Goal: Task Accomplishment & Management: Use online tool/utility

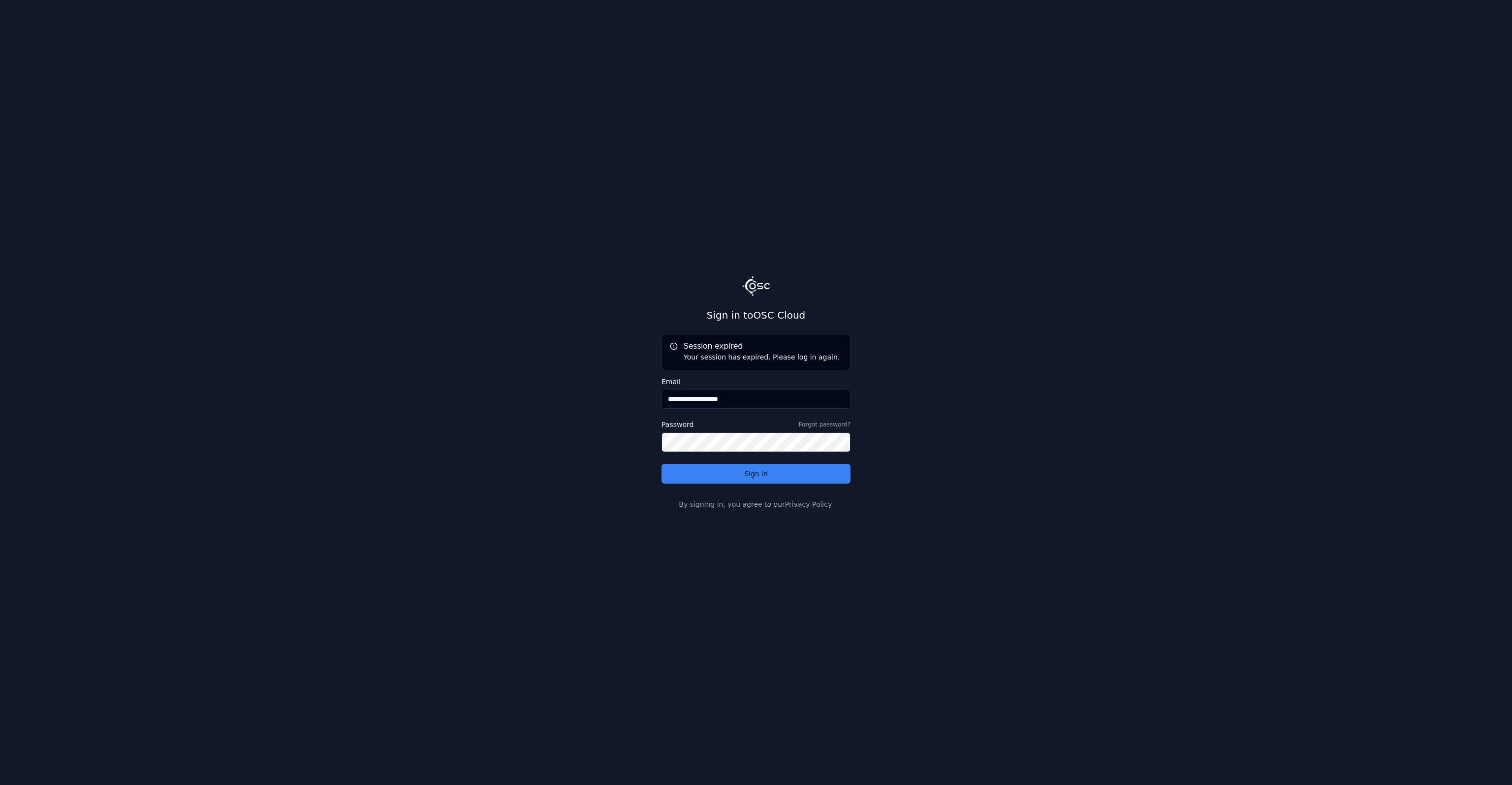
drag, startPoint x: 694, startPoint y: 399, endPoint x: 871, endPoint y: 396, distance: 177.0
click at [871, 396] on main "**********" at bounding box center [756, 393] width 1512 height 785
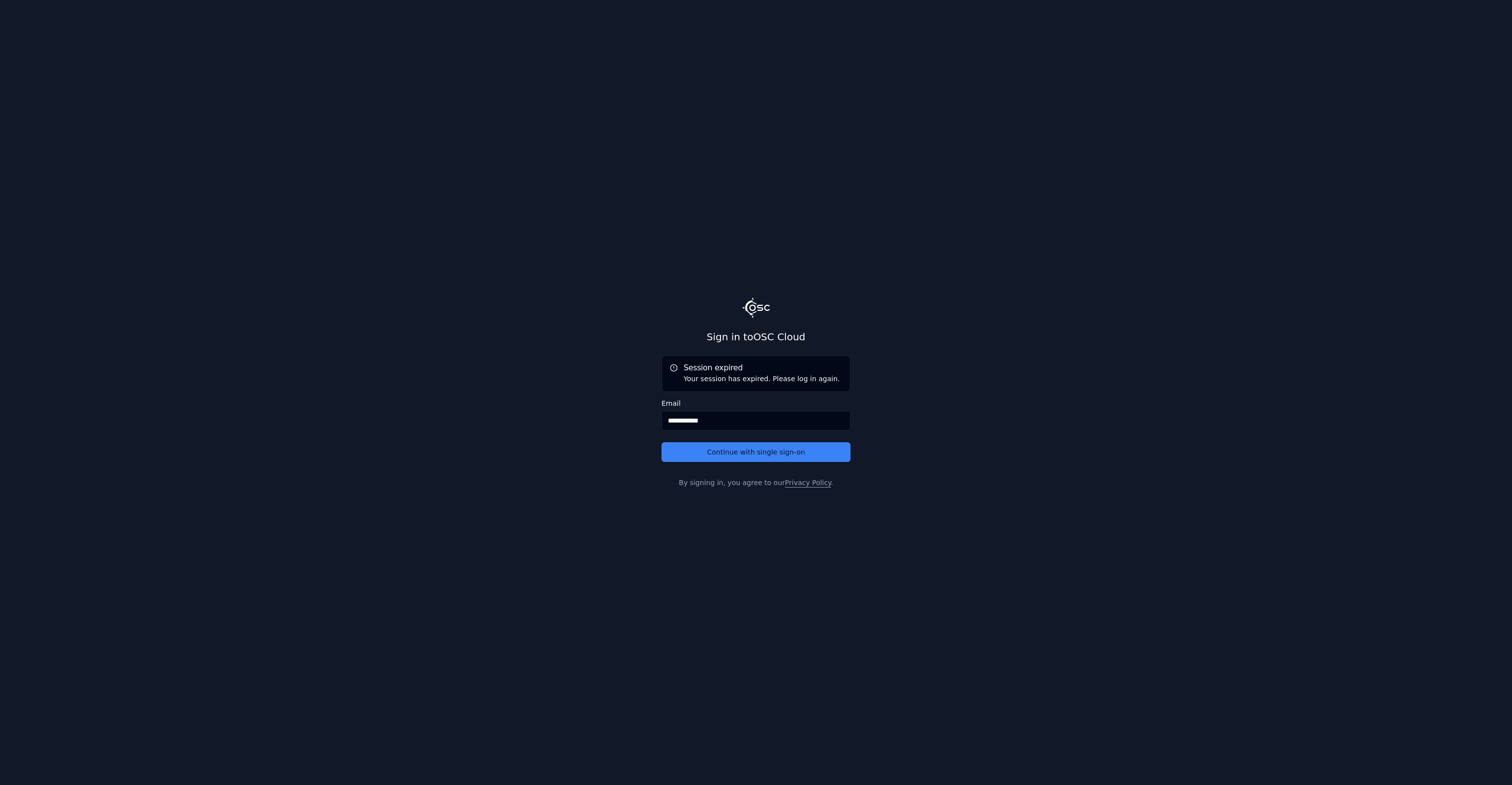
type input "**********"
click at [662, 442] on button "Continue with single sign-on" at bounding box center [756, 452] width 189 height 20
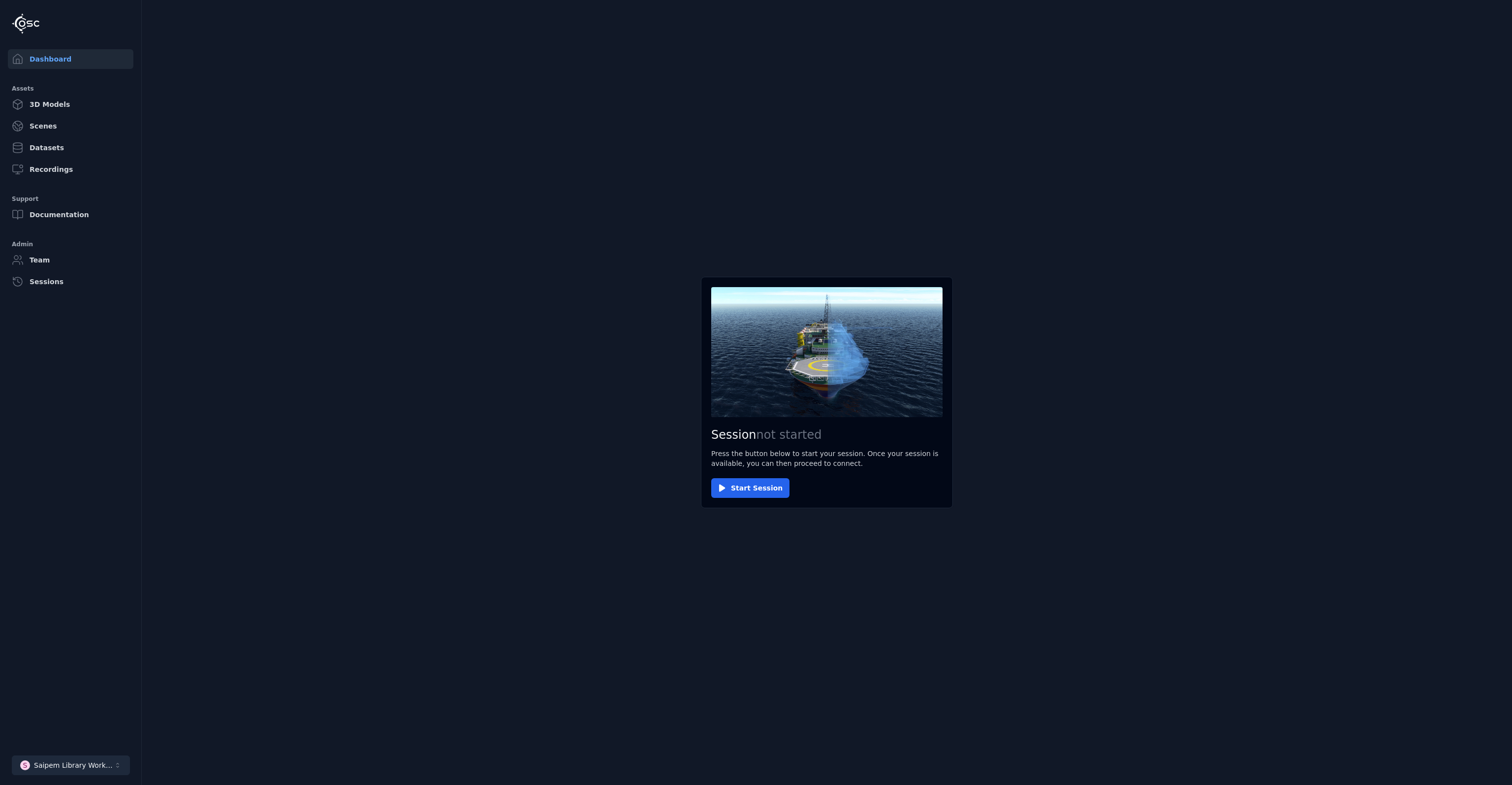
click at [80, 772] on button "S Saipem Library Workspace" at bounding box center [71, 765] width 118 height 20
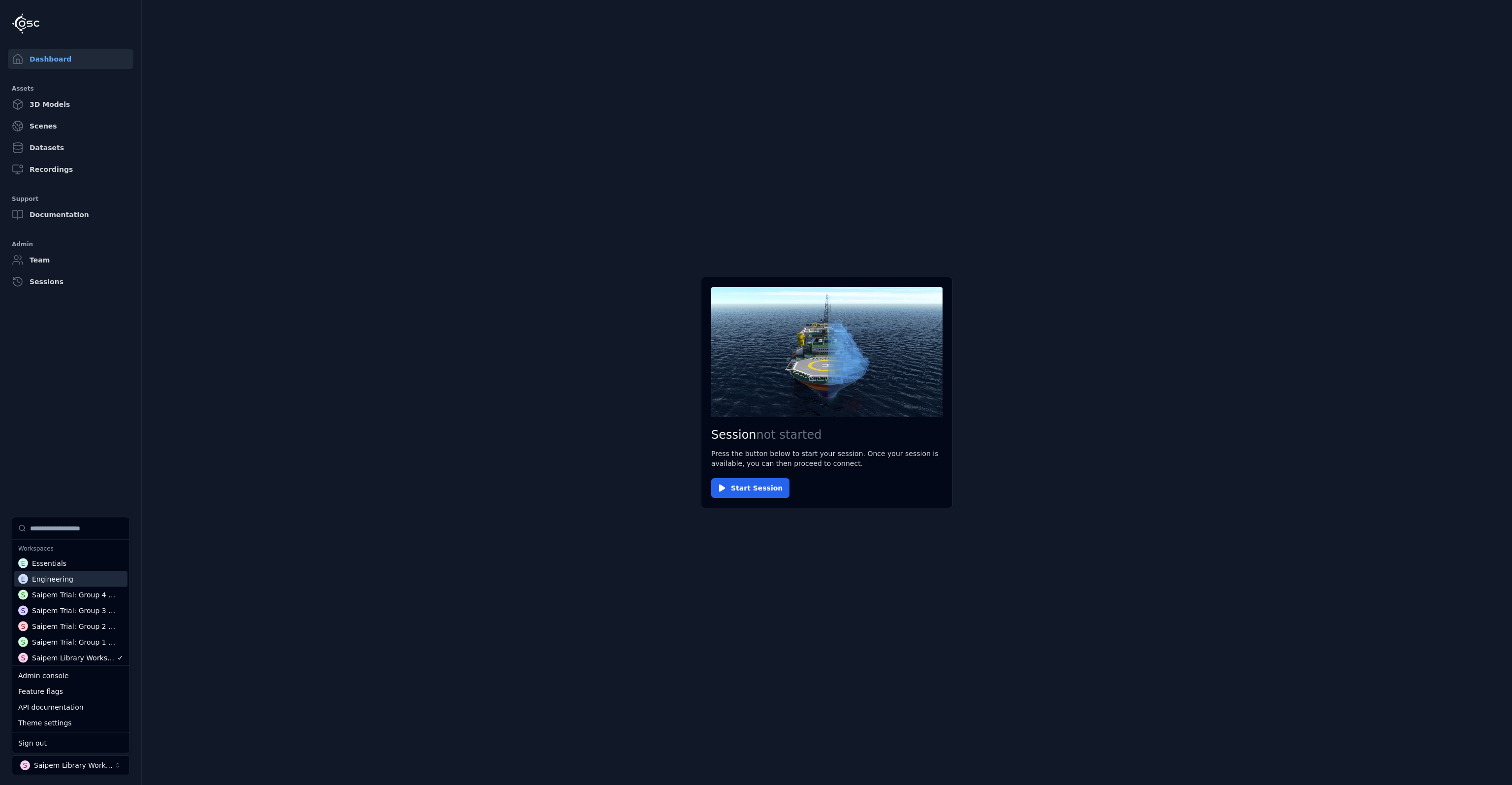
click at [75, 582] on div "E Engineering" at bounding box center [71, 578] width 113 height 16
click at [342, 611] on main "Session not started Press the button below to start your session. Once your ses…" at bounding box center [827, 393] width 1370 height 785
click at [745, 491] on button "Start Session" at bounding box center [750, 487] width 78 height 20
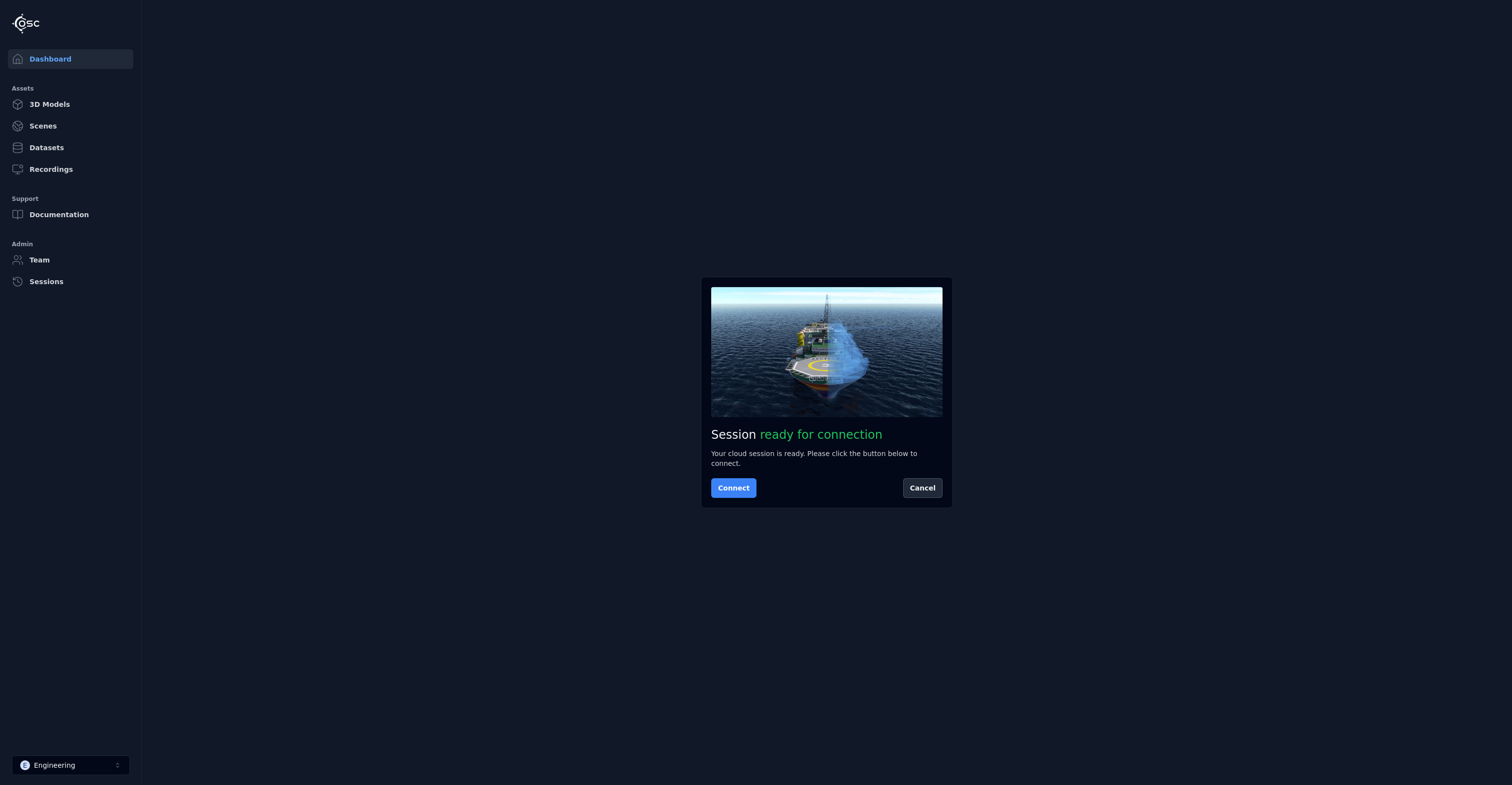
click at [728, 486] on button "Connect" at bounding box center [734, 487] width 46 height 20
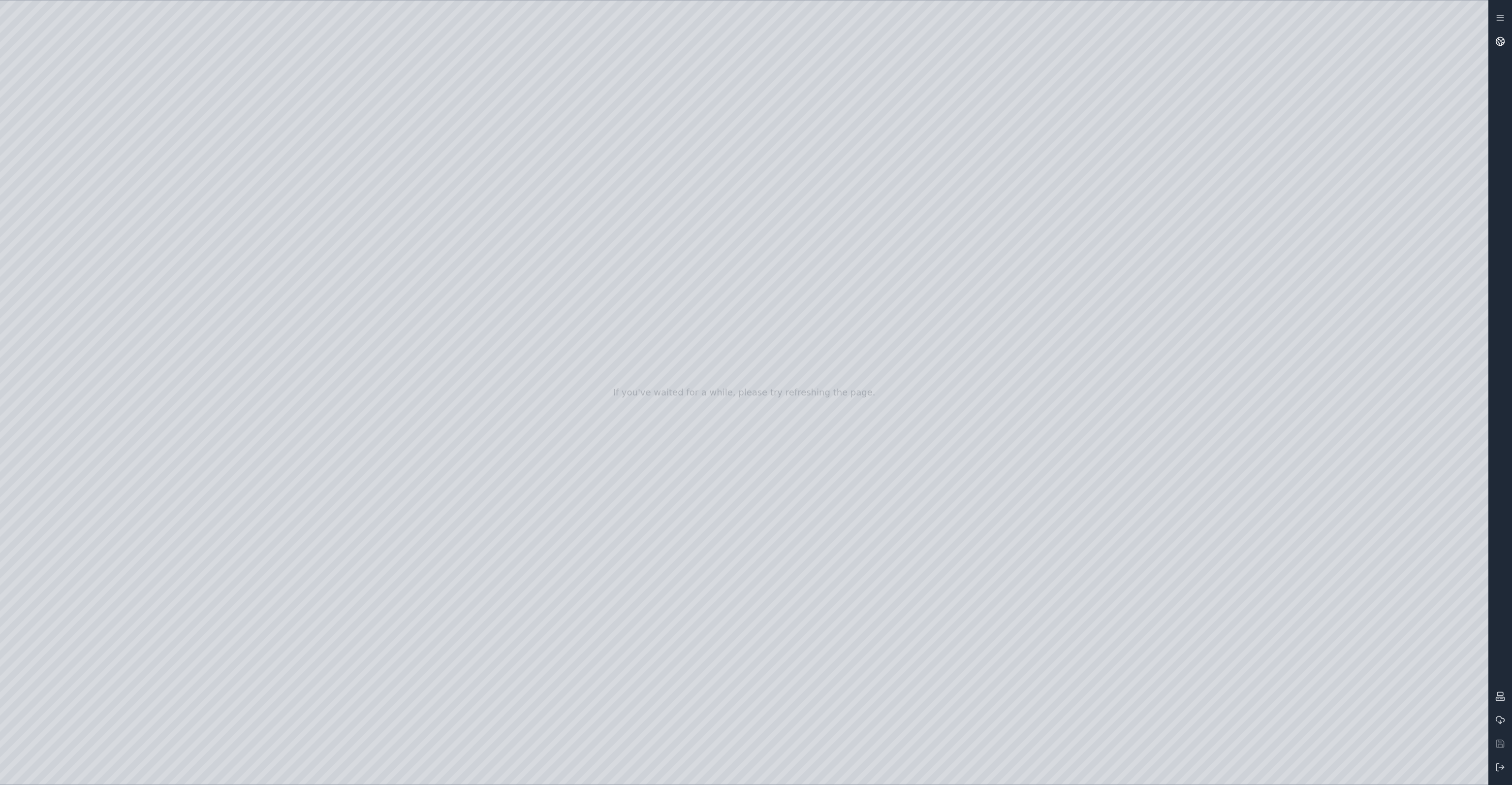
click at [1500, 39] on icon at bounding box center [1500, 41] width 10 height 10
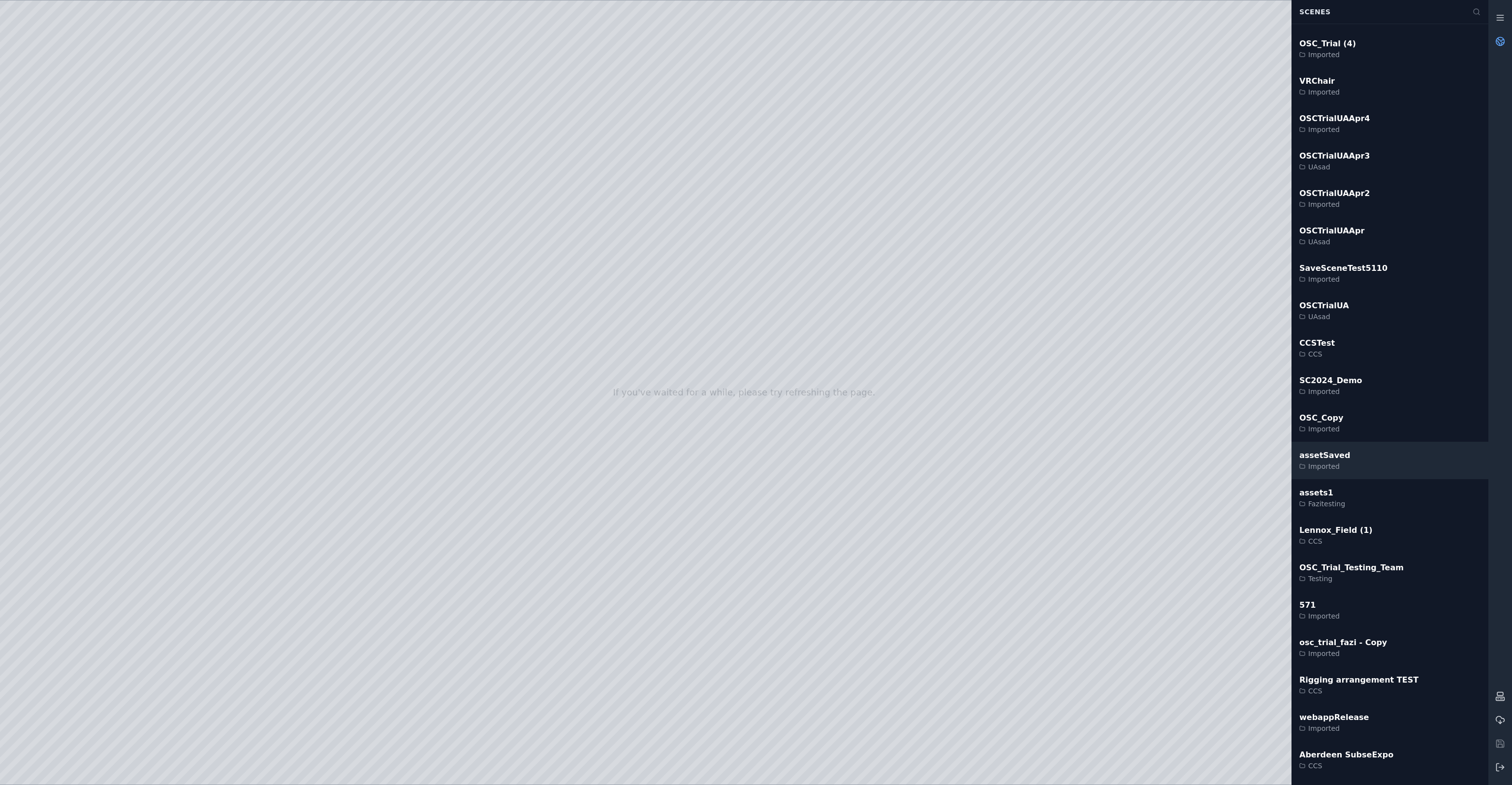
scroll to position [689, 0]
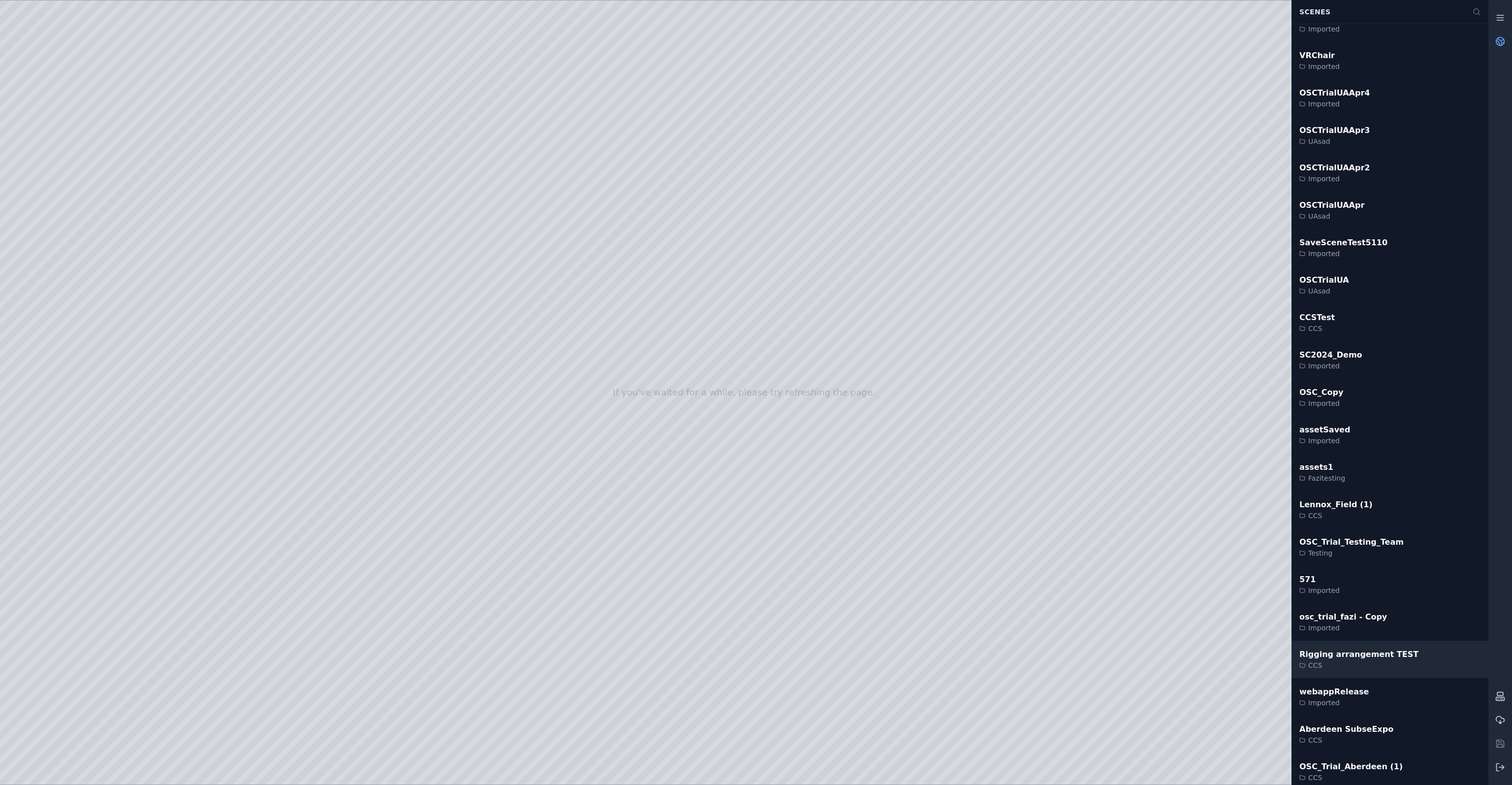
click at [1397, 646] on div "Rigging arrangement TEST CCS" at bounding box center [1390, 659] width 197 height 37
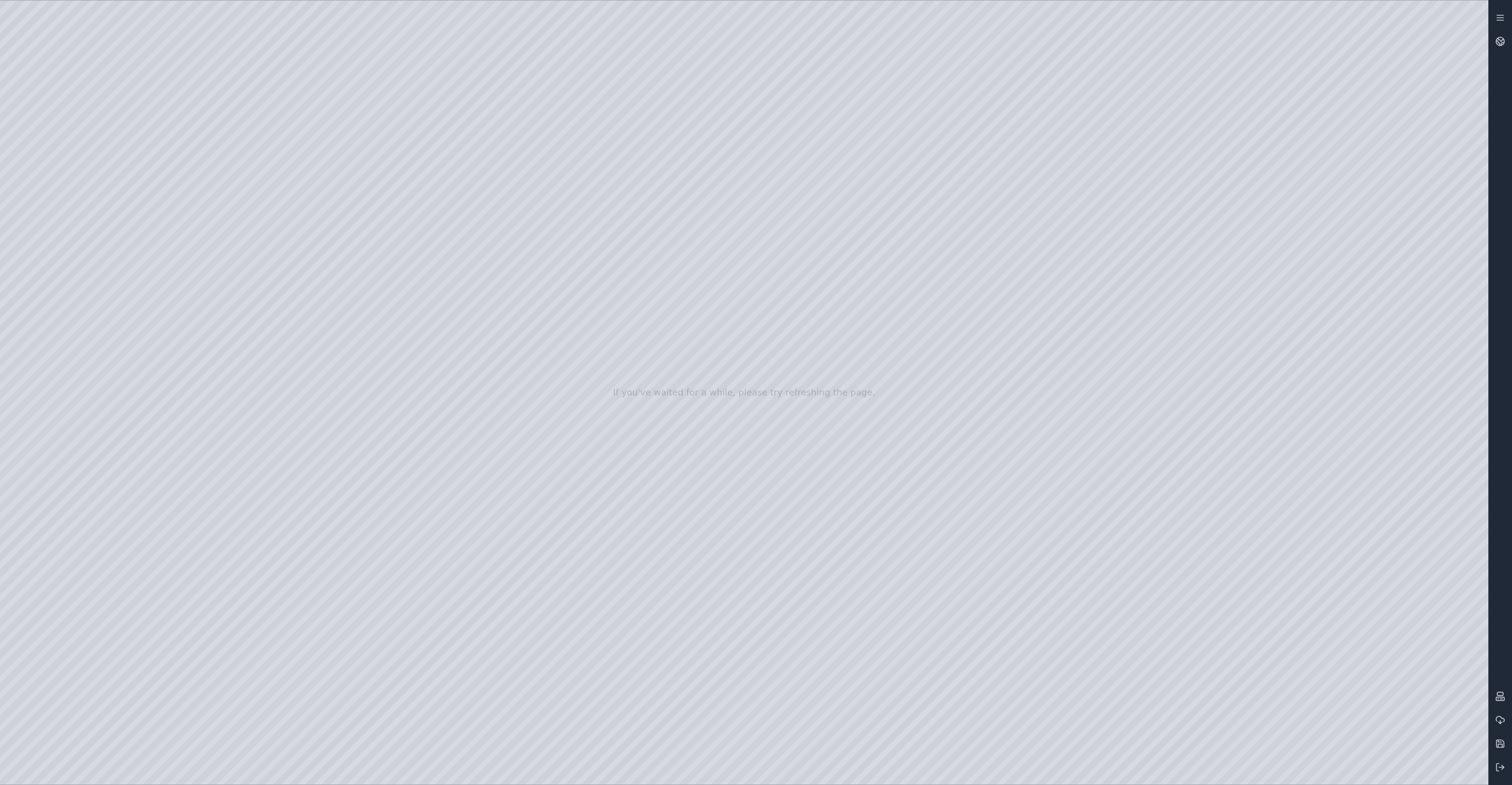
click at [422, 499] on div at bounding box center [744, 393] width 1488 height 784
drag, startPoint x: 466, startPoint y: 543, endPoint x: 589, endPoint y: 518, distance: 125.5
drag, startPoint x: 883, startPoint y: 533, endPoint x: 836, endPoint y: 554, distance: 51.5
drag, startPoint x: 1030, startPoint y: 520, endPoint x: 687, endPoint y: 545, distance: 343.9
drag, startPoint x: 772, startPoint y: 477, endPoint x: 809, endPoint y: 459, distance: 41.1
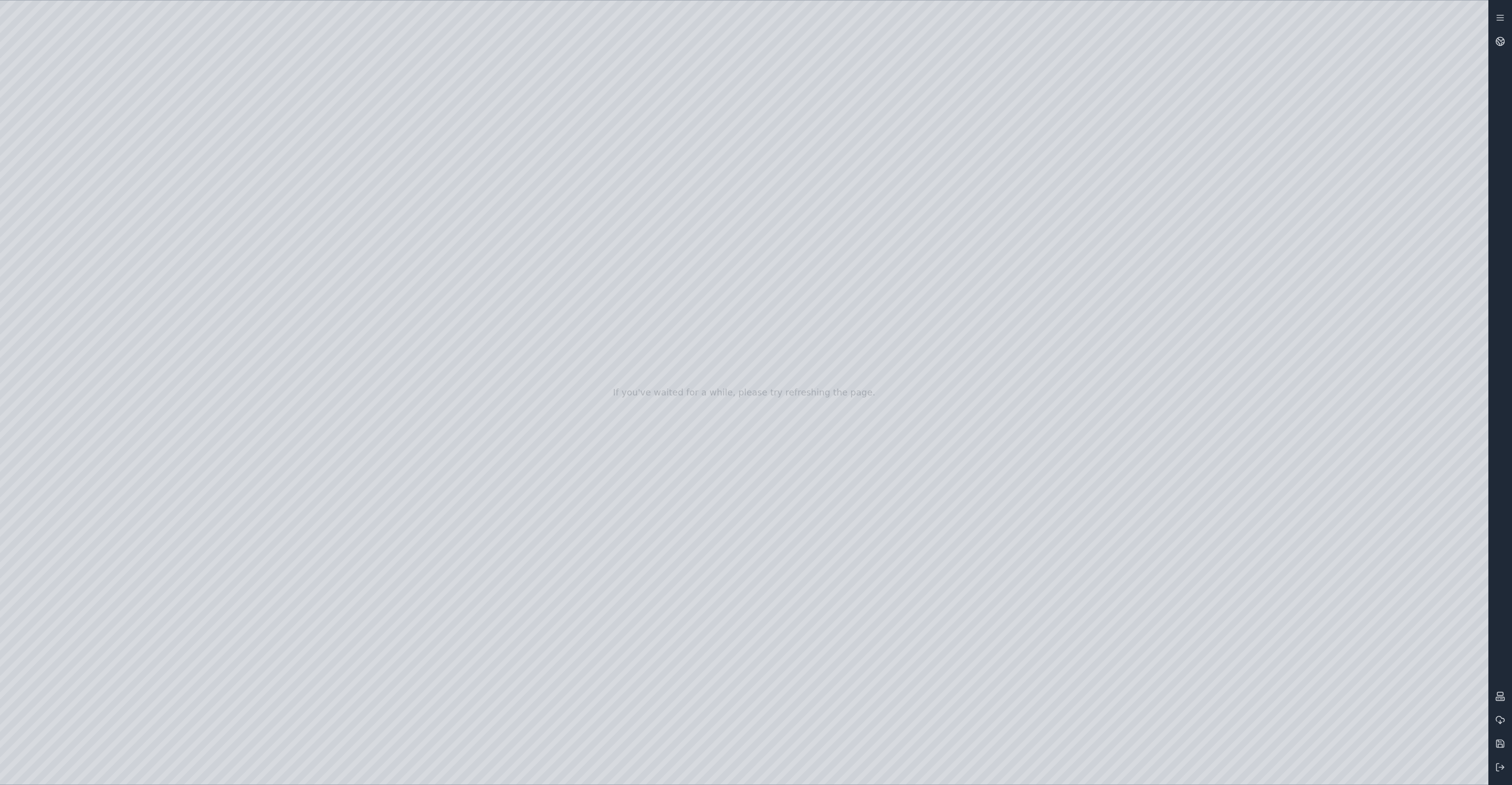
click at [81, 201] on div at bounding box center [744, 393] width 1488 height 784
click at [66, 229] on div at bounding box center [744, 393] width 1488 height 784
click at [325, 297] on div at bounding box center [744, 393] width 1488 height 784
click at [181, 136] on div at bounding box center [744, 393] width 1488 height 784
click at [154, 55] on div at bounding box center [744, 393] width 1488 height 784
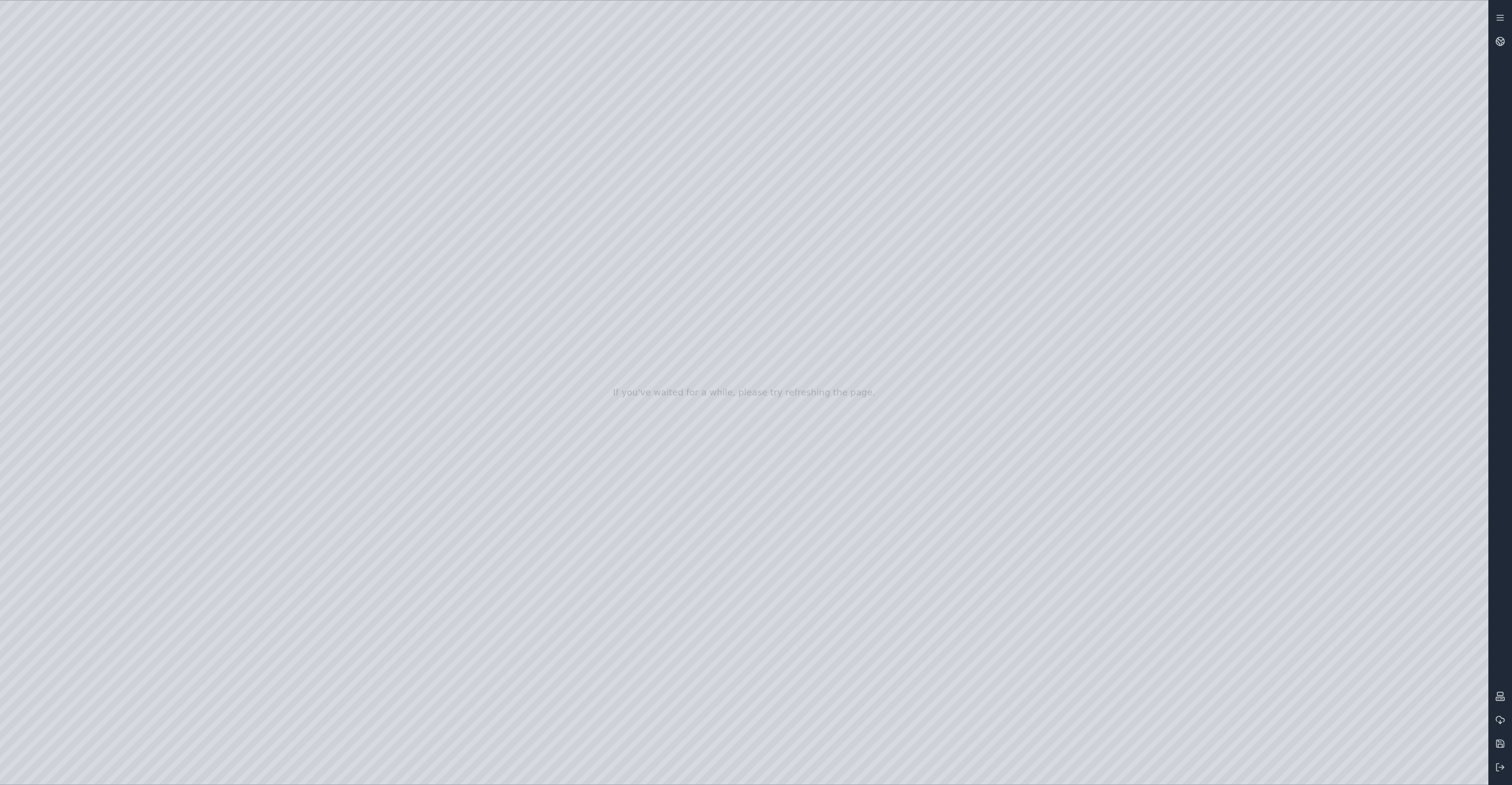
click at [154, 54] on div at bounding box center [744, 393] width 1488 height 784
click at [361, 46] on div at bounding box center [744, 393] width 1488 height 784
click at [202, 401] on div at bounding box center [744, 393] width 1488 height 784
click at [161, 57] on div at bounding box center [744, 393] width 1488 height 784
click at [1502, 46] on link at bounding box center [1500, 41] width 24 height 24
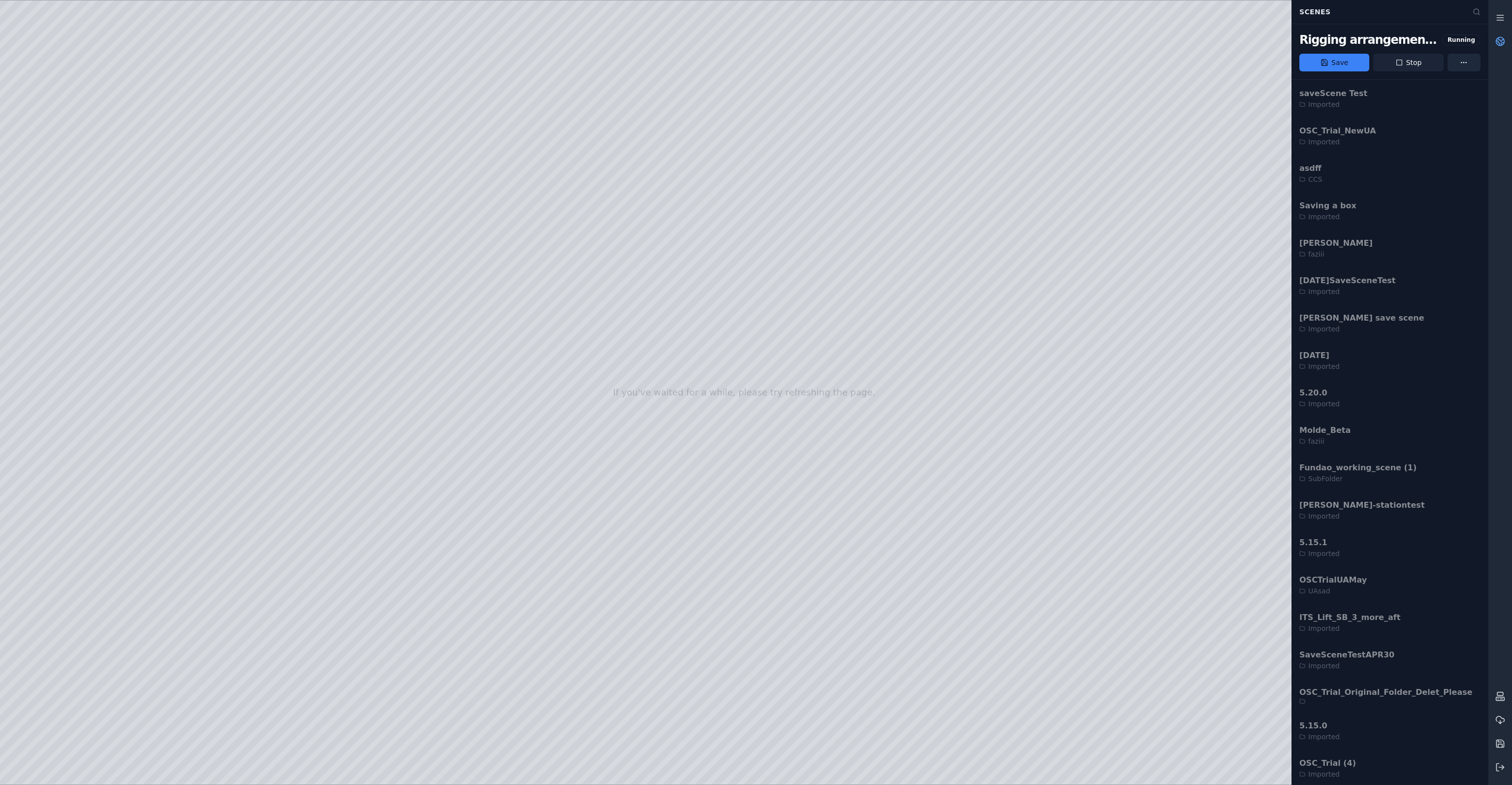
click at [1414, 65] on button "Stop" at bounding box center [1408, 63] width 70 height 18
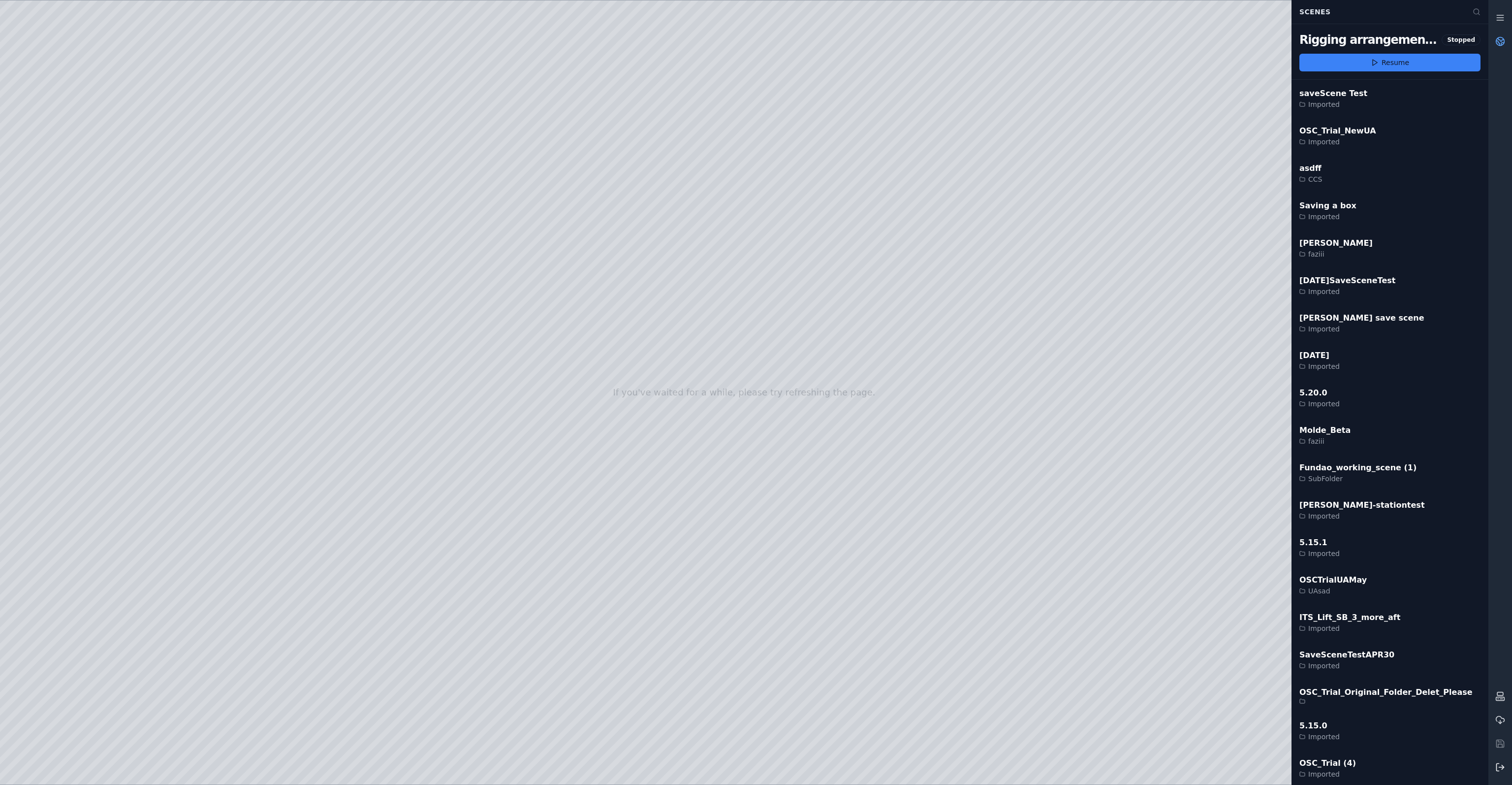
click at [1509, 765] on button at bounding box center [1500, 767] width 24 height 24
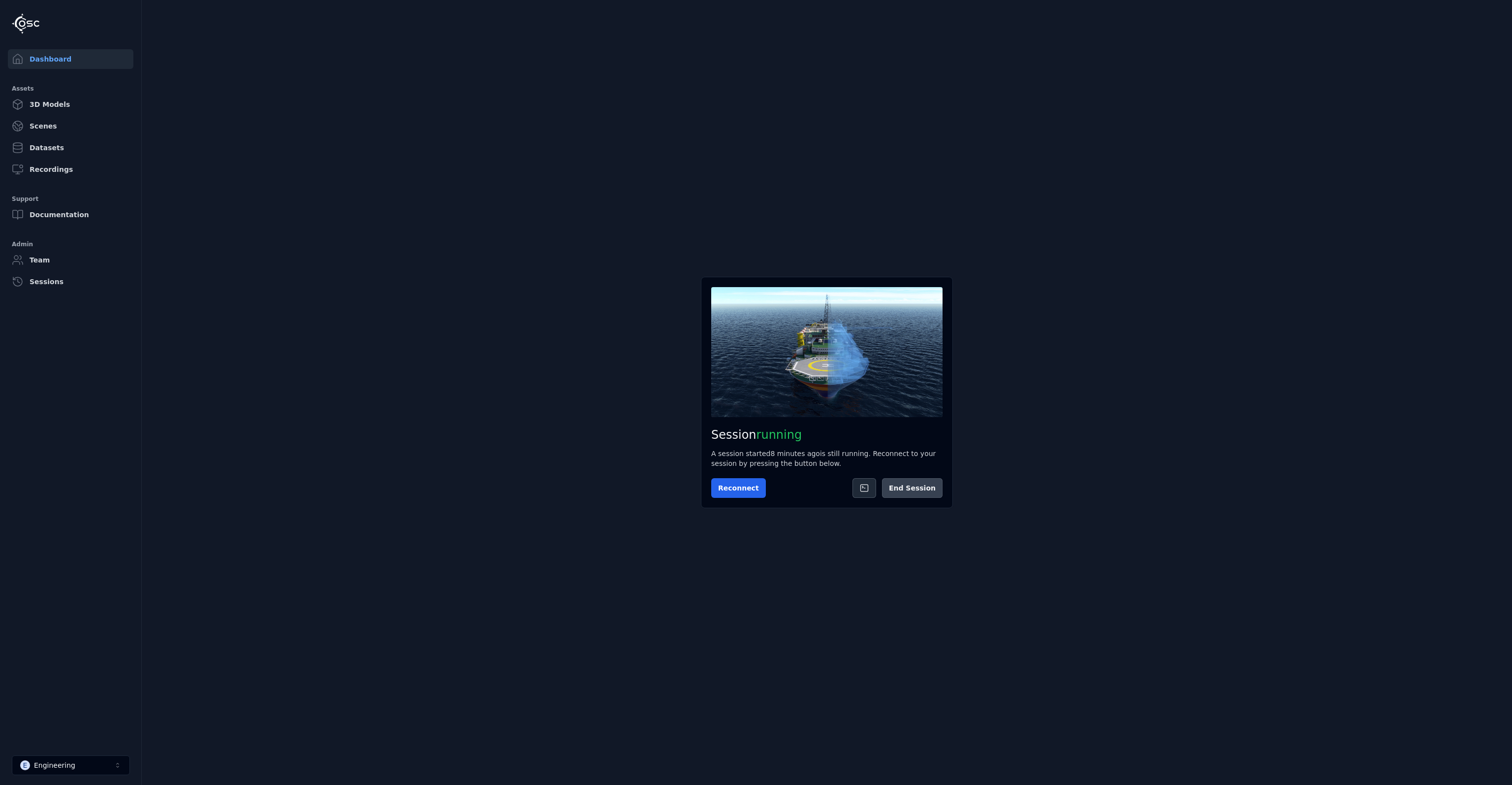
click at [913, 489] on button "End Session" at bounding box center [912, 487] width 60 height 20
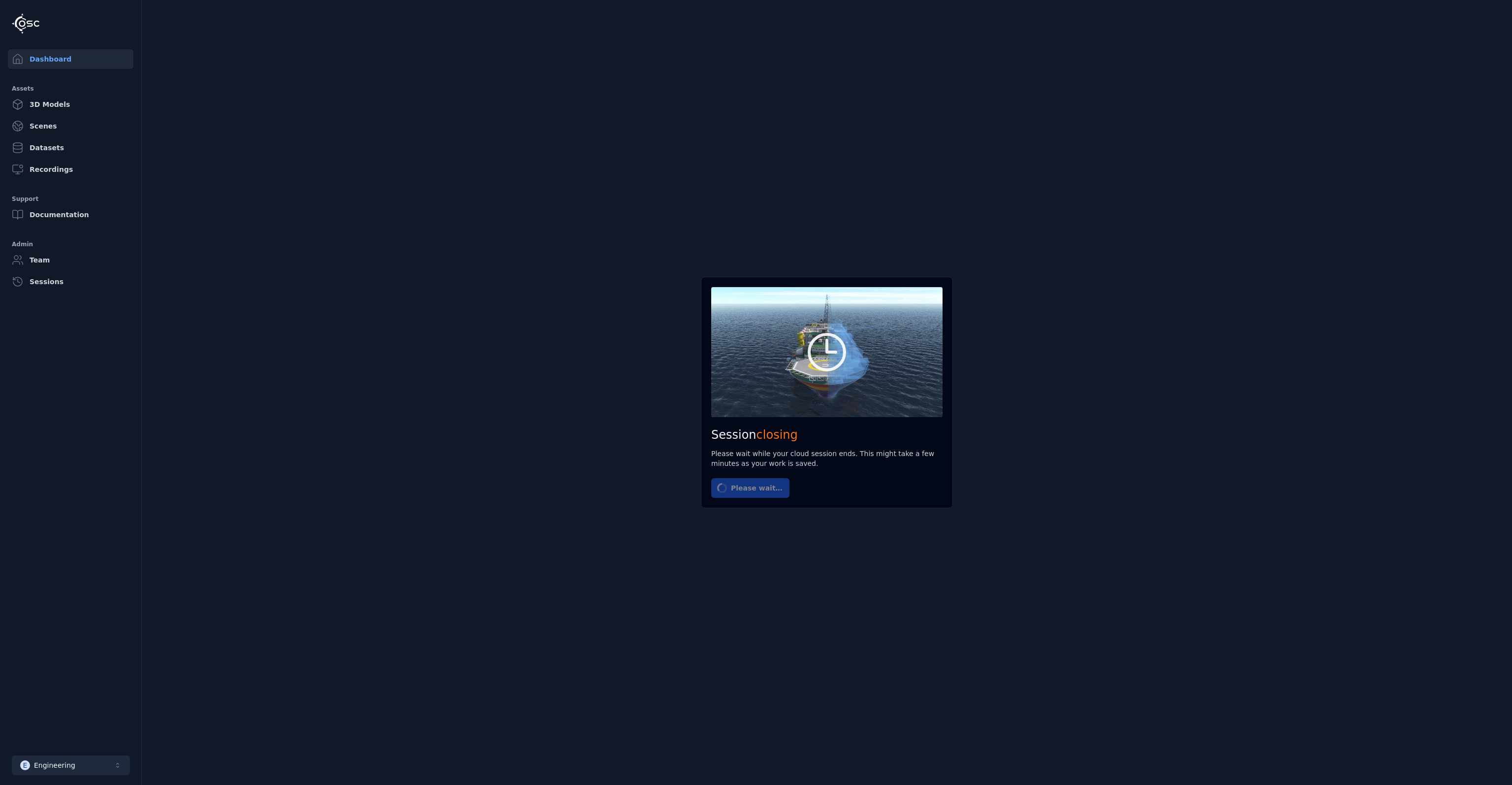
click at [72, 766] on button "E Engineering" at bounding box center [71, 765] width 118 height 20
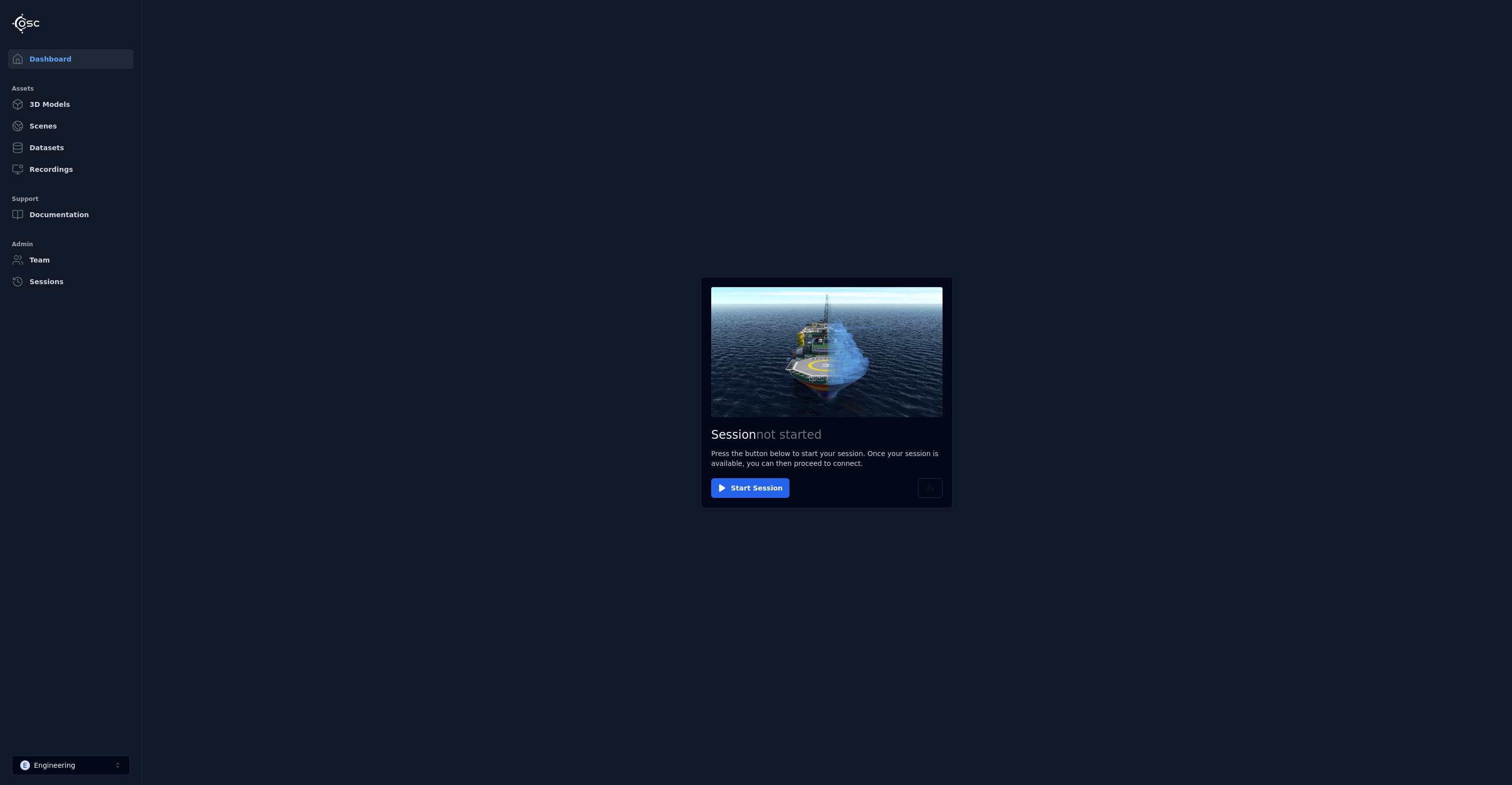
click at [78, 777] on li "E Engineering" at bounding box center [71, 764] width 141 height 35
click at [81, 765] on button "E Engineering" at bounding box center [71, 765] width 118 height 20
click at [67, 675] on div "Admin console" at bounding box center [71, 675] width 113 height 16
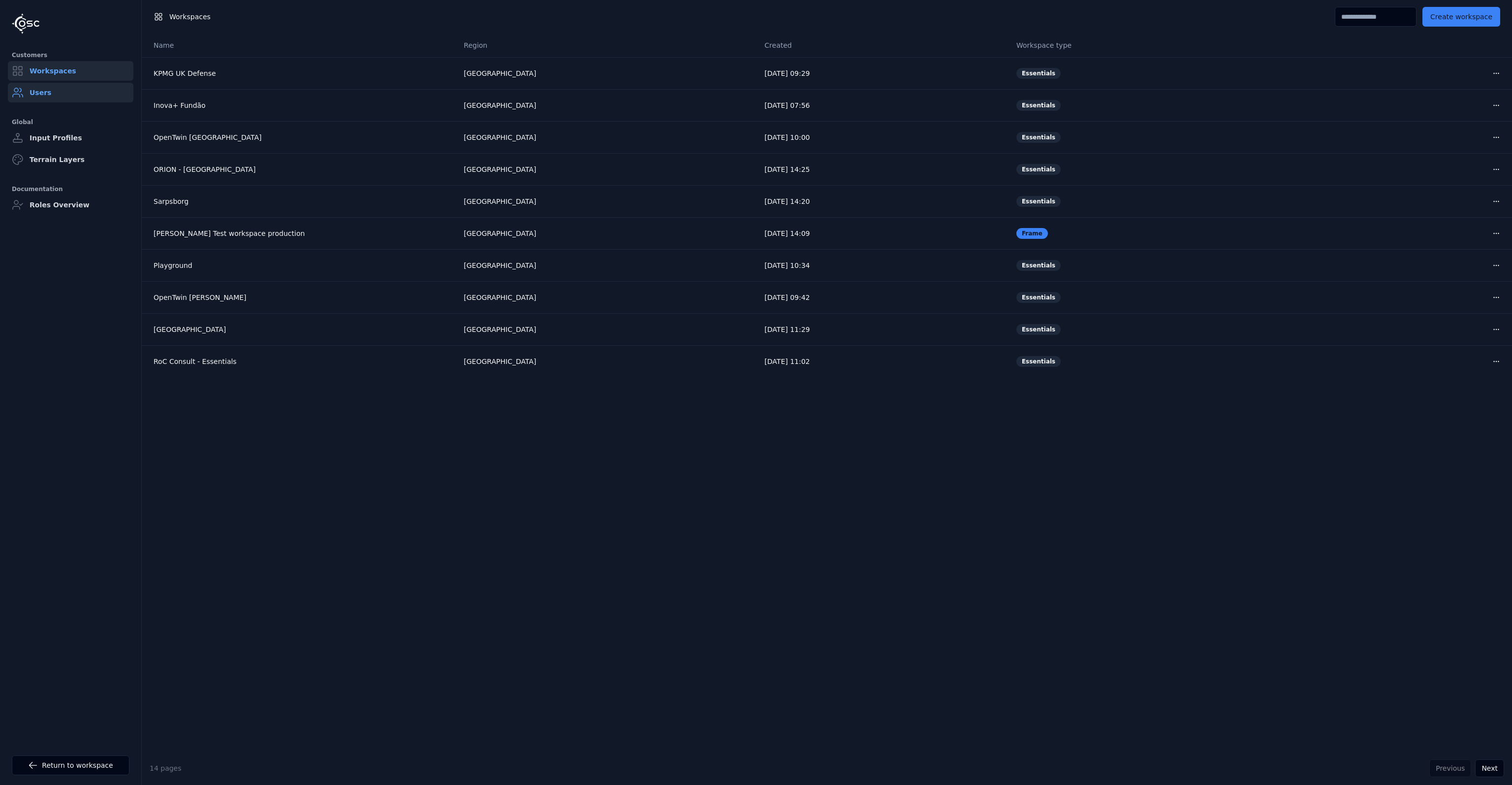
click at [37, 100] on link "Users" at bounding box center [71, 92] width 126 height 20
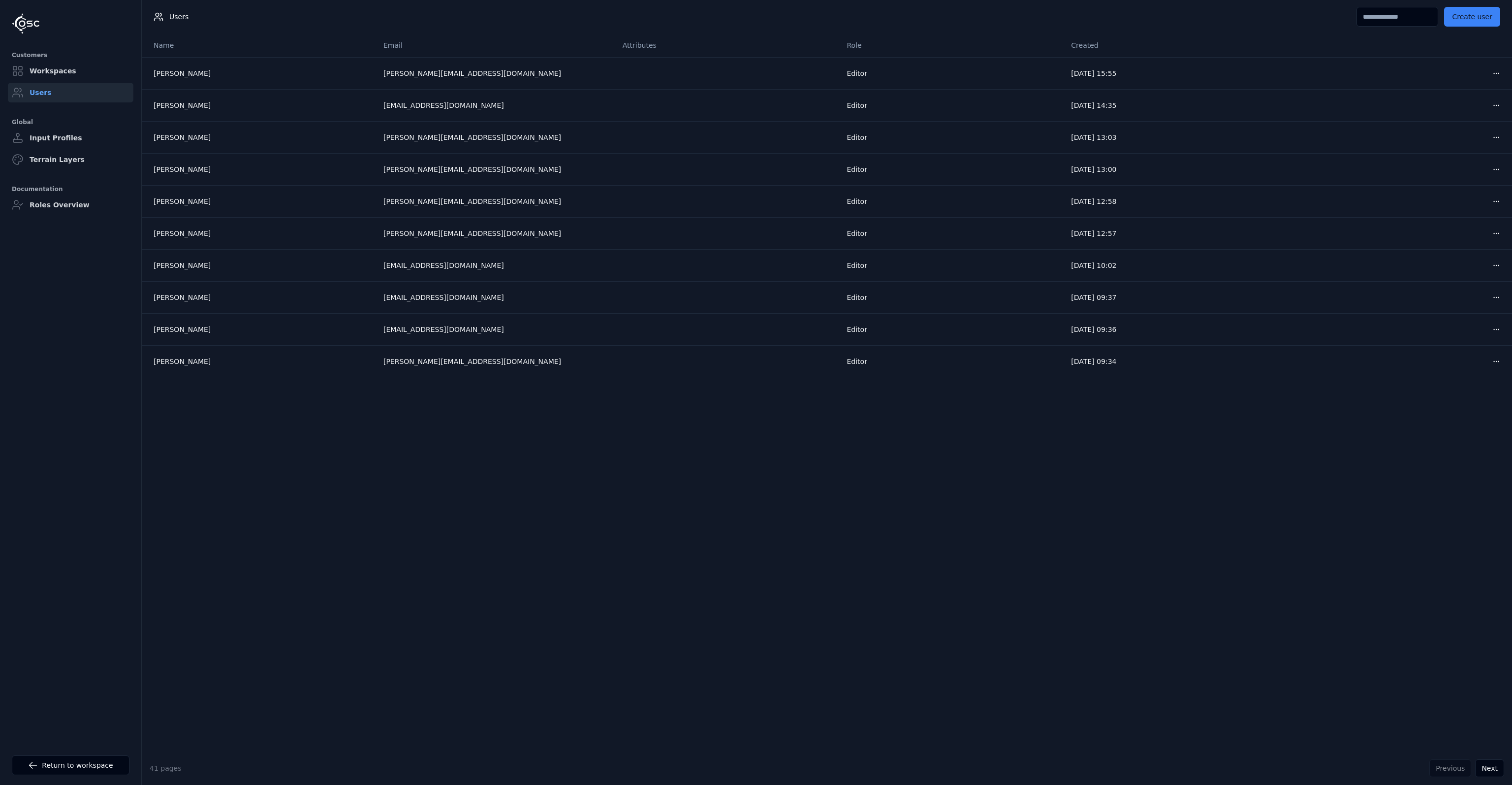
click at [1366, 14] on input at bounding box center [1397, 17] width 81 height 20
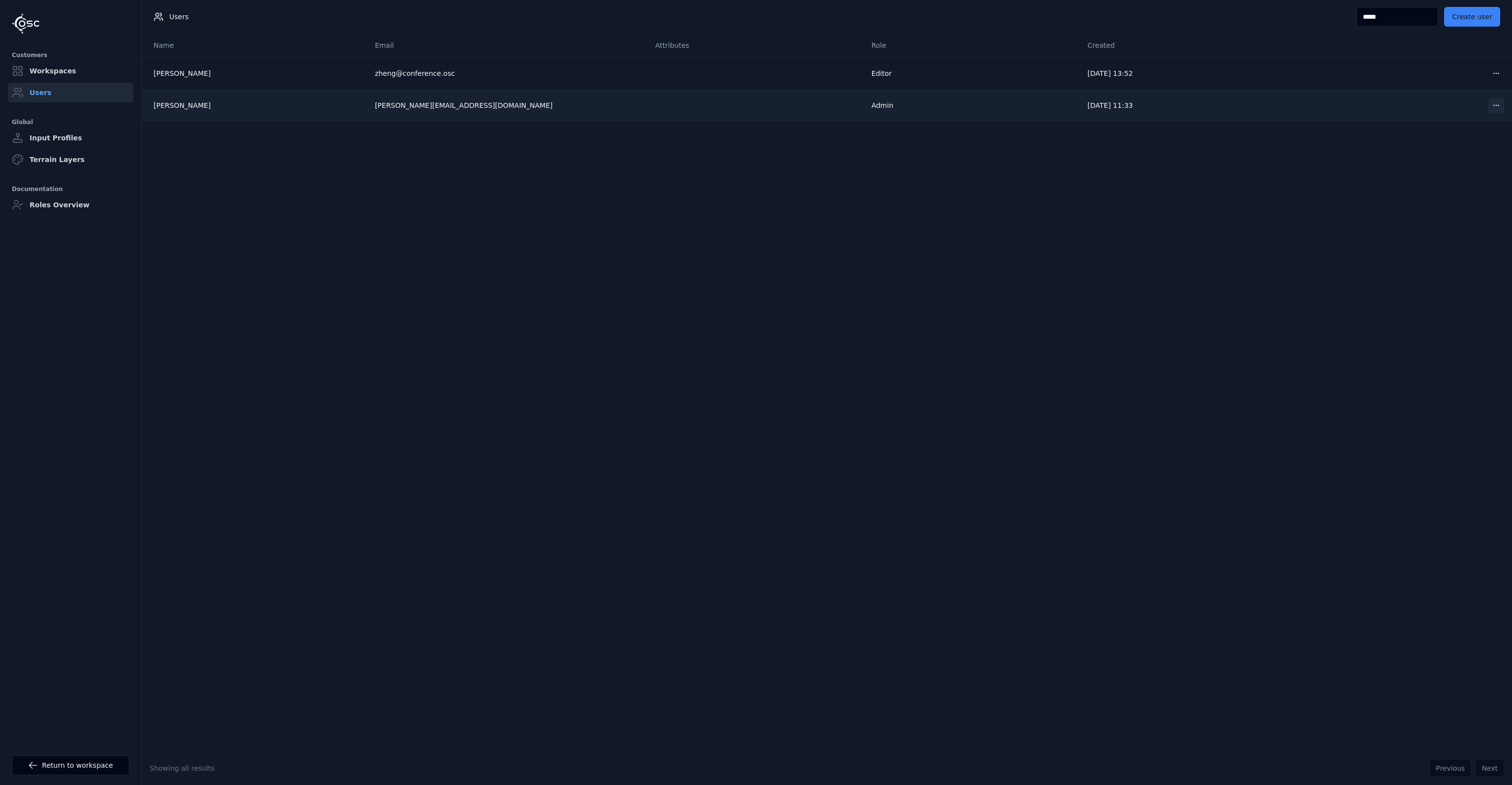
type input "*****"
click at [1486, 103] on html "Opt-in to analytics Would you like to help us improve our service by allowing u…" at bounding box center [756, 393] width 1512 height 785
click at [1477, 123] on div "Edit" at bounding box center [1465, 125] width 58 height 16
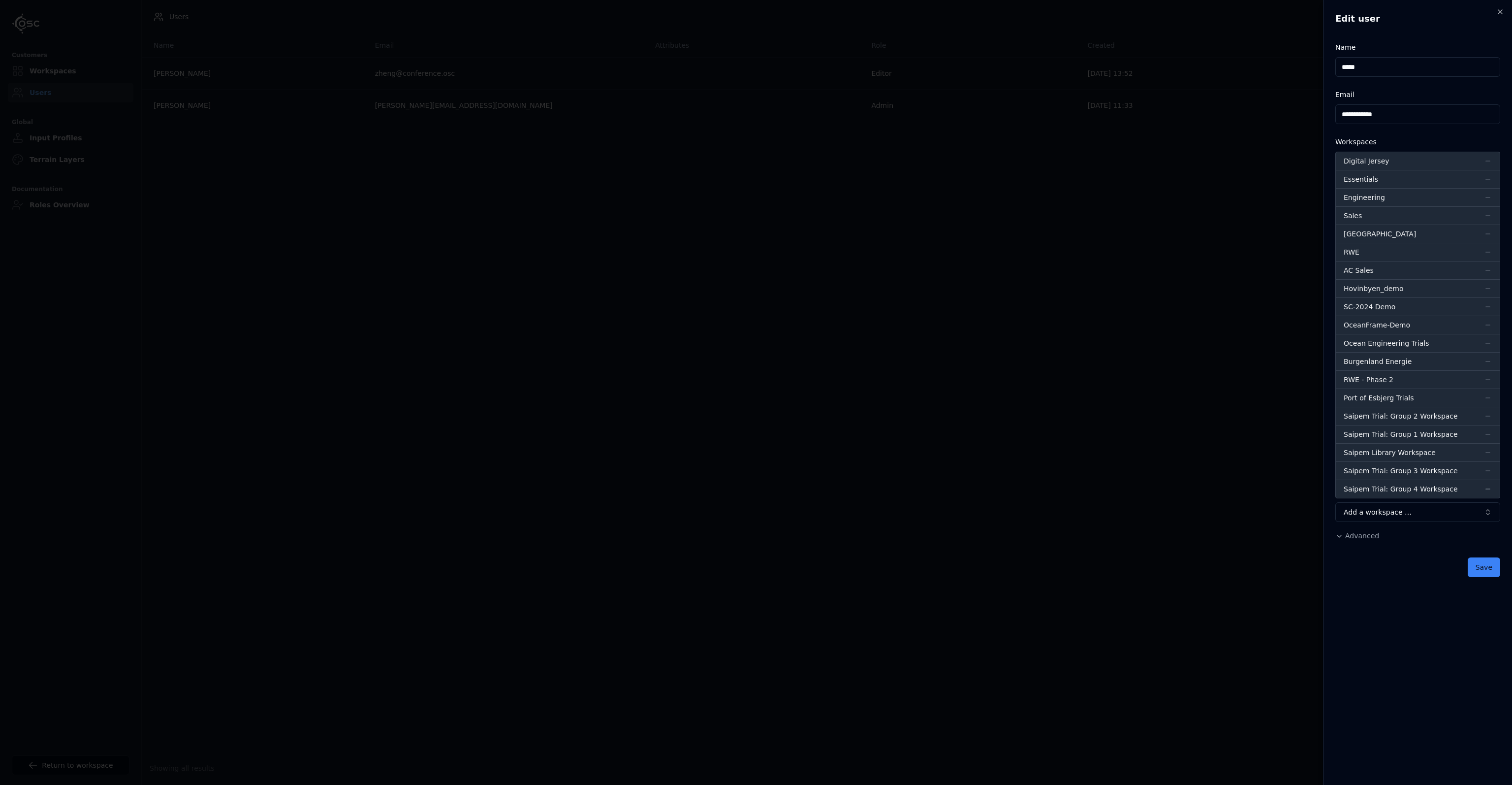
click at [1487, 489] on icon "button" at bounding box center [1488, 489] width 8 height 8
click at [1488, 470] on icon "button" at bounding box center [1488, 471] width 8 height 8
click at [1487, 434] on icon "button" at bounding box center [1488, 434] width 5 height 1
click at [1486, 416] on icon "button" at bounding box center [1488, 416] width 8 height 8
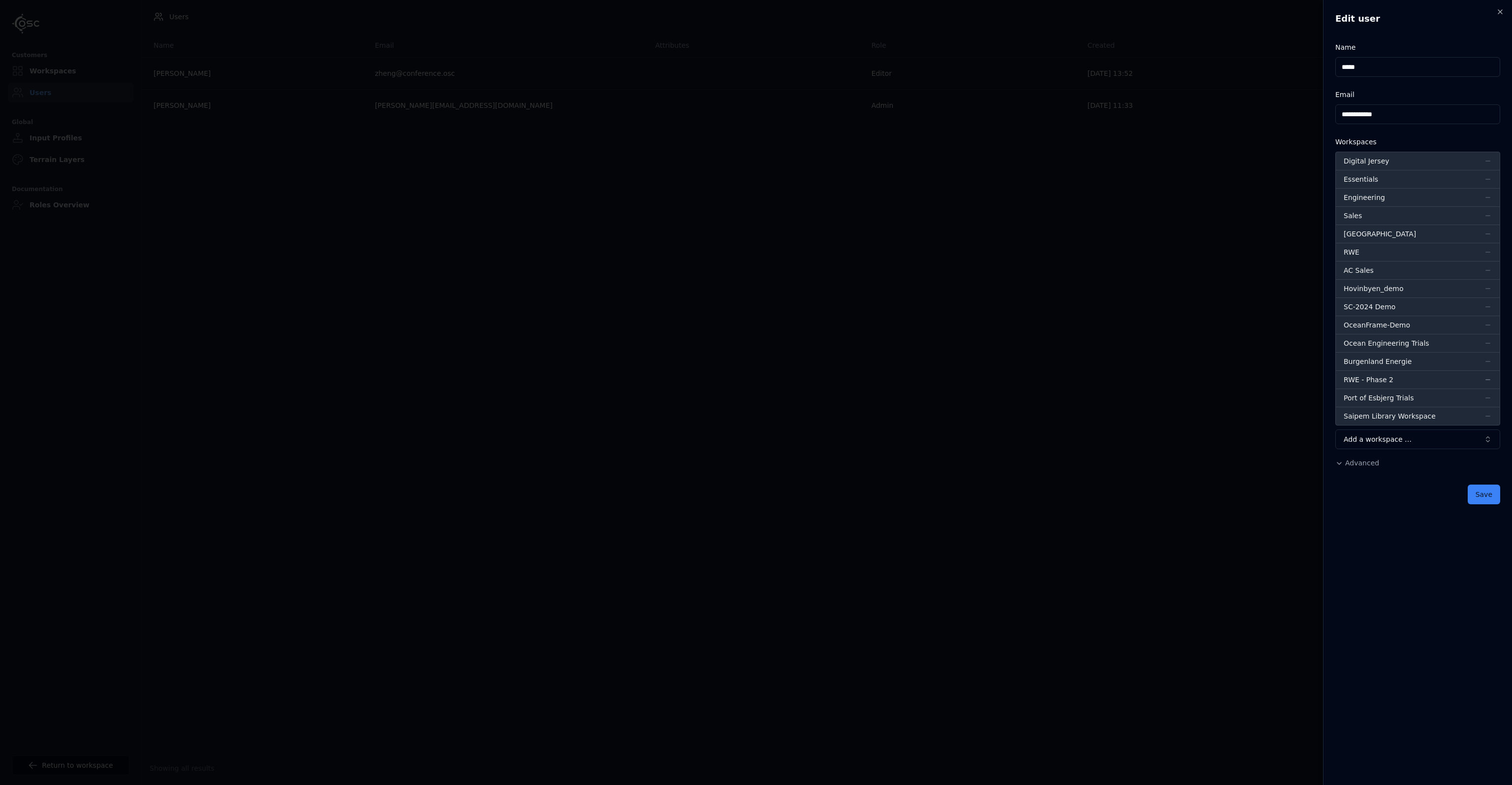
click at [1488, 378] on icon "button" at bounding box center [1488, 380] width 8 height 8
click at [1484, 288] on icon "button" at bounding box center [1488, 289] width 8 height 8
click at [1490, 342] on icon "button" at bounding box center [1488, 342] width 5 height 1
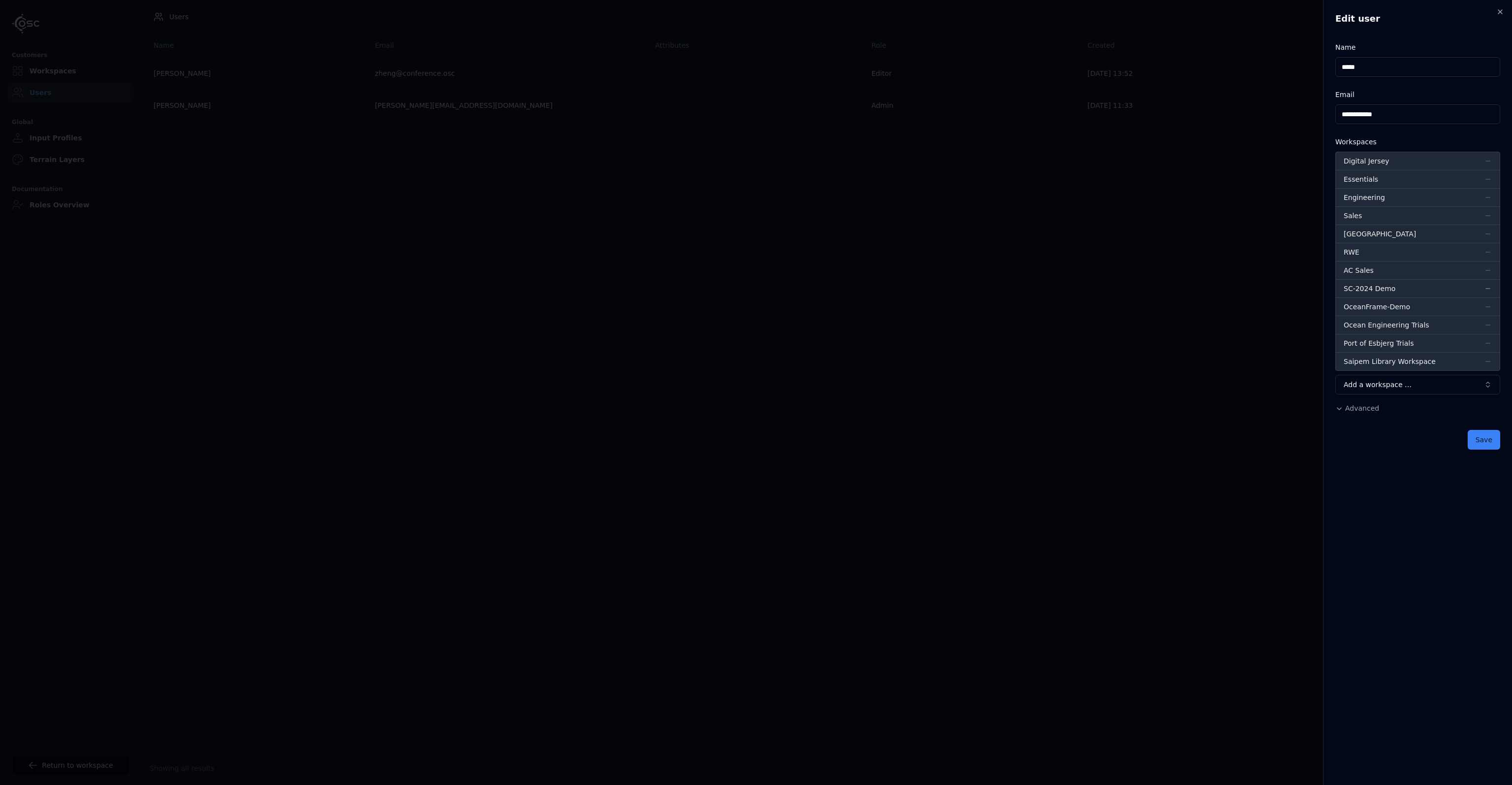
click at [1486, 267] on icon "button" at bounding box center [1488, 270] width 8 height 8
click at [1488, 251] on icon "button" at bounding box center [1488, 251] width 5 height 1
click at [1486, 158] on icon "button" at bounding box center [1488, 161] width 8 height 8
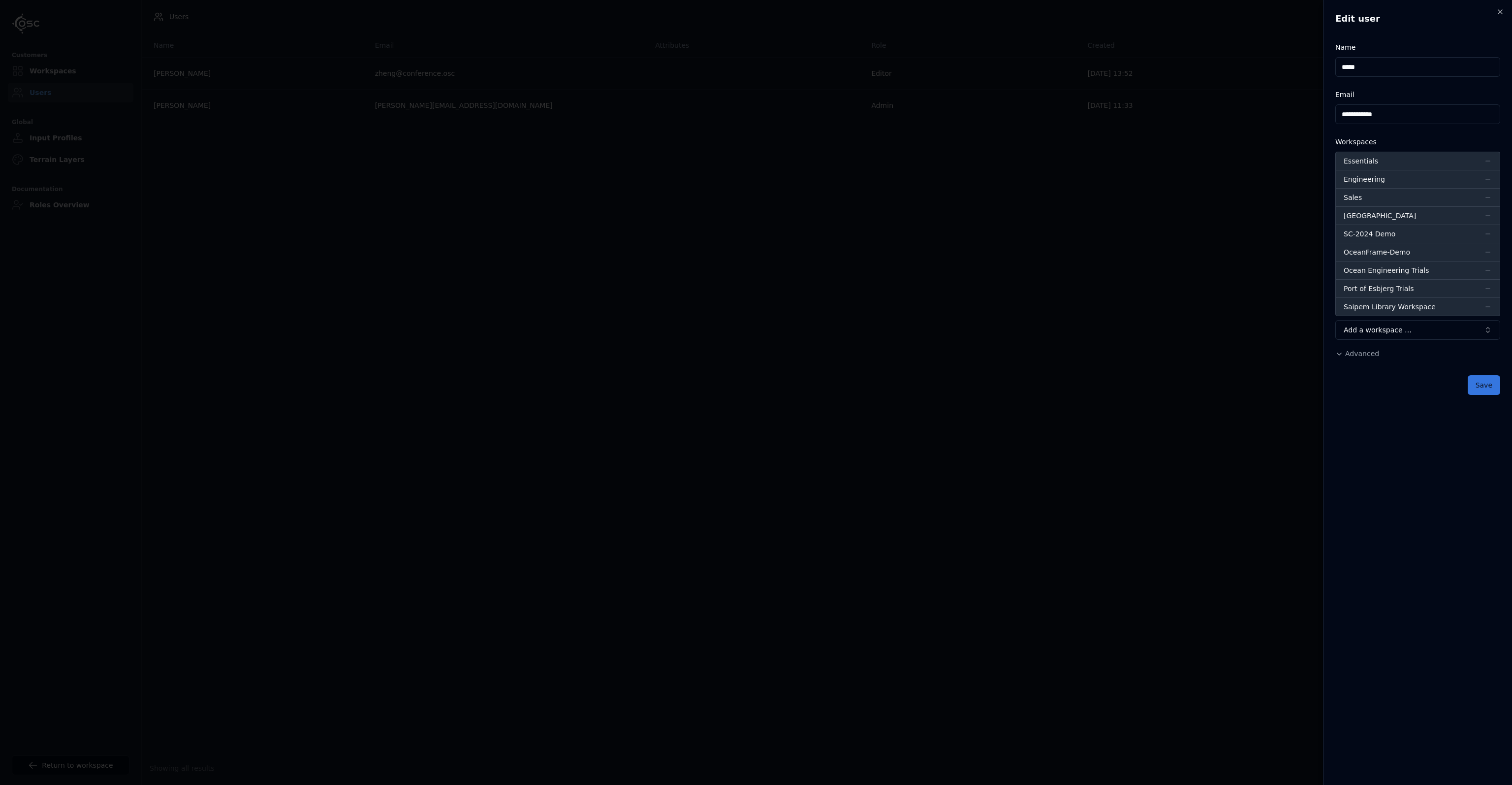
click at [1493, 385] on button "Save" at bounding box center [1484, 385] width 33 height 20
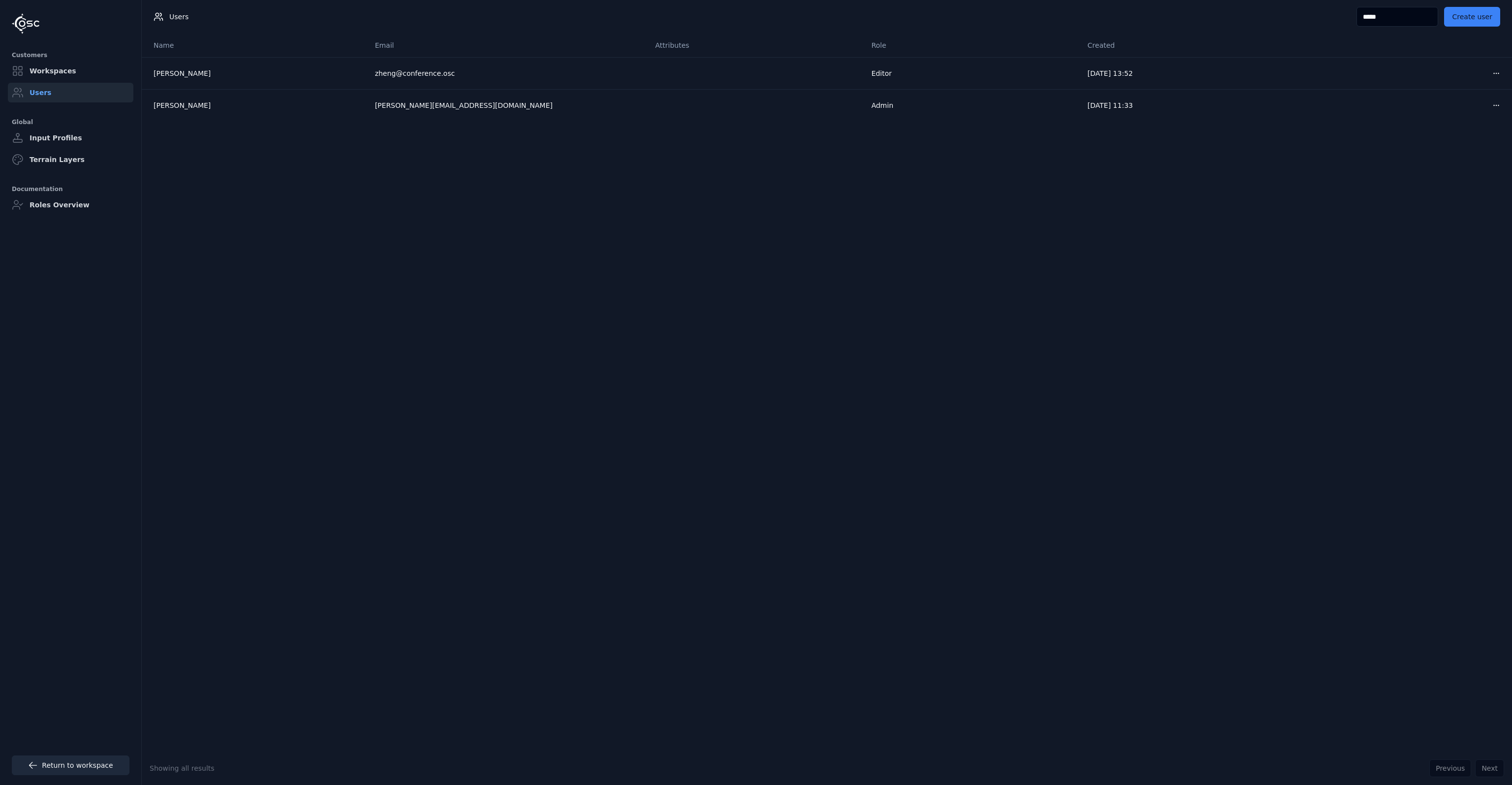
click at [49, 764] on link "Return to workspace" at bounding box center [70, 765] width 117 height 20
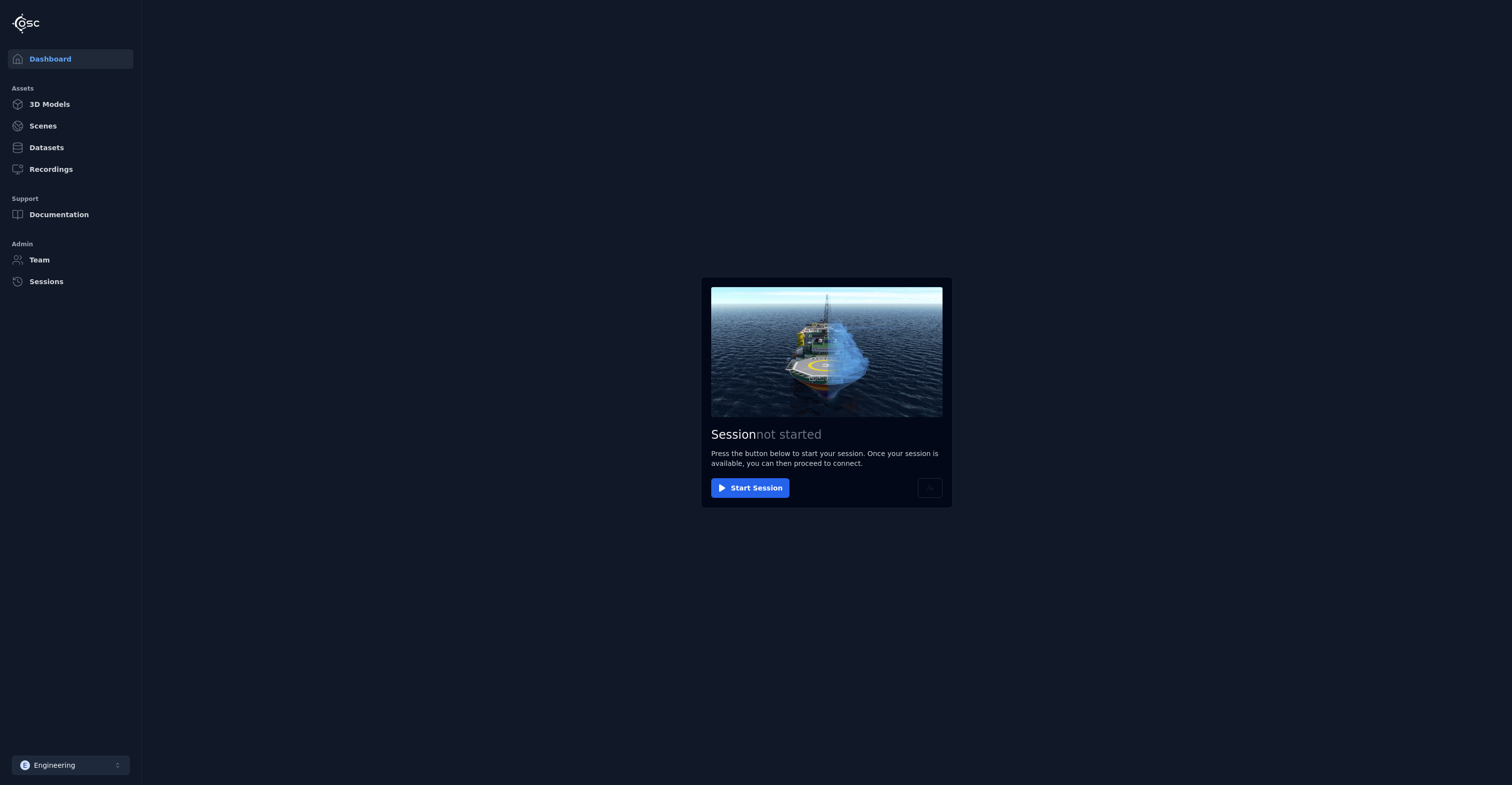
click at [41, 765] on div "Engineering" at bounding box center [55, 764] width 41 height 10
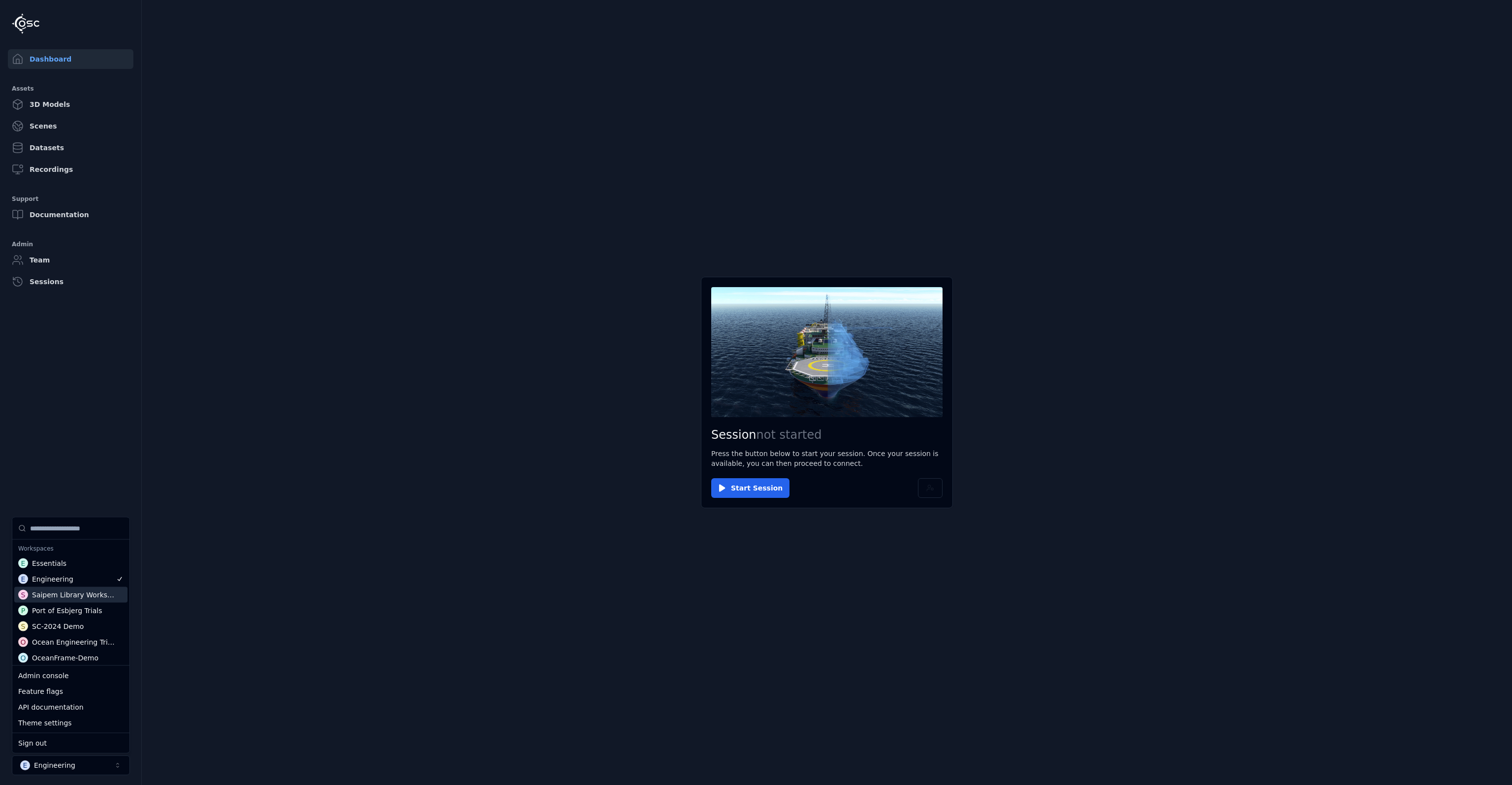
scroll to position [33, 0]
click at [67, 639] on div "[GEOGRAPHIC_DATA]" at bounding box center [68, 639] width 72 height 10
click at [196, 140] on main "Session not started Press the button below to start your session. Once your ses…" at bounding box center [827, 393] width 1370 height 785
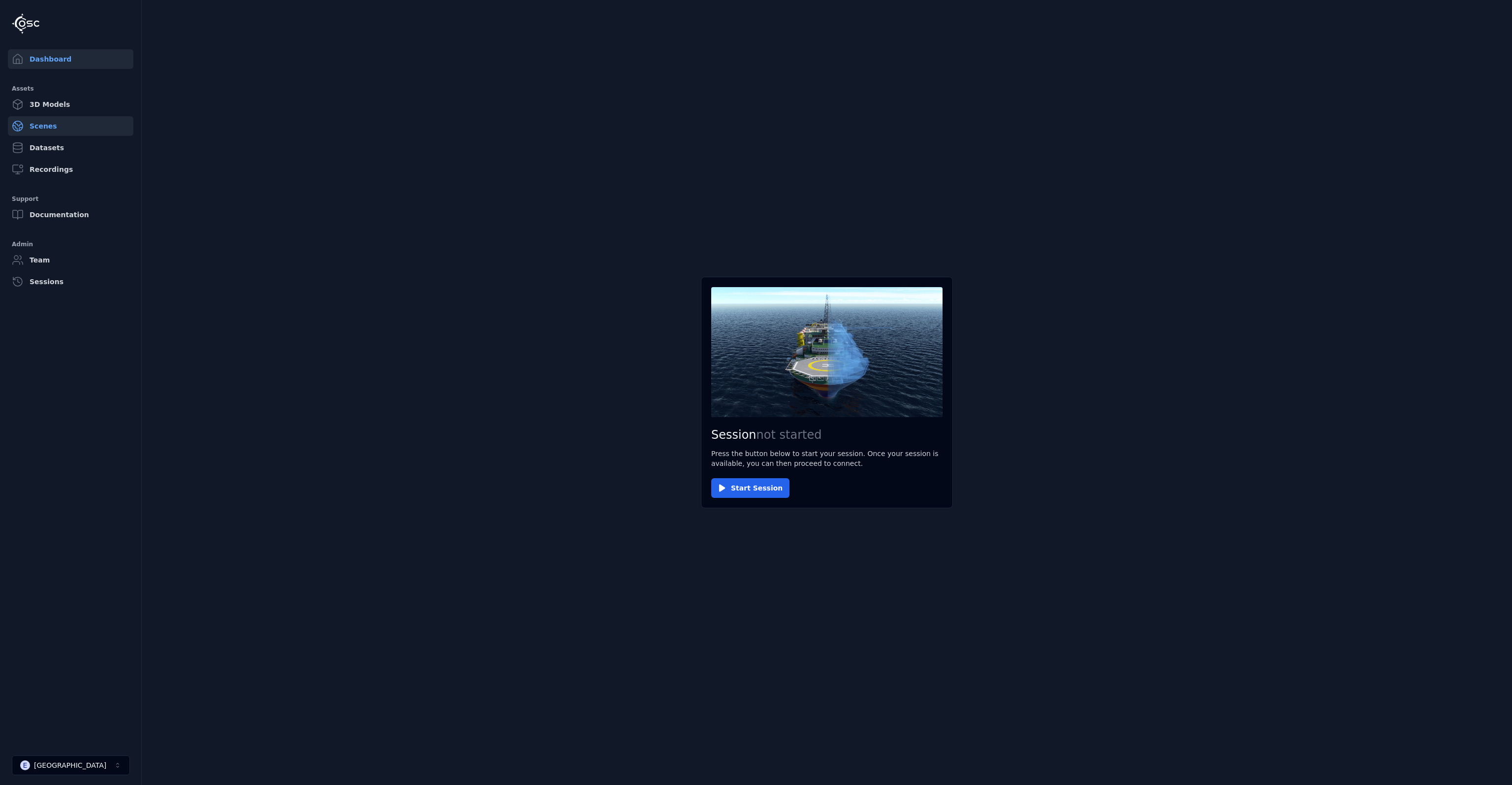
click at [47, 131] on link "Scenes" at bounding box center [71, 126] width 126 height 20
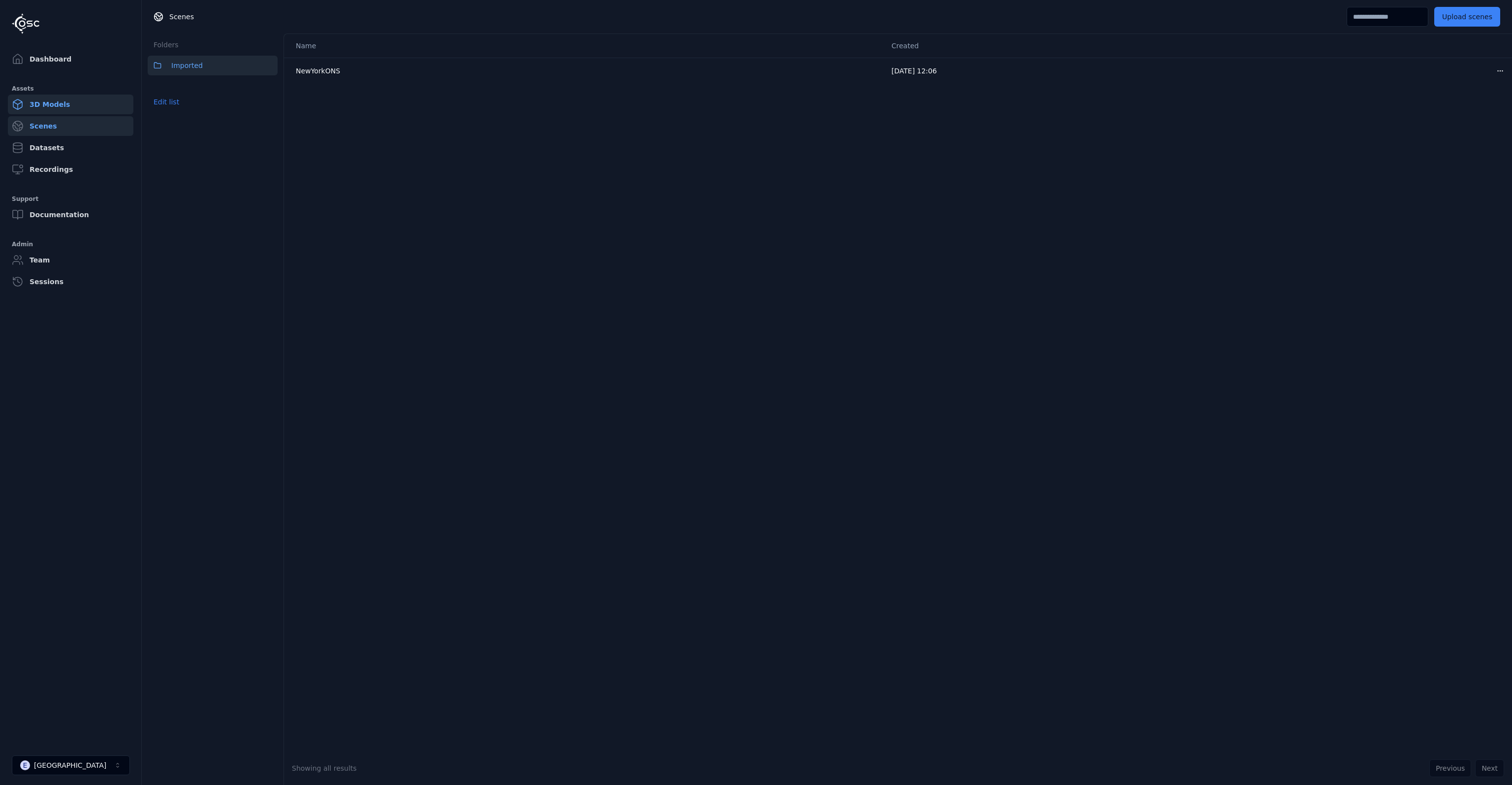
click at [69, 108] on link "3D Models" at bounding box center [71, 104] width 126 height 20
click at [59, 119] on link "Scenes" at bounding box center [71, 126] width 126 height 20
click at [97, 765] on button "E [GEOGRAPHIC_DATA]" at bounding box center [71, 765] width 118 height 20
click at [77, 656] on div "OceanFrame-Demo" at bounding box center [65, 657] width 67 height 10
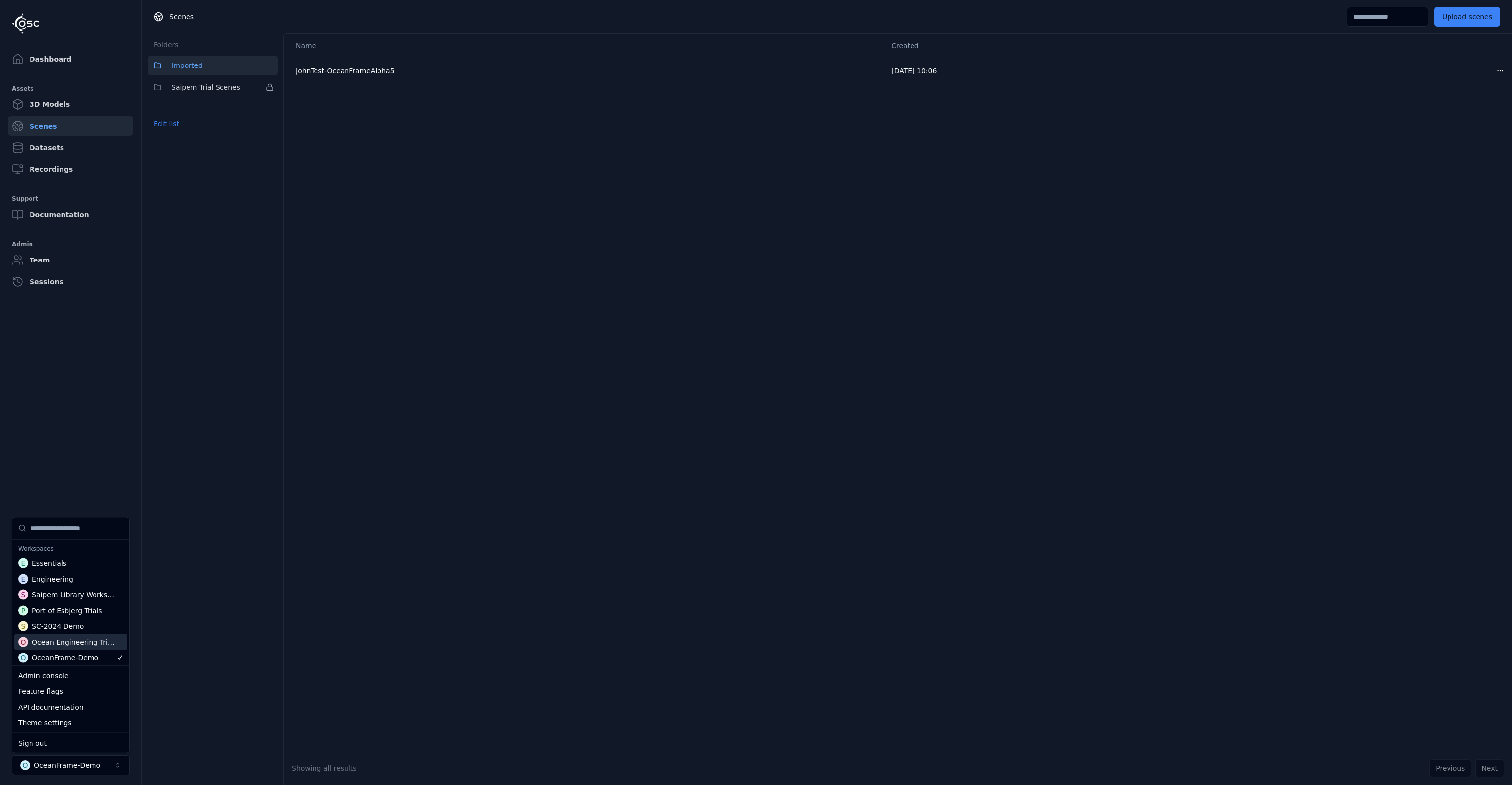
click at [61, 648] on div "O Ocean Engineering Trials" at bounding box center [71, 642] width 113 height 16
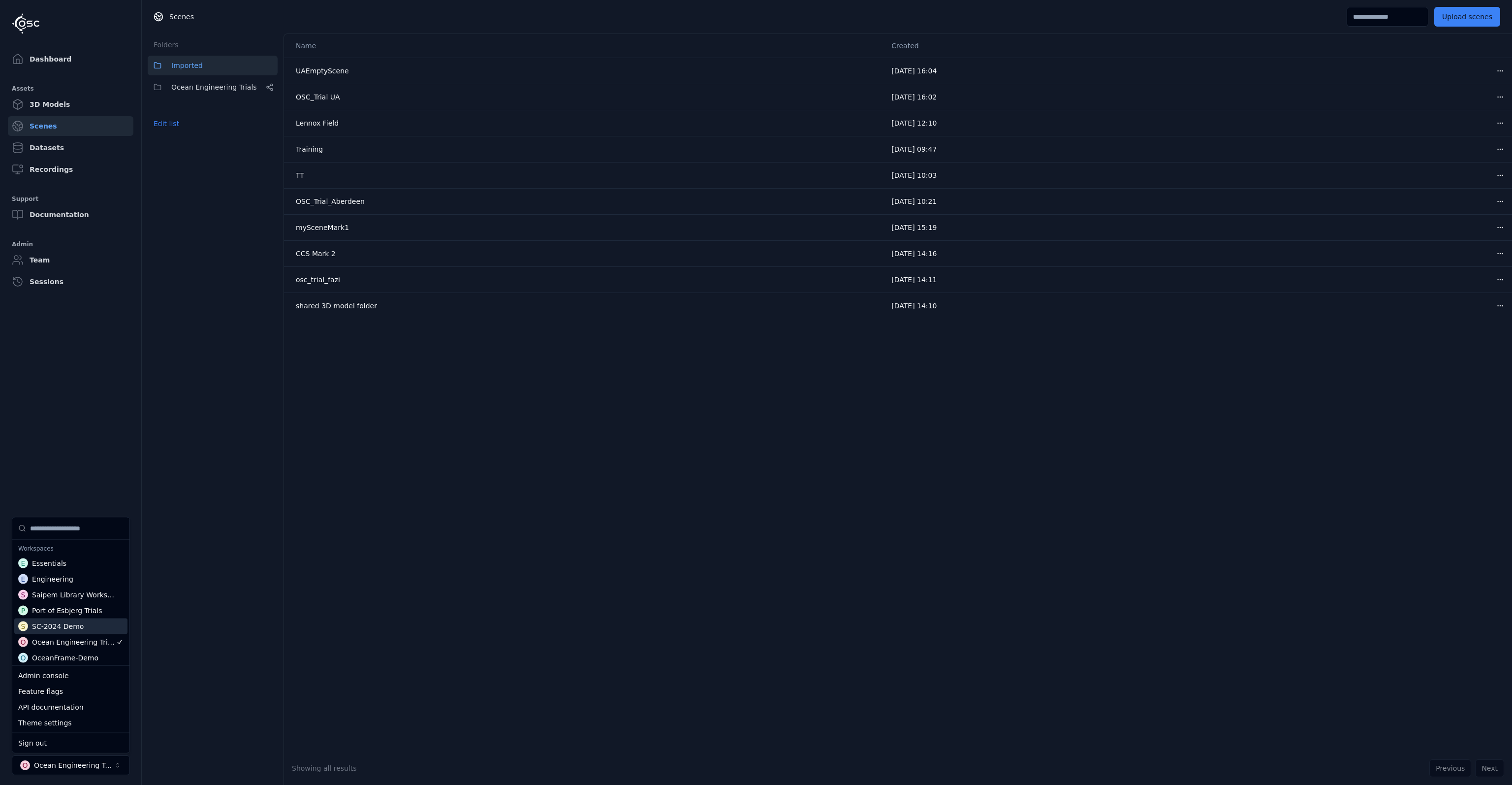
click at [65, 632] on div "S SC-2024 Demo" at bounding box center [71, 626] width 113 height 16
click at [224, 593] on div "Folders Imported Aalesund Z Demo Edit list" at bounding box center [212, 409] width 142 height 751
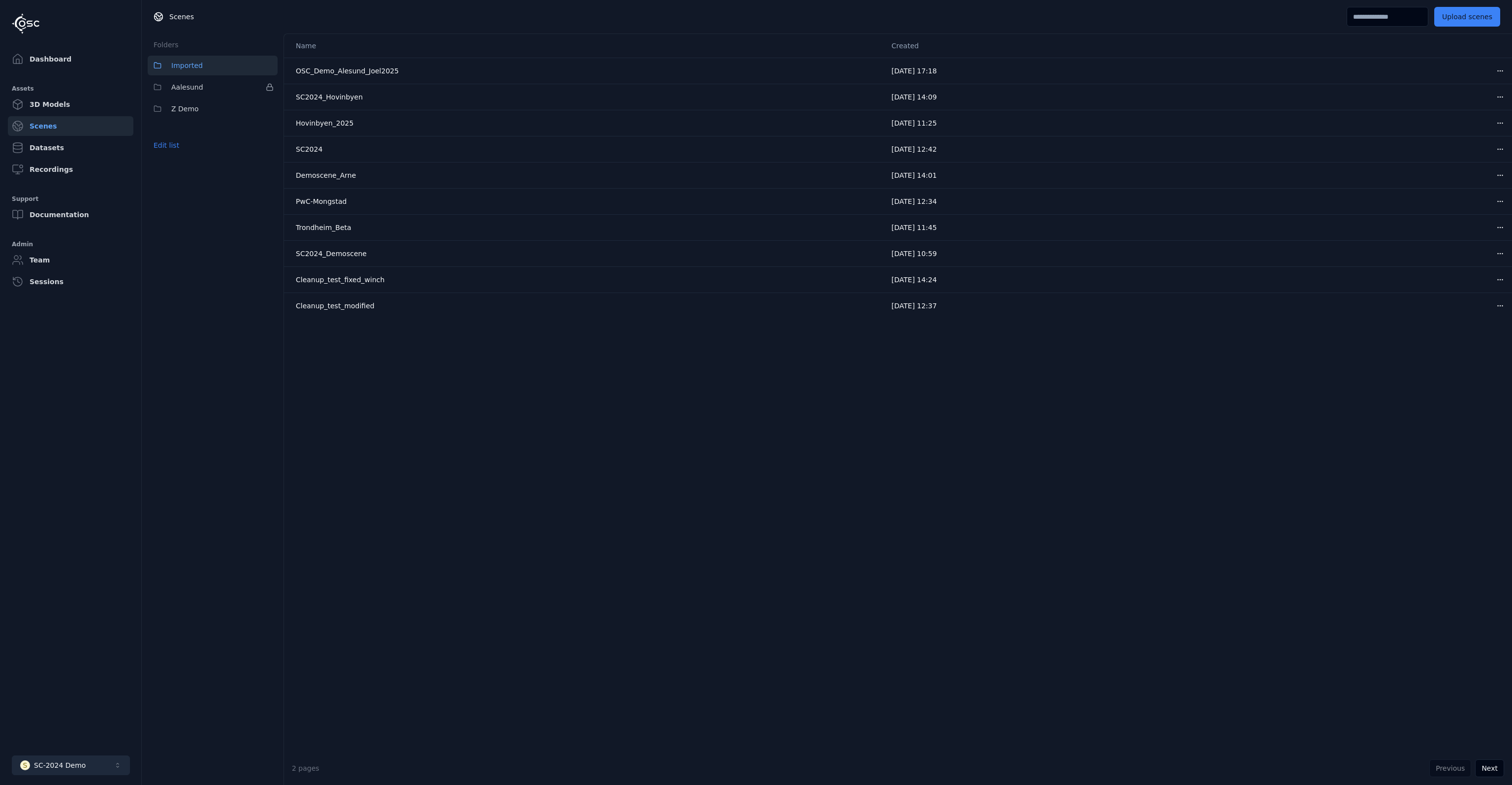
click at [84, 768] on button "S SC-2024 Demo" at bounding box center [71, 765] width 118 height 20
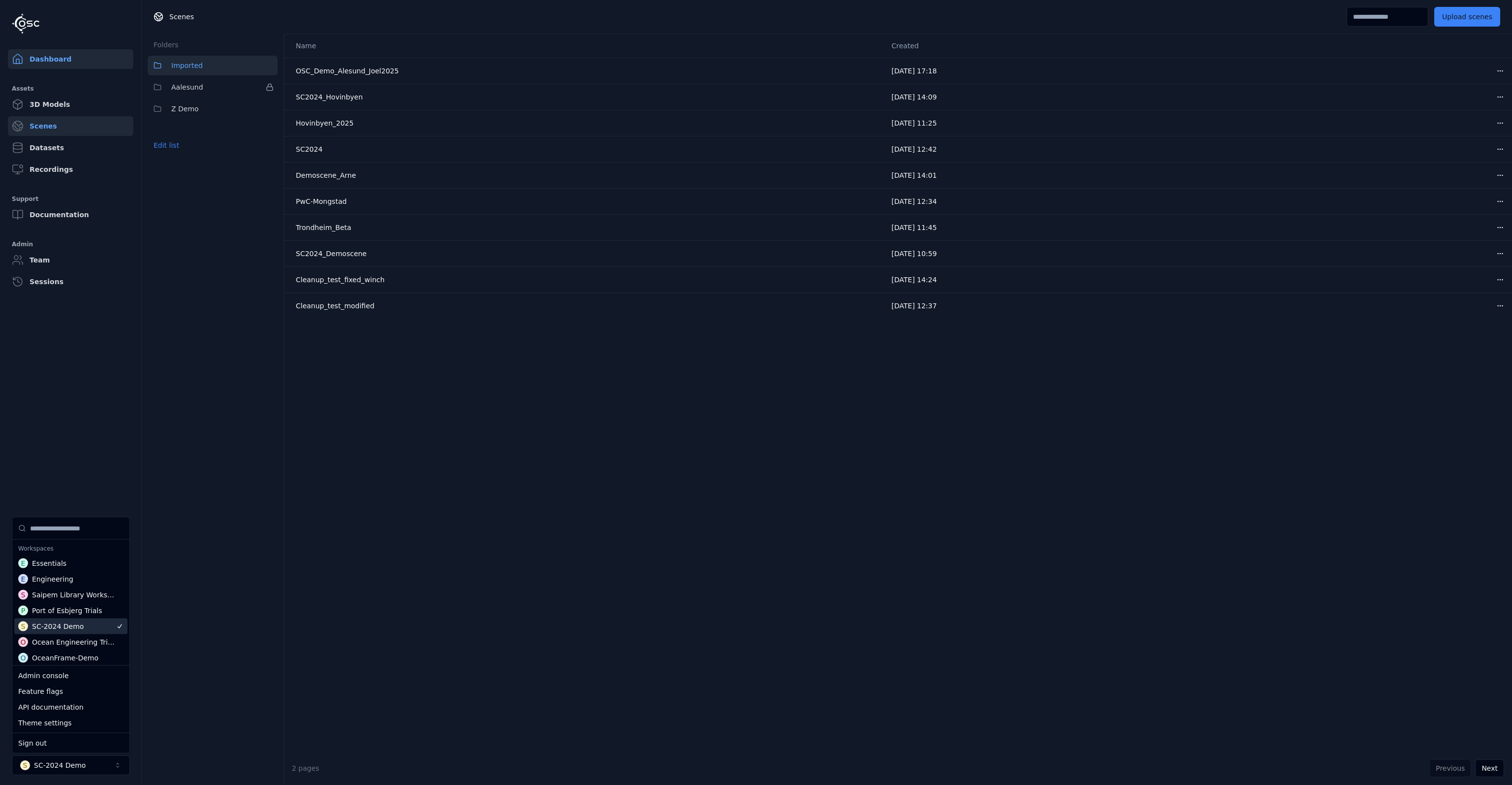
click at [67, 60] on link "Dashboard" at bounding box center [71, 59] width 126 height 20
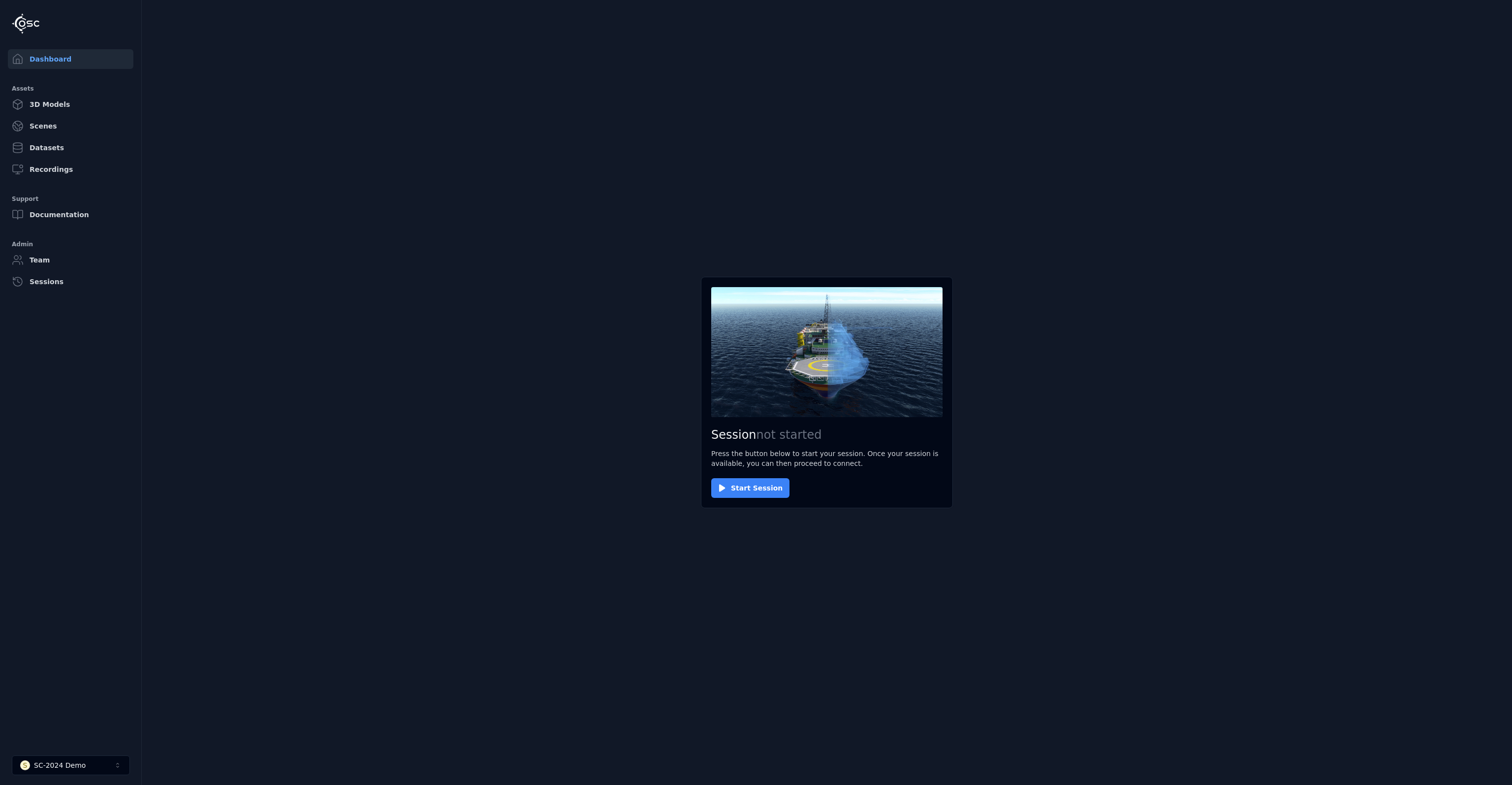
click at [757, 489] on button "Start Session" at bounding box center [750, 487] width 78 height 20
click at [736, 484] on button "Connect" at bounding box center [734, 487] width 46 height 20
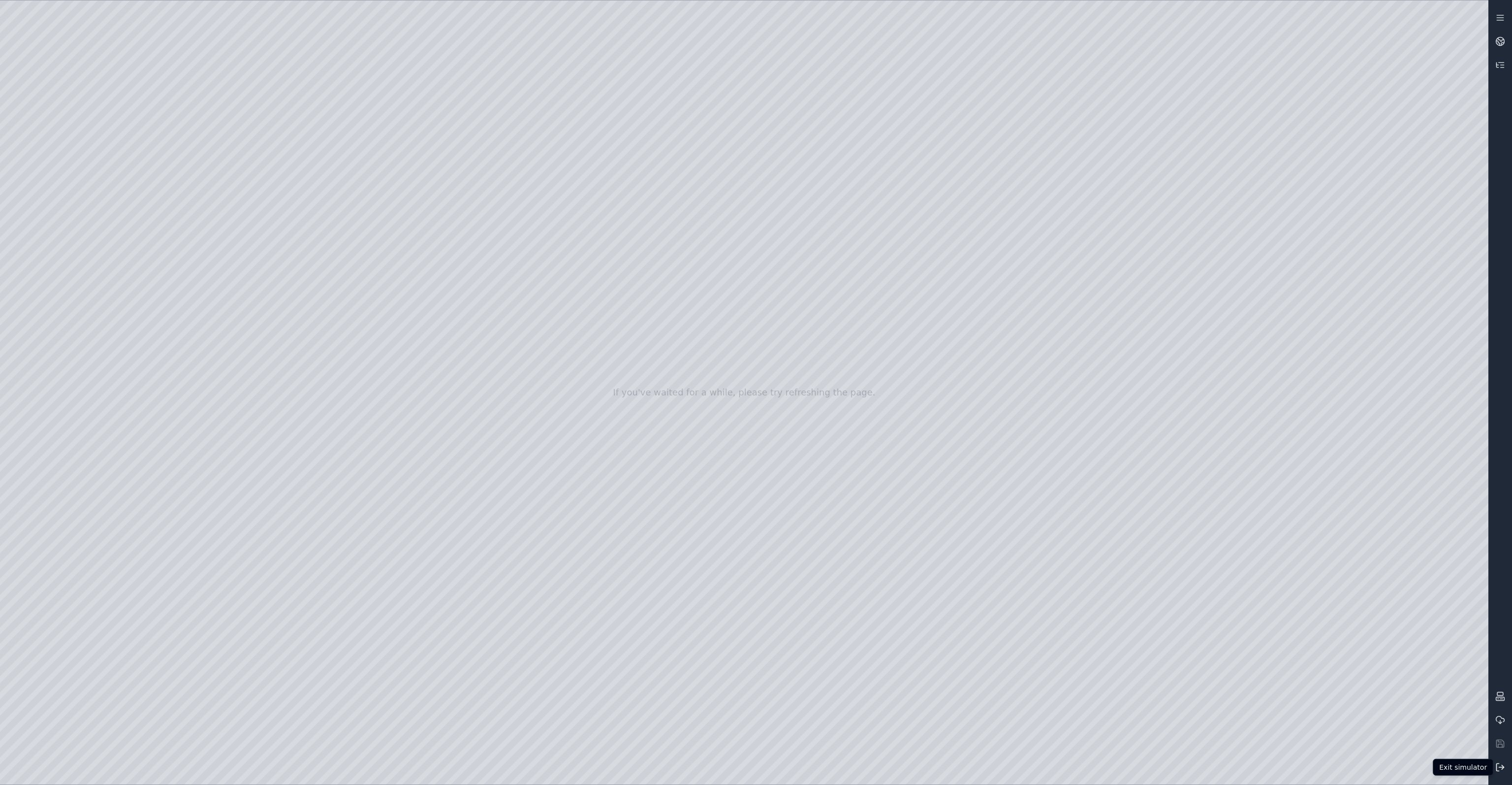
click at [1498, 766] on icon at bounding box center [1500, 766] width 10 height 10
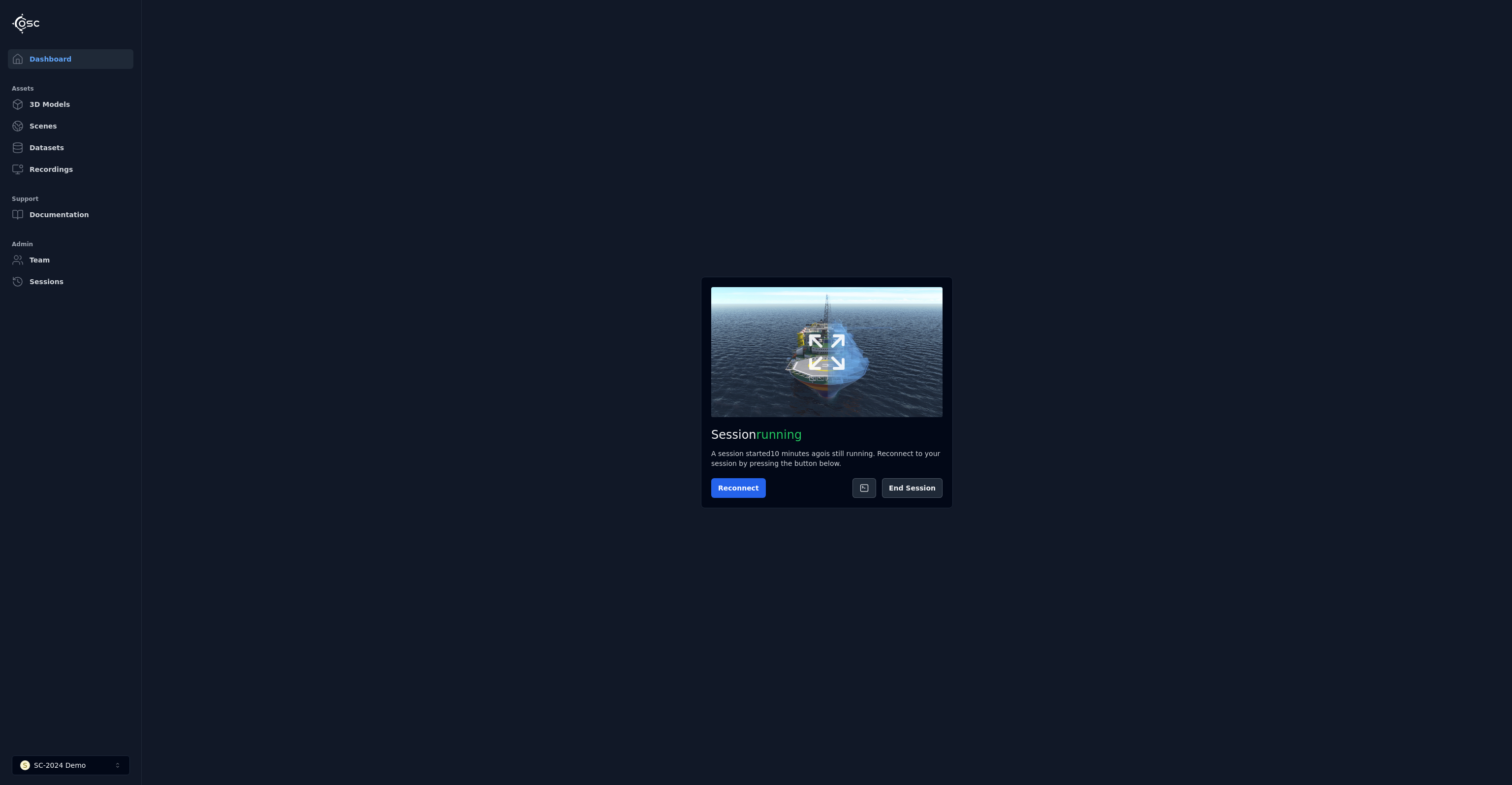
click at [835, 374] on icon at bounding box center [827, 352] width 47 height 47
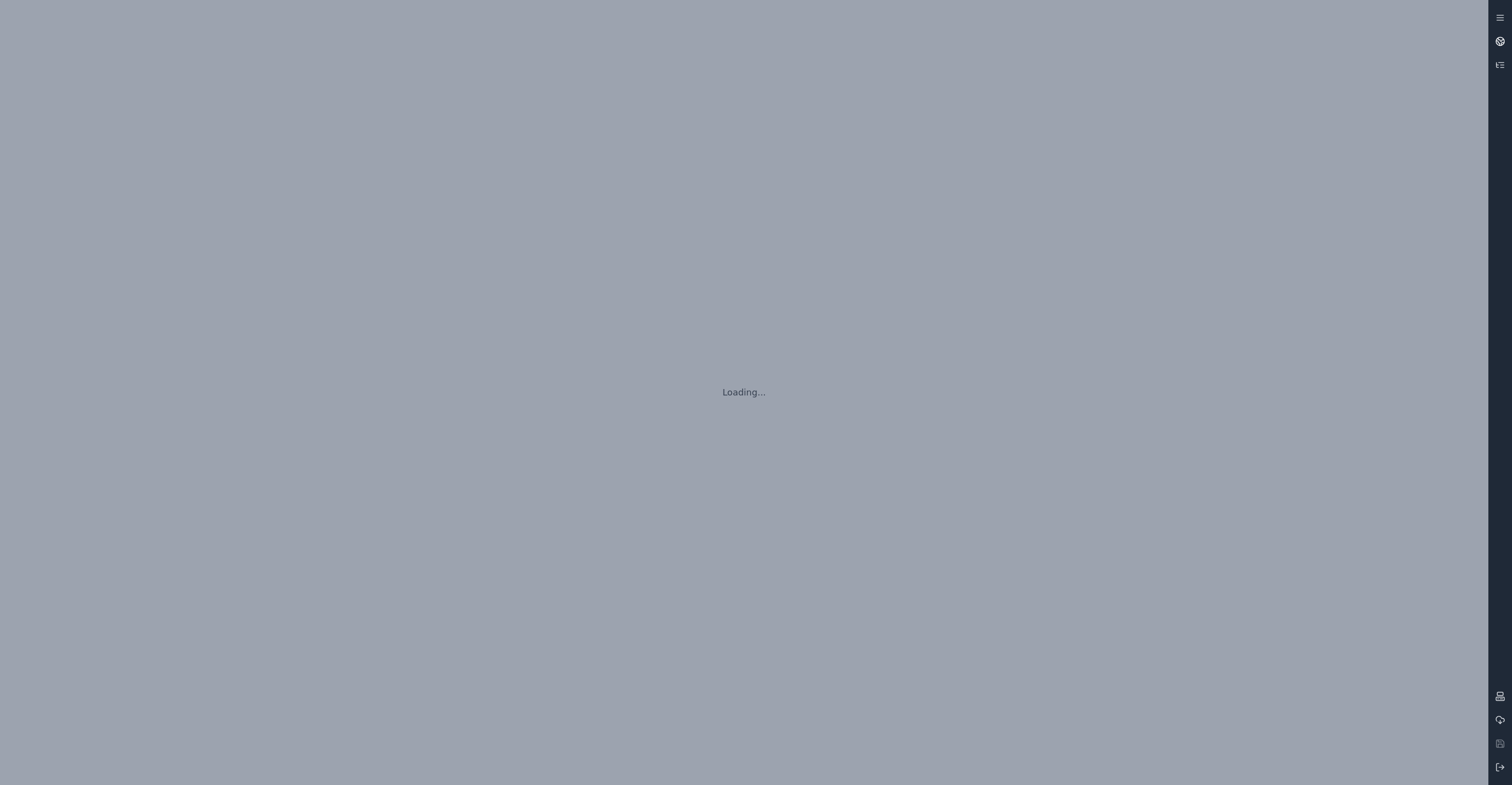
click at [1500, 40] on icon at bounding box center [1501, 39] width 6 height 3
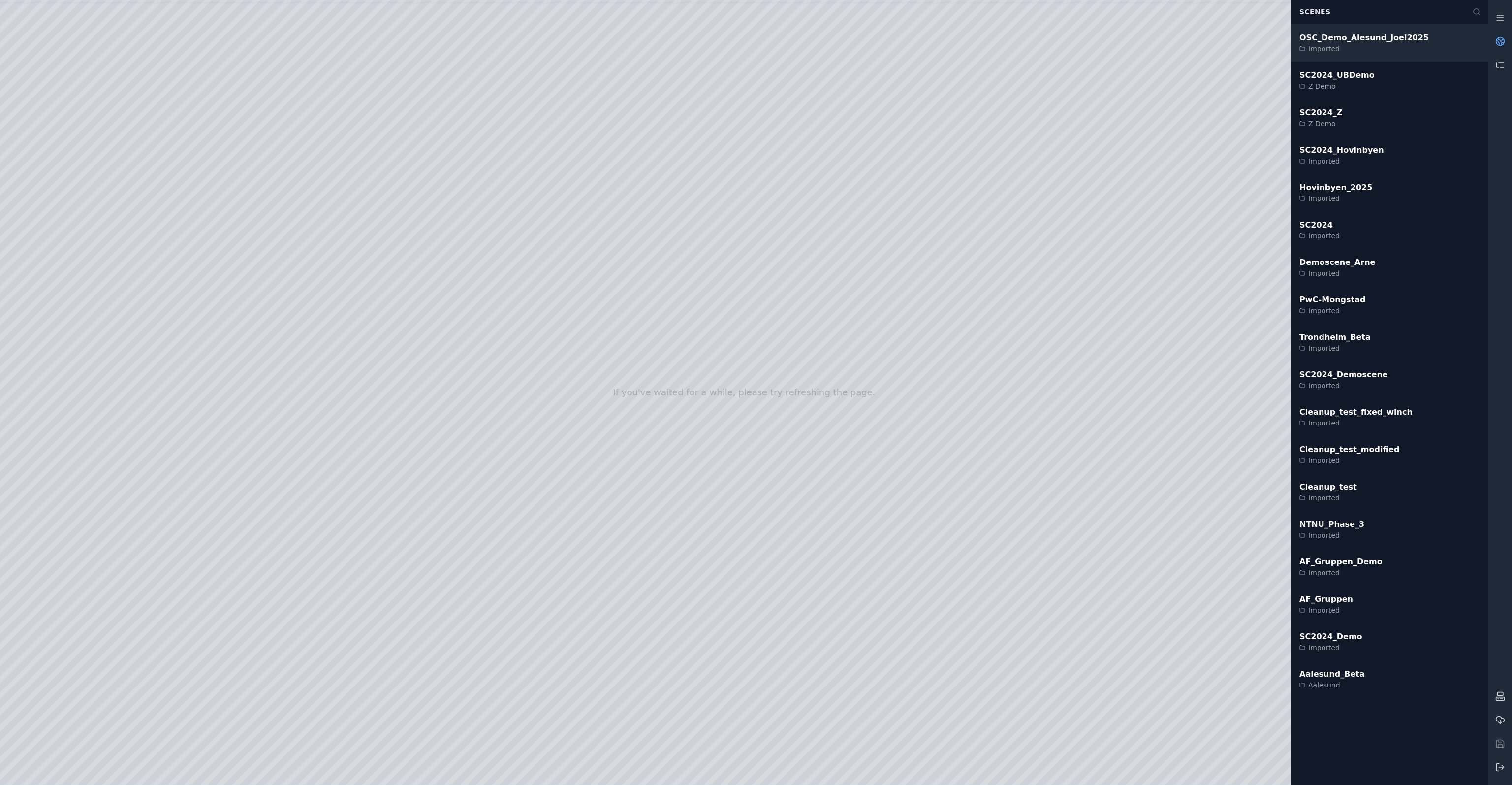
click at [1394, 60] on div "OSC_Demo_Alesund_Joel2025 Imported" at bounding box center [1390, 43] width 197 height 37
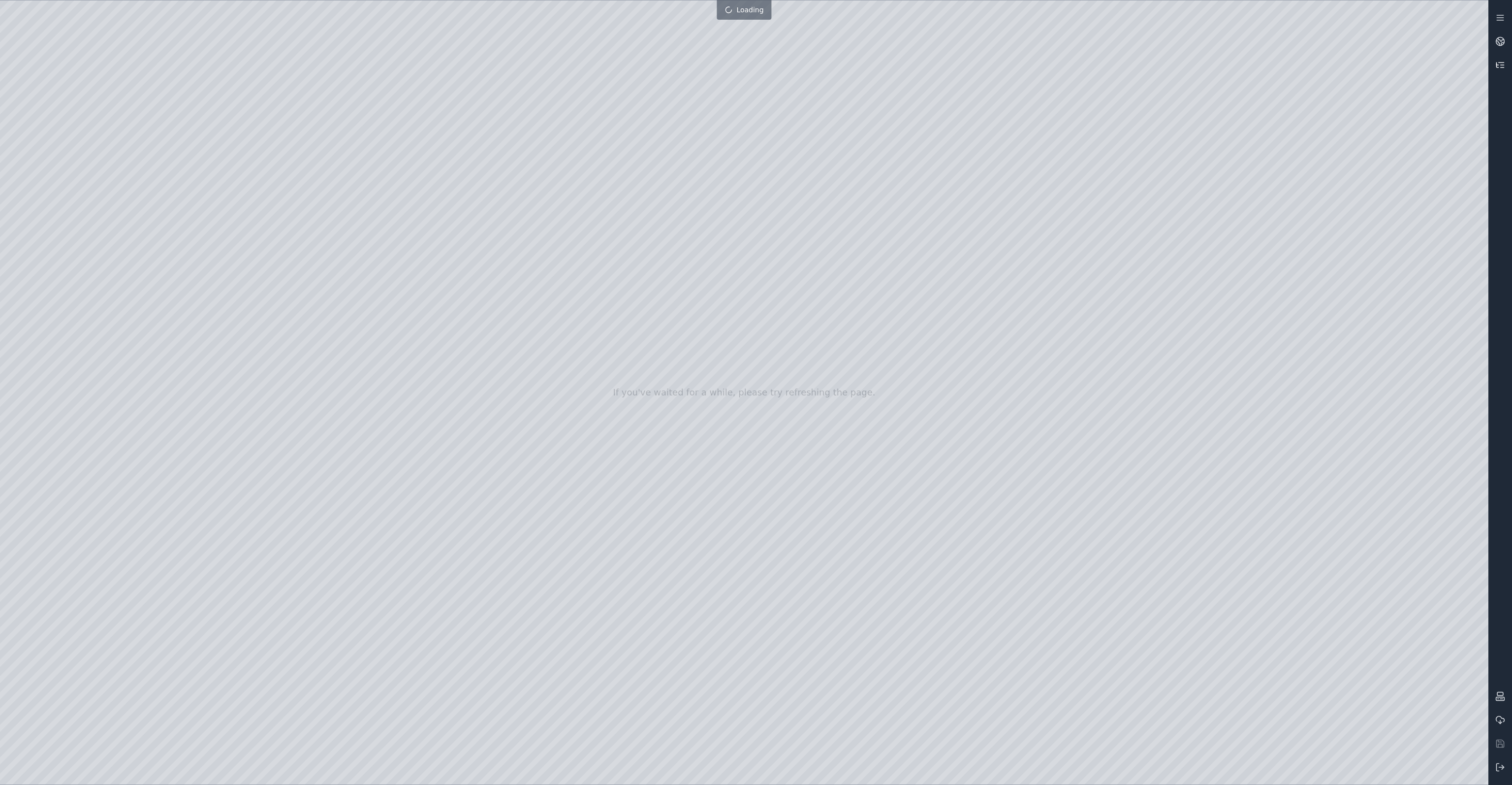
click at [1497, 62] on icon at bounding box center [1500, 65] width 10 height 10
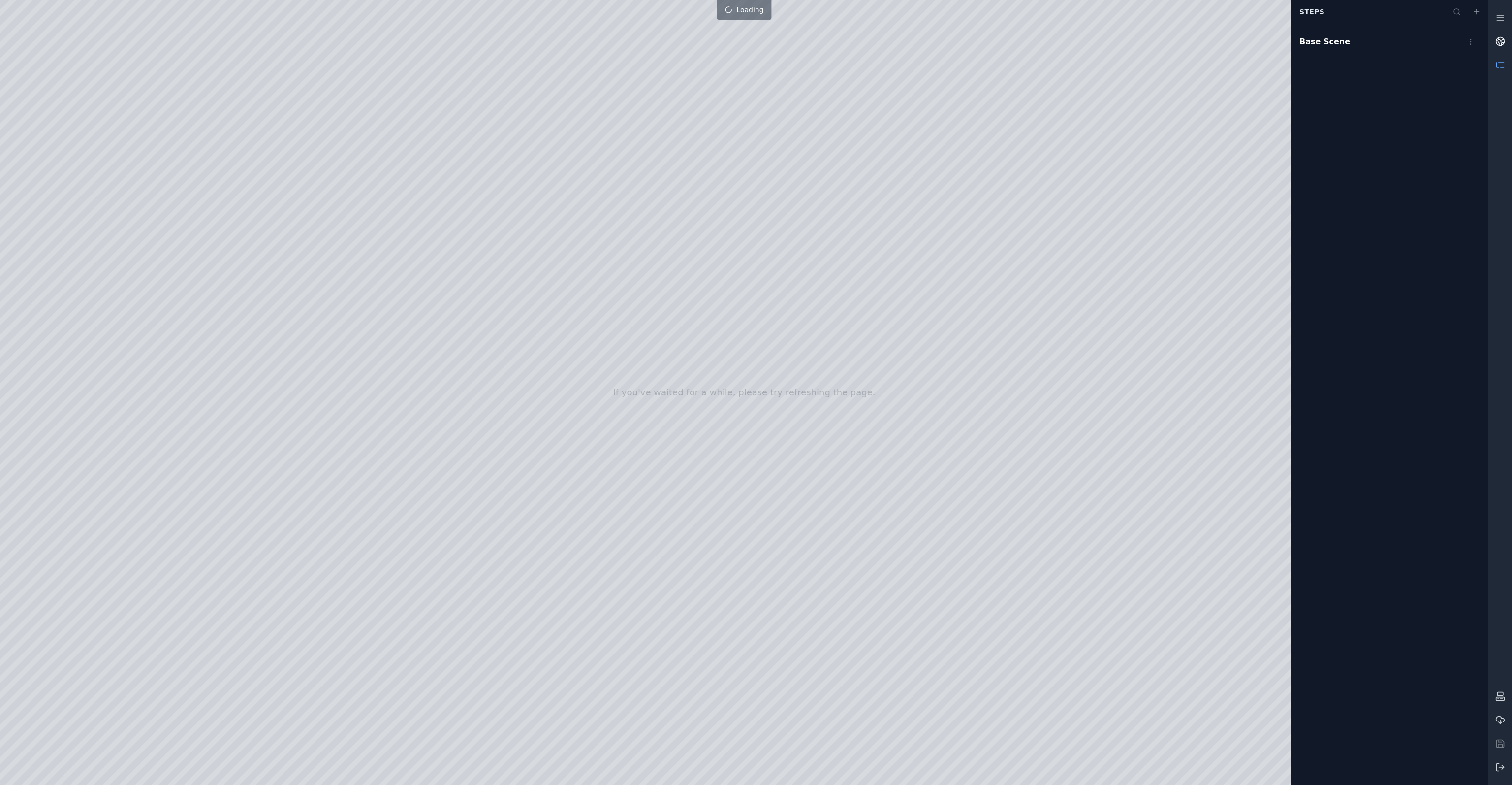
click at [1499, 37] on circle at bounding box center [1500, 41] width 8 height 8
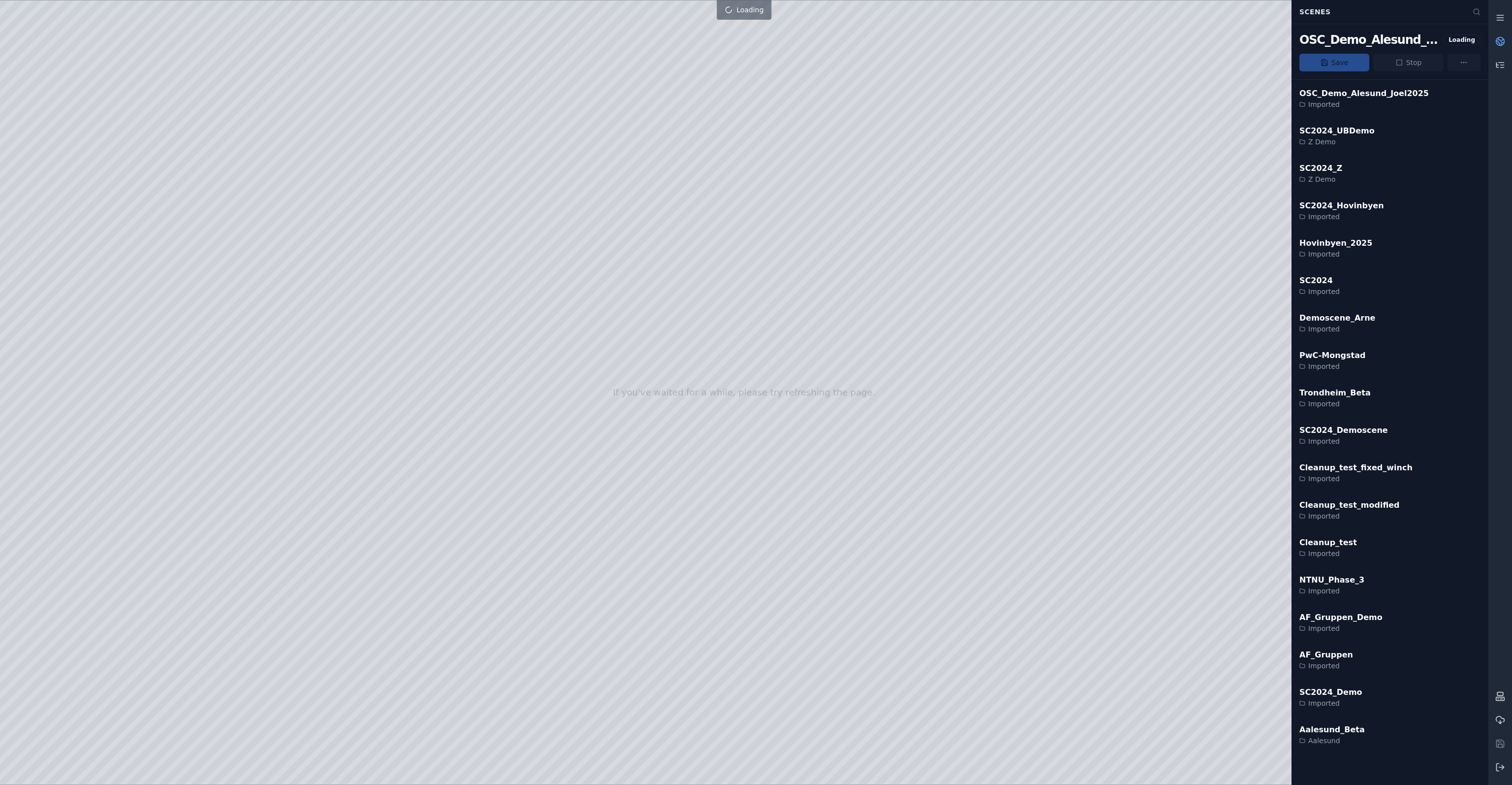
click at [1004, 77] on div at bounding box center [744, 393] width 1488 height 784
click at [1500, 46] on icon at bounding box center [1500, 41] width 10 height 10
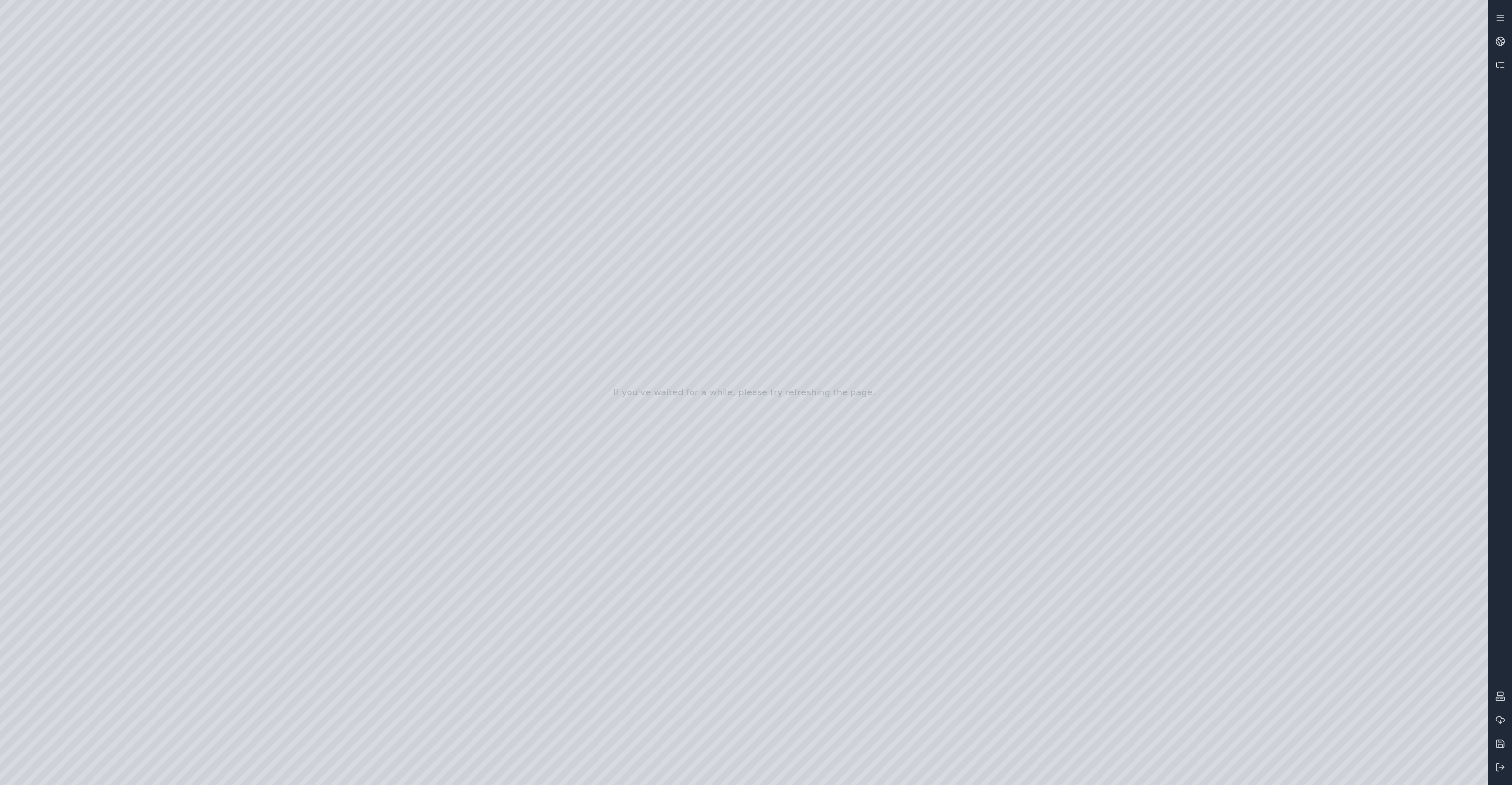
click at [1508, 68] on link at bounding box center [1500, 65] width 24 height 24
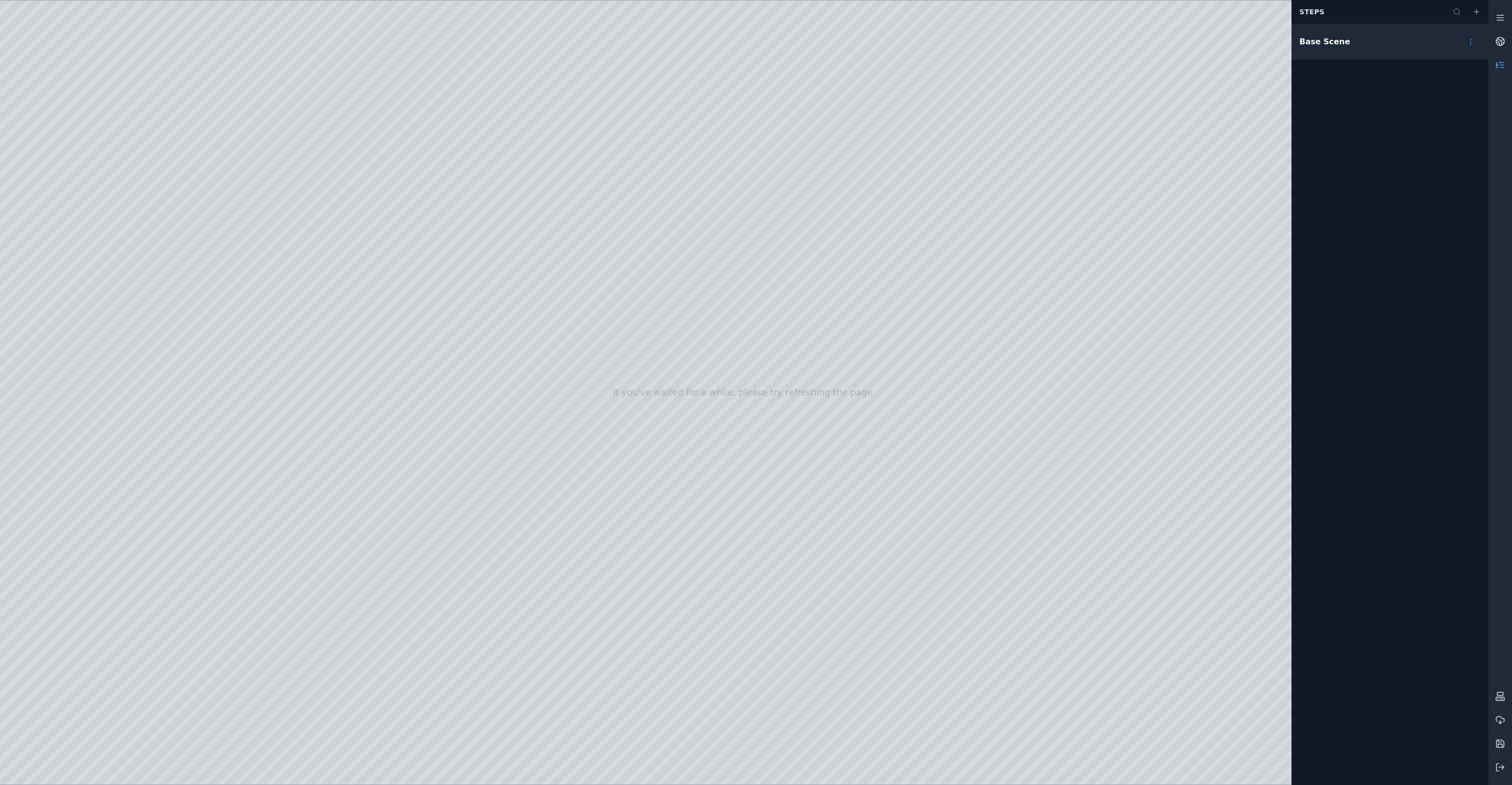
click at [1325, 46] on div "Base Scene" at bounding box center [1325, 42] width 51 height 12
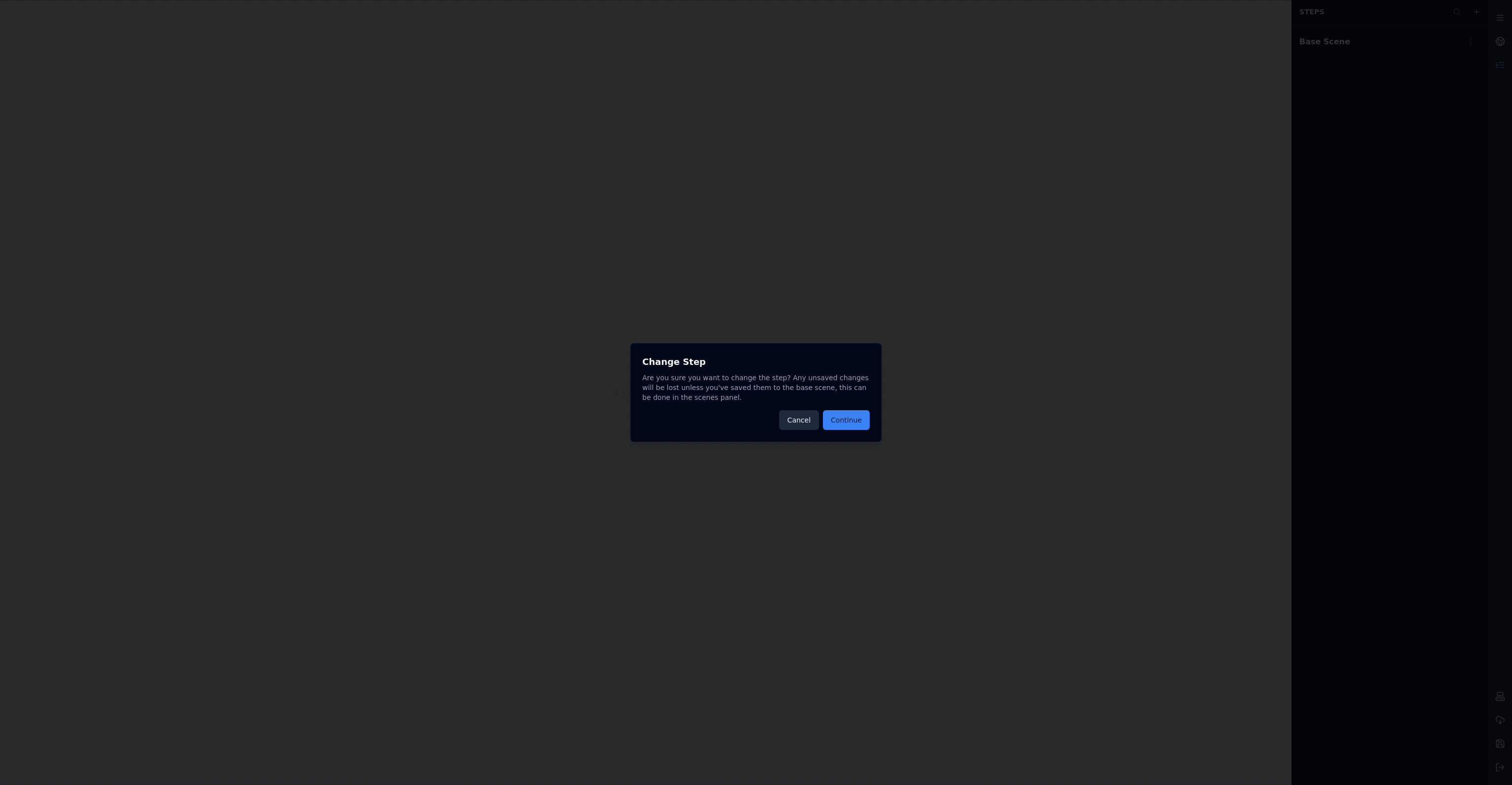
click at [809, 420] on button "Cancel" at bounding box center [799, 419] width 40 height 20
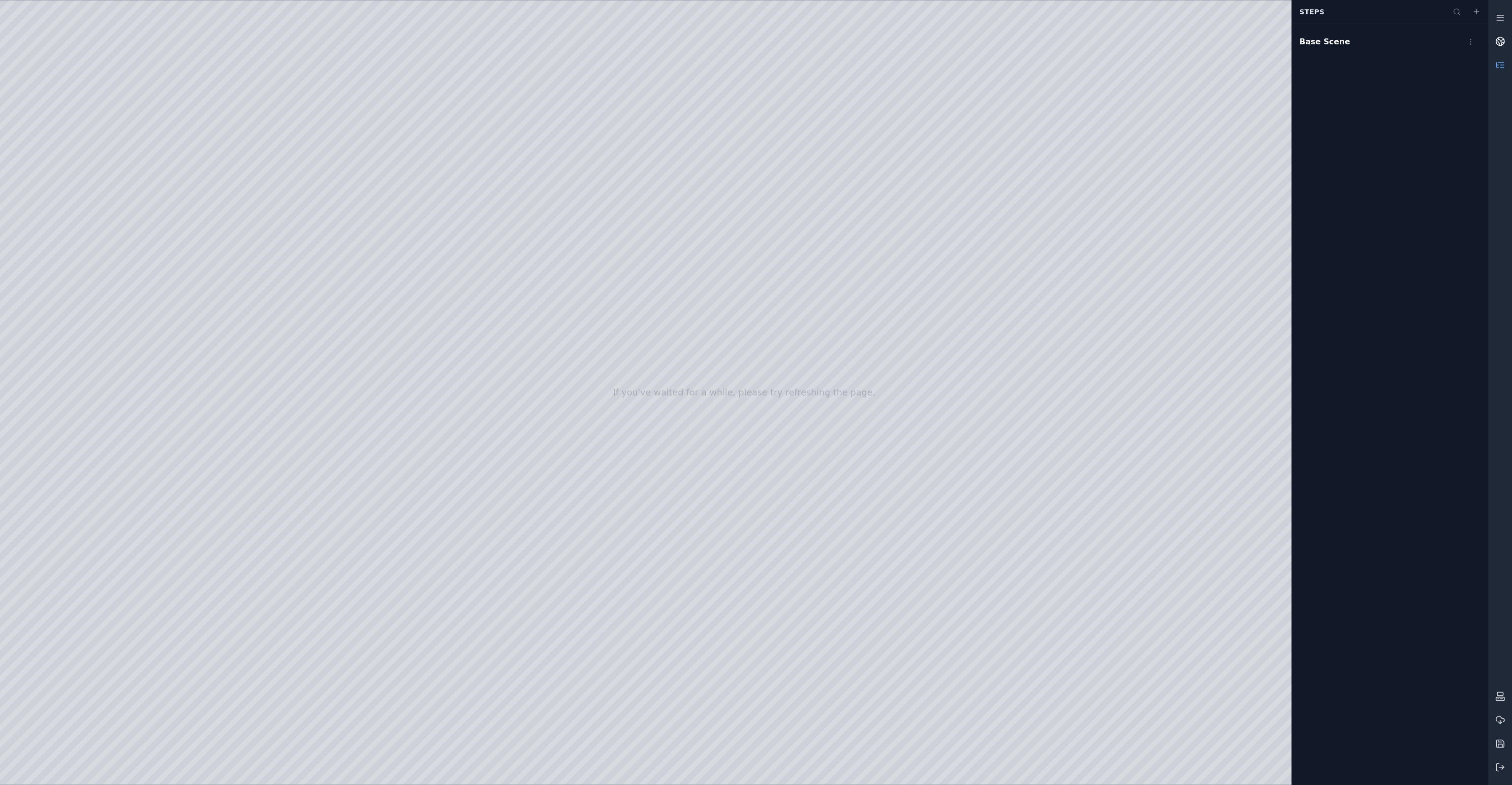
click at [1500, 46] on icon at bounding box center [1500, 41] width 10 height 10
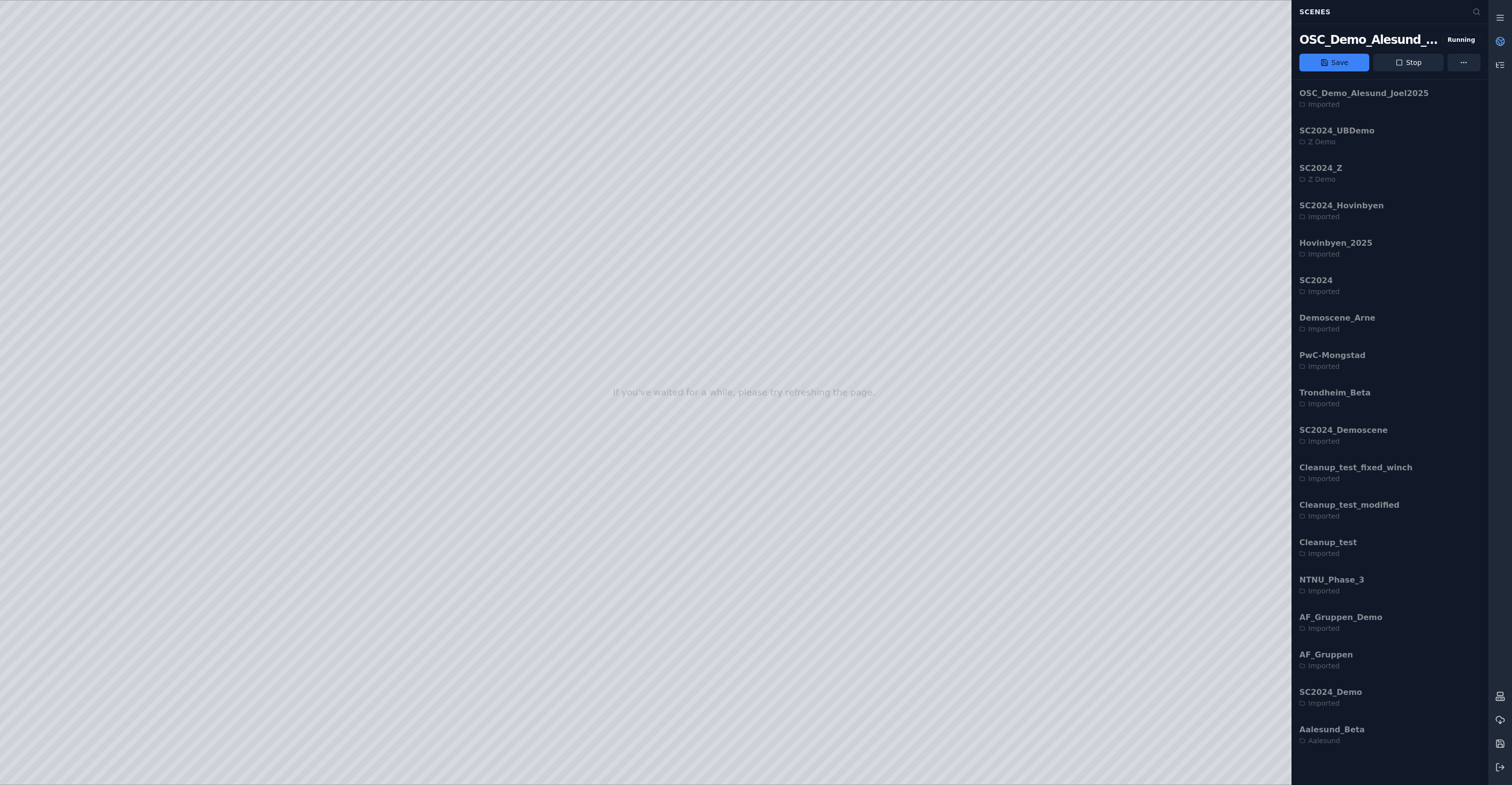
click at [1502, 44] on icon at bounding box center [1503, 44] width 3 height 3
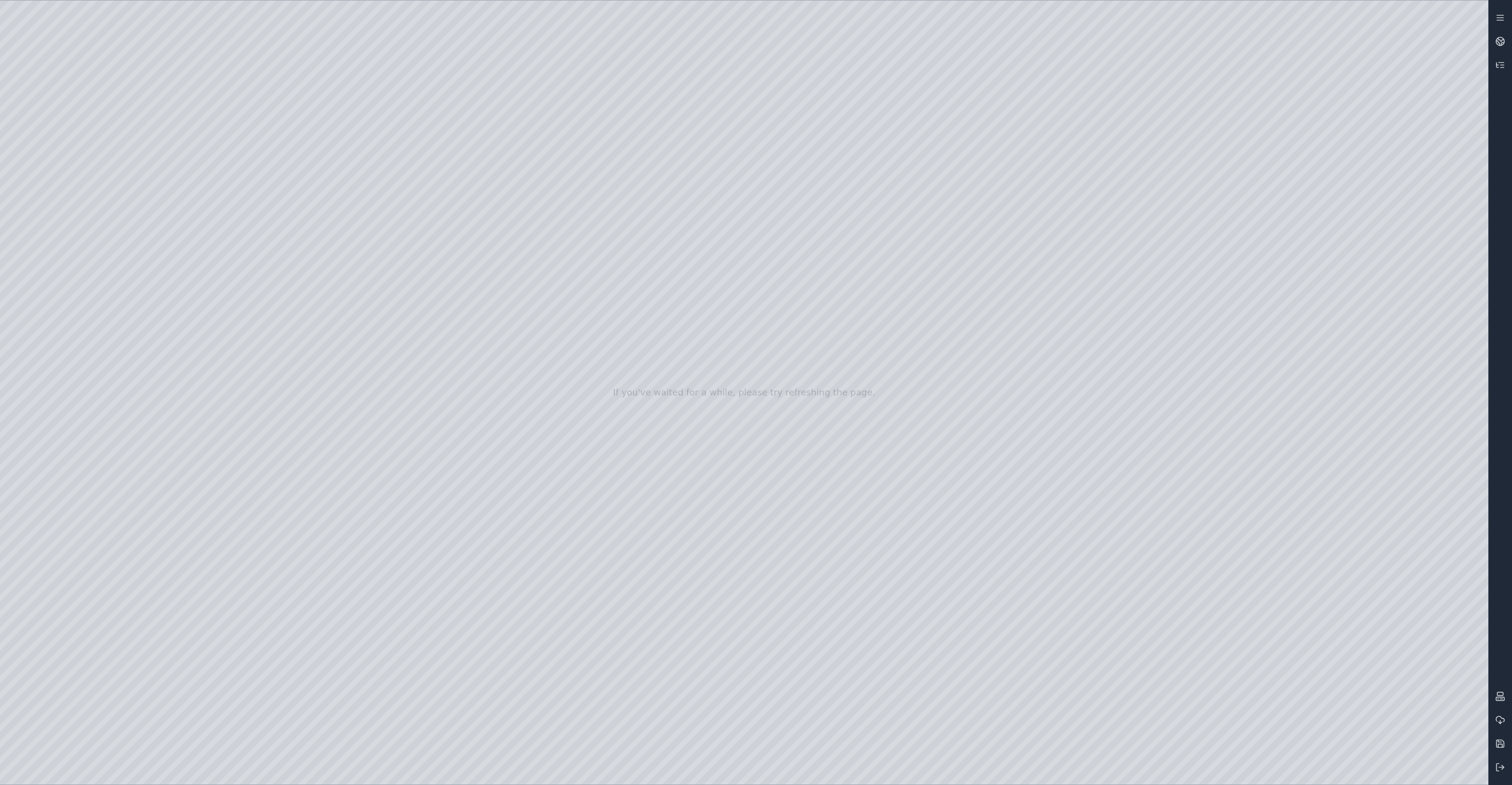
drag, startPoint x: 707, startPoint y: 325, endPoint x: 666, endPoint y: 362, distance: 55.2
drag, startPoint x: 702, startPoint y: 362, endPoint x: 641, endPoint y: 362, distance: 61.0
drag, startPoint x: 567, startPoint y: 367, endPoint x: 650, endPoint y: 365, distance: 83.0
drag, startPoint x: 776, startPoint y: 435, endPoint x: 720, endPoint y: 426, distance: 56.7
click at [559, 69] on div at bounding box center [744, 393] width 1488 height 784
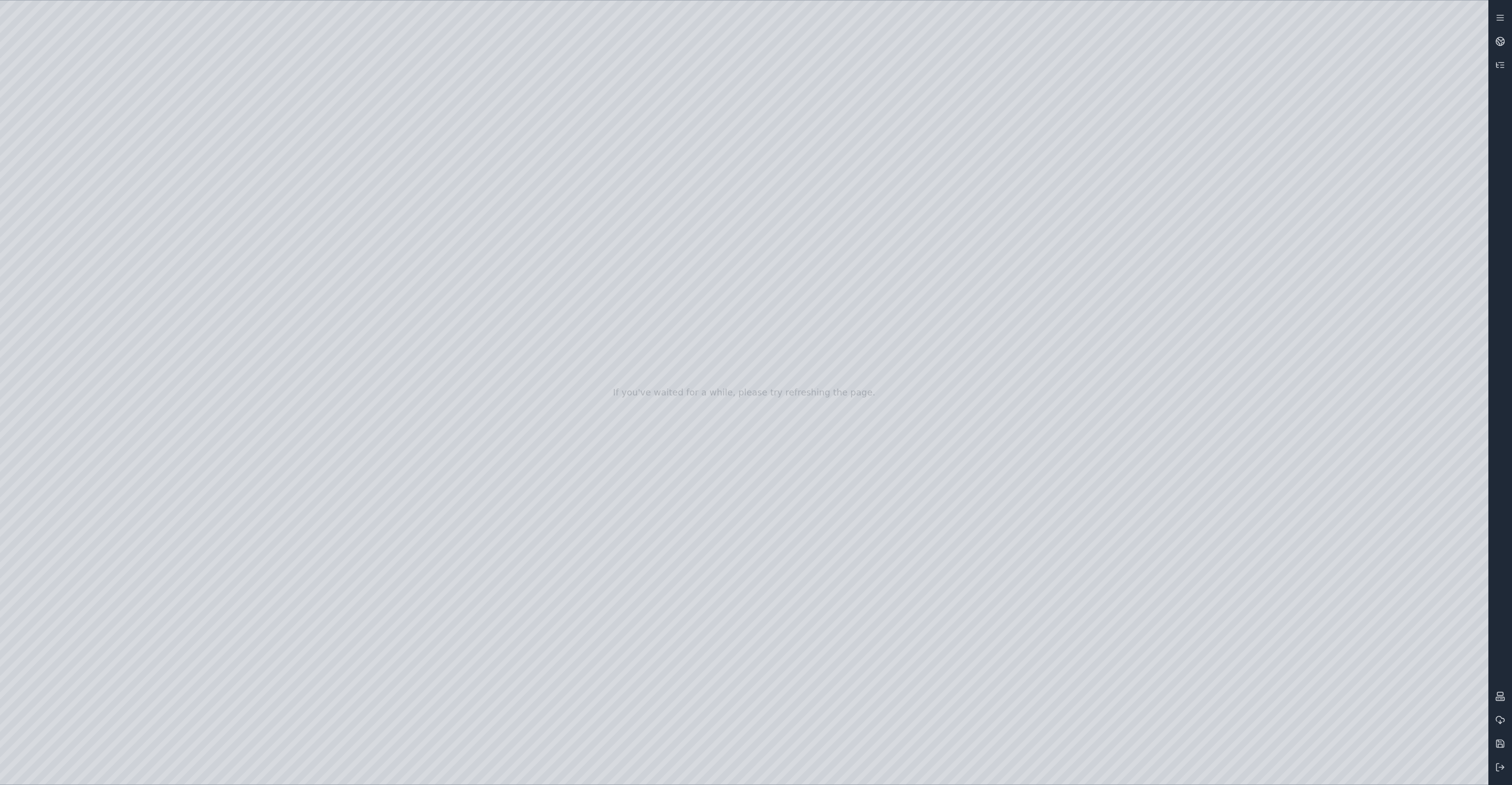
drag, startPoint x: 759, startPoint y: 270, endPoint x: 705, endPoint y: 255, distance: 56.0
click at [63, 174] on div at bounding box center [744, 393] width 1488 height 784
click at [58, 313] on div at bounding box center [744, 393] width 1488 height 784
drag, startPoint x: 641, startPoint y: 321, endPoint x: 662, endPoint y: 331, distance: 23.3
click at [56, 232] on div at bounding box center [744, 393] width 1488 height 784
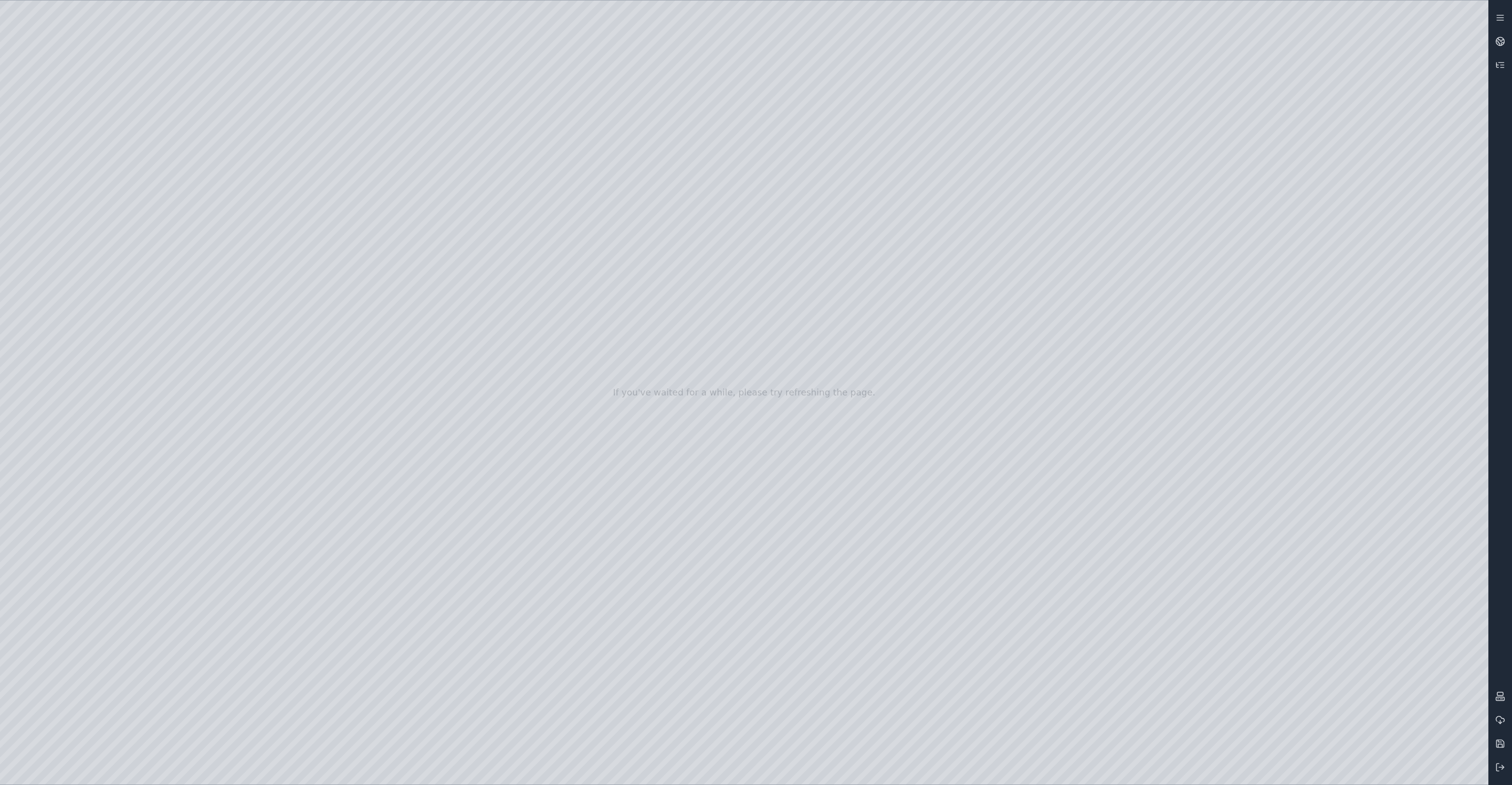
drag, startPoint x: 327, startPoint y: 204, endPoint x: 256, endPoint y: 241, distance: 80.1
click at [263, 239] on div at bounding box center [744, 393] width 1488 height 784
click at [183, 282] on div at bounding box center [744, 393] width 1488 height 784
click at [259, 286] on div at bounding box center [744, 393] width 1488 height 784
click at [147, 50] on div at bounding box center [744, 393] width 1488 height 784
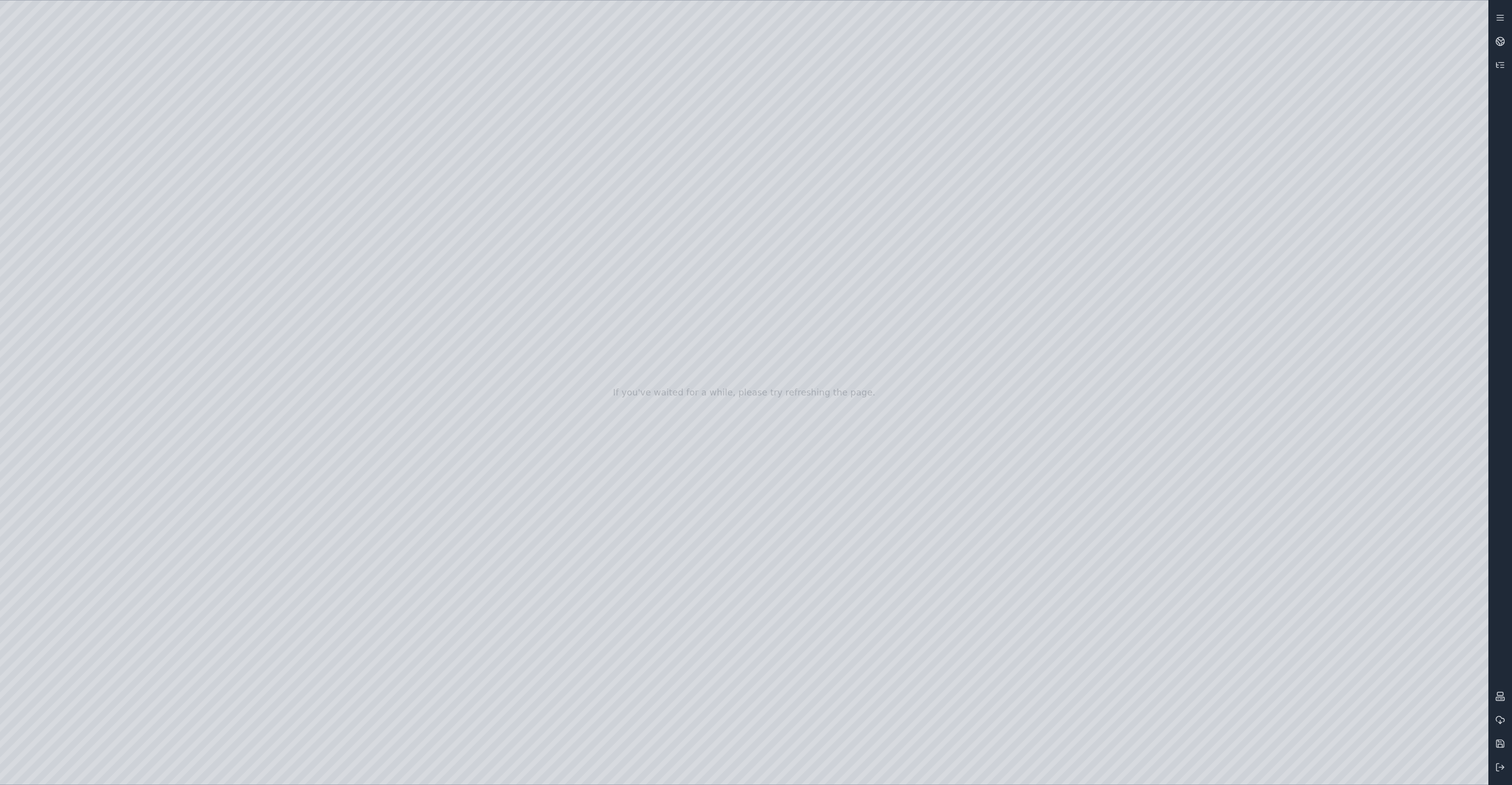
click at [304, 262] on div at bounding box center [744, 393] width 1488 height 784
click at [315, 273] on div at bounding box center [744, 393] width 1488 height 784
click at [158, 62] on div at bounding box center [744, 393] width 1488 height 784
click at [324, 395] on div at bounding box center [744, 393] width 1488 height 784
click at [144, 51] on div at bounding box center [744, 393] width 1488 height 784
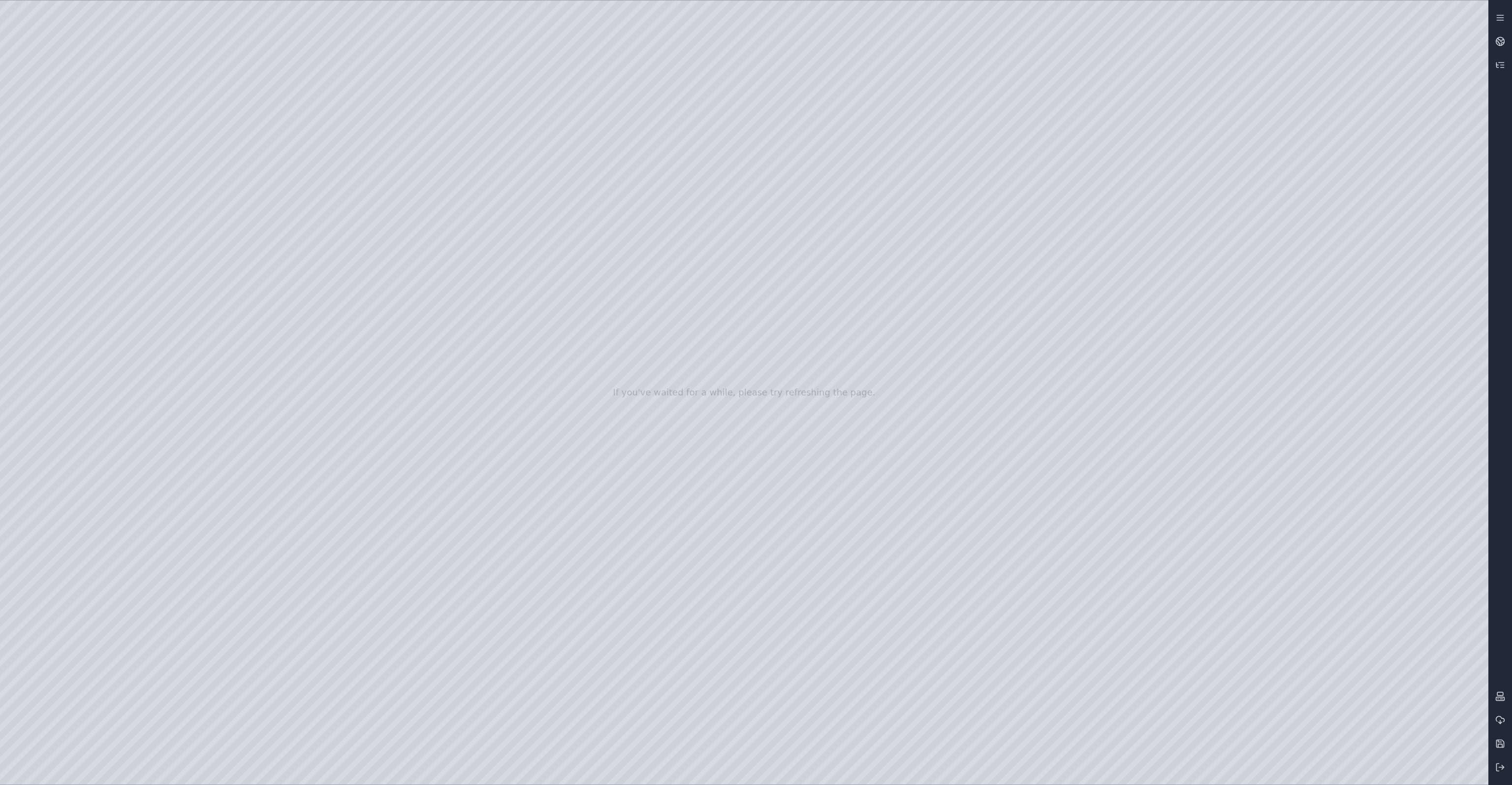
click at [258, 380] on div at bounding box center [744, 393] width 1488 height 784
click at [141, 50] on div at bounding box center [744, 393] width 1488 height 784
click at [187, 372] on div at bounding box center [744, 393] width 1488 height 784
click at [154, 56] on div at bounding box center [744, 393] width 1488 height 784
click at [303, 135] on div at bounding box center [744, 393] width 1488 height 784
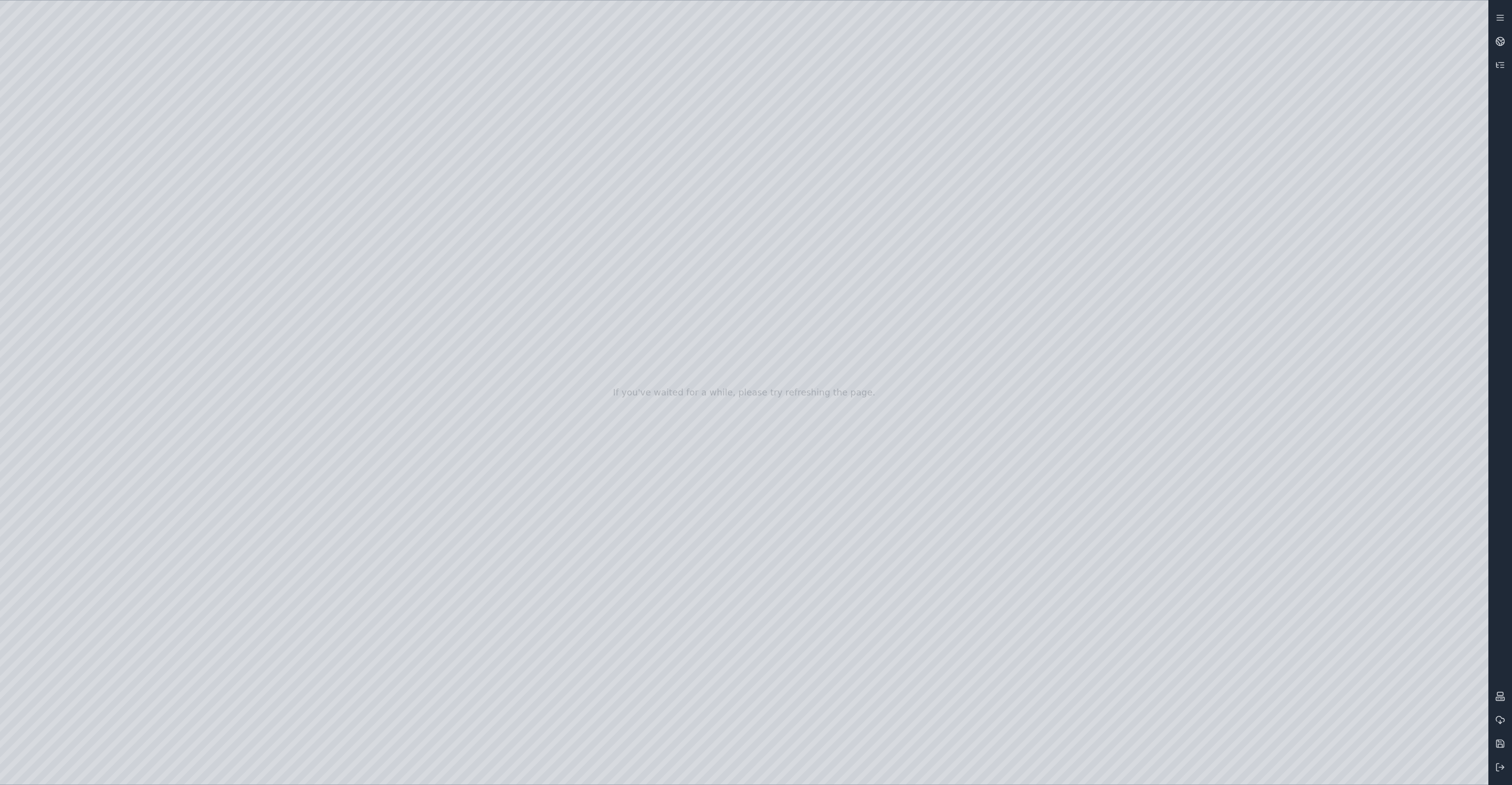
click at [151, 51] on div at bounding box center [744, 393] width 1488 height 784
click at [273, 105] on div at bounding box center [744, 393] width 1488 height 784
click at [140, 46] on div at bounding box center [744, 393] width 1488 height 784
click at [174, 108] on div at bounding box center [744, 393] width 1488 height 784
click at [147, 43] on div at bounding box center [744, 393] width 1488 height 784
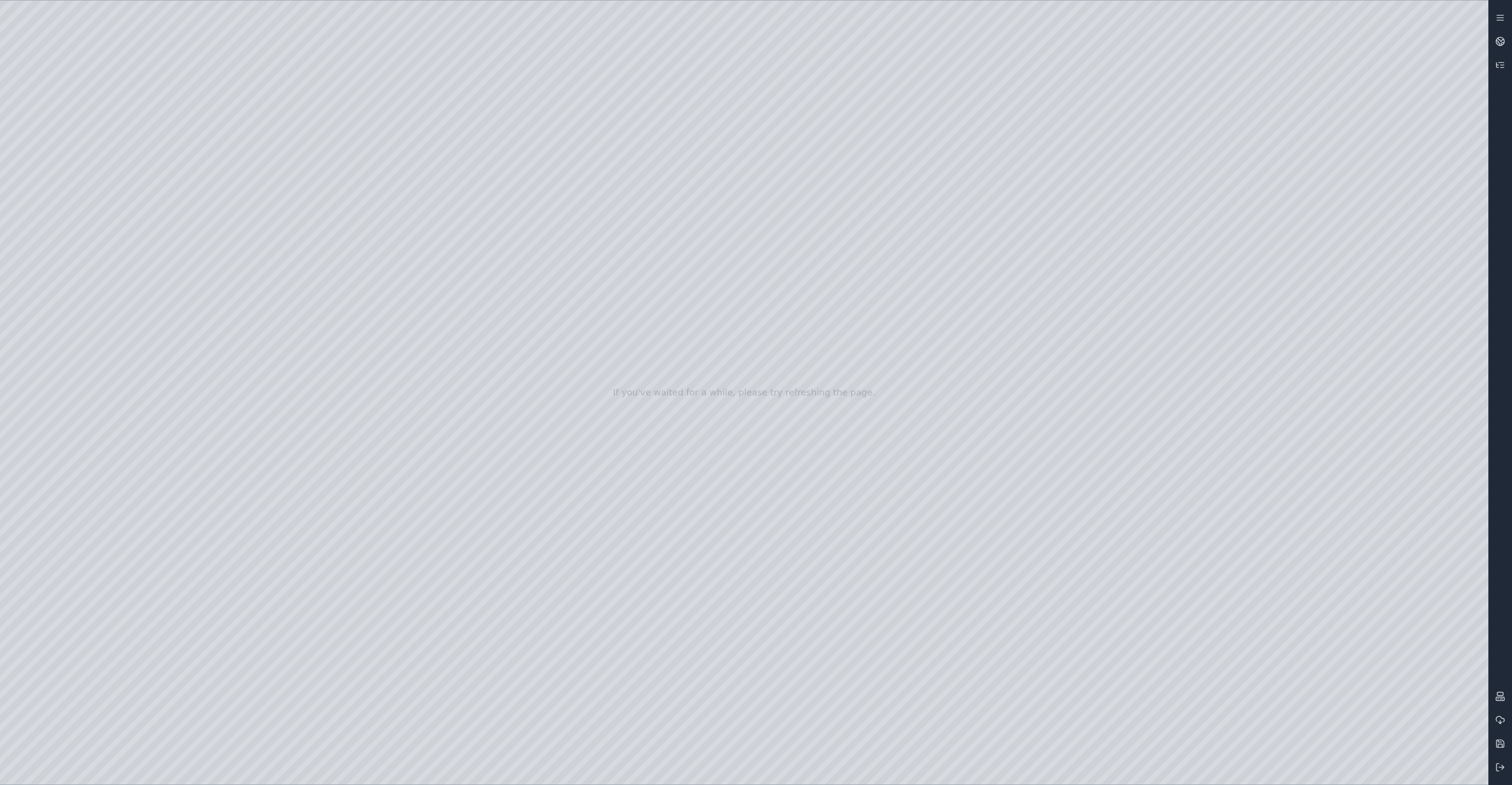
click at [191, 208] on div at bounding box center [744, 393] width 1488 height 784
click at [153, 56] on div at bounding box center [744, 393] width 1488 height 784
click at [248, 203] on div at bounding box center [744, 393] width 1488 height 784
click at [154, 56] on div at bounding box center [744, 393] width 1488 height 784
click at [355, 194] on div at bounding box center [744, 393] width 1488 height 784
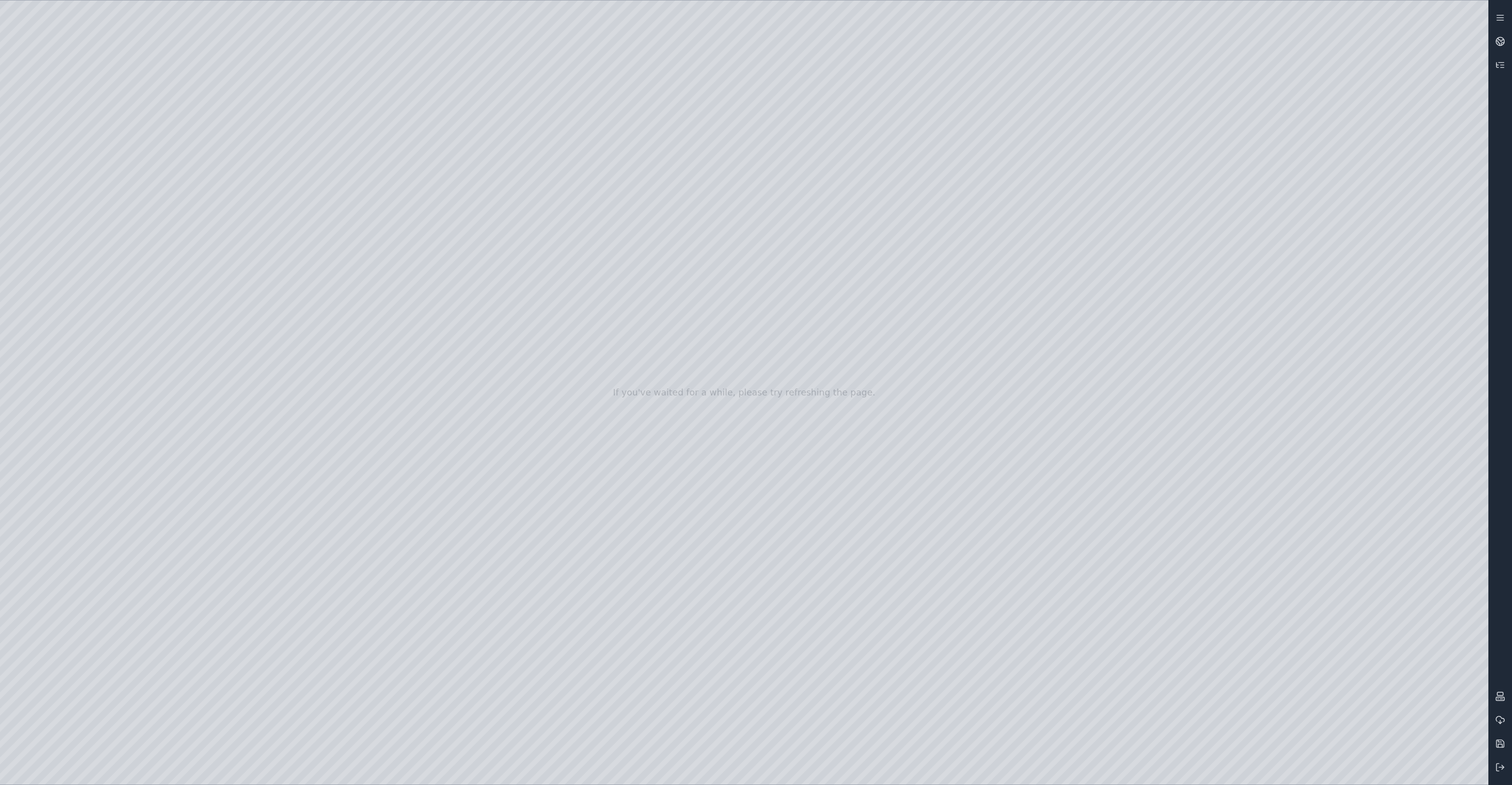
click at [151, 47] on div at bounding box center [744, 393] width 1488 height 784
click at [178, 292] on div at bounding box center [744, 393] width 1488 height 784
click at [145, 56] on div at bounding box center [744, 393] width 1488 height 784
click at [264, 273] on div at bounding box center [744, 393] width 1488 height 784
click at [155, 53] on div at bounding box center [744, 393] width 1488 height 784
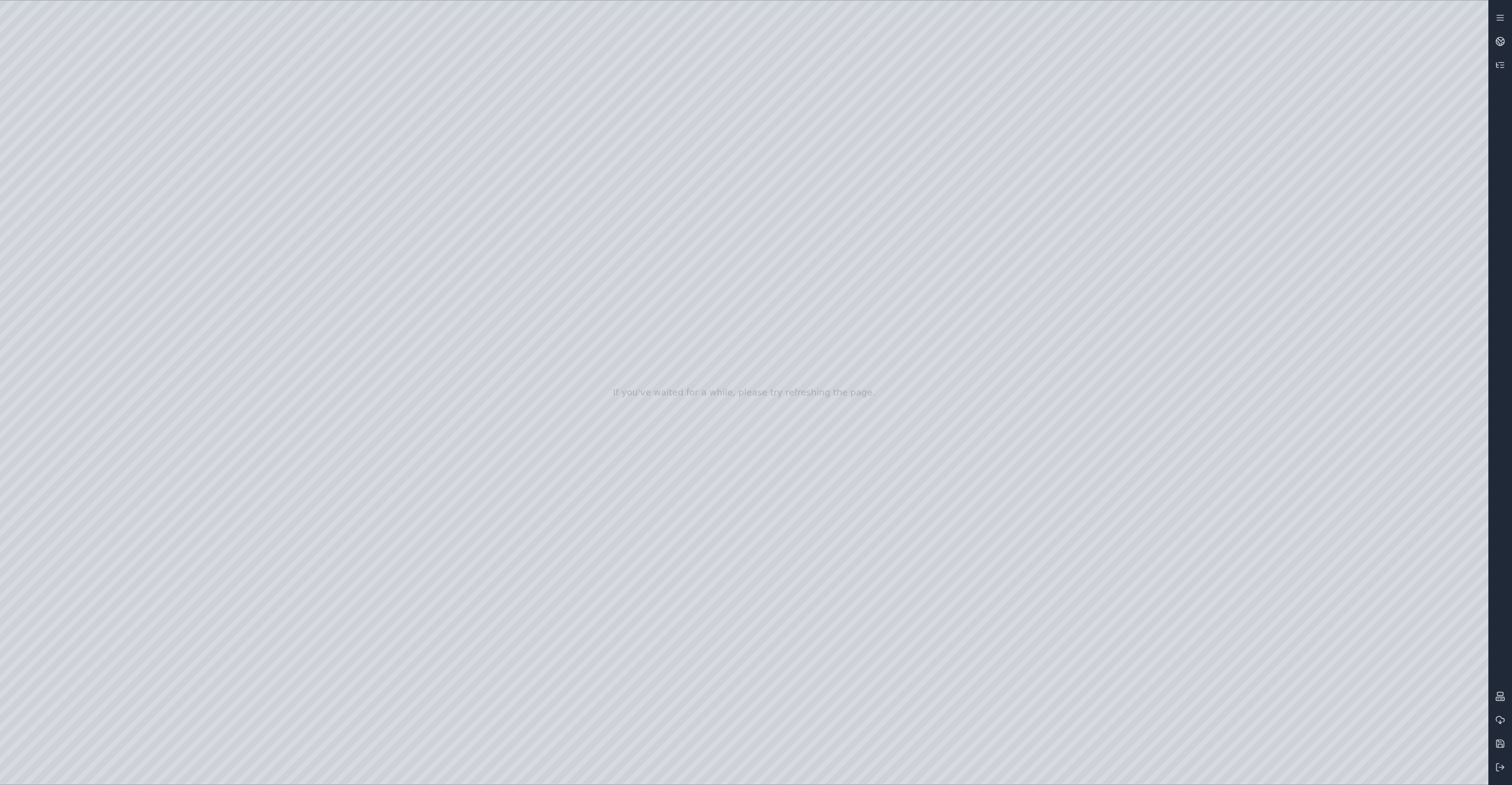
click at [340, 297] on div at bounding box center [744, 393] width 1488 height 784
click at [162, 49] on div at bounding box center [744, 393] width 1488 height 784
click at [153, 55] on div at bounding box center [744, 393] width 1488 height 784
click at [260, 366] on div at bounding box center [744, 393] width 1488 height 784
click at [145, 52] on div at bounding box center [744, 393] width 1488 height 784
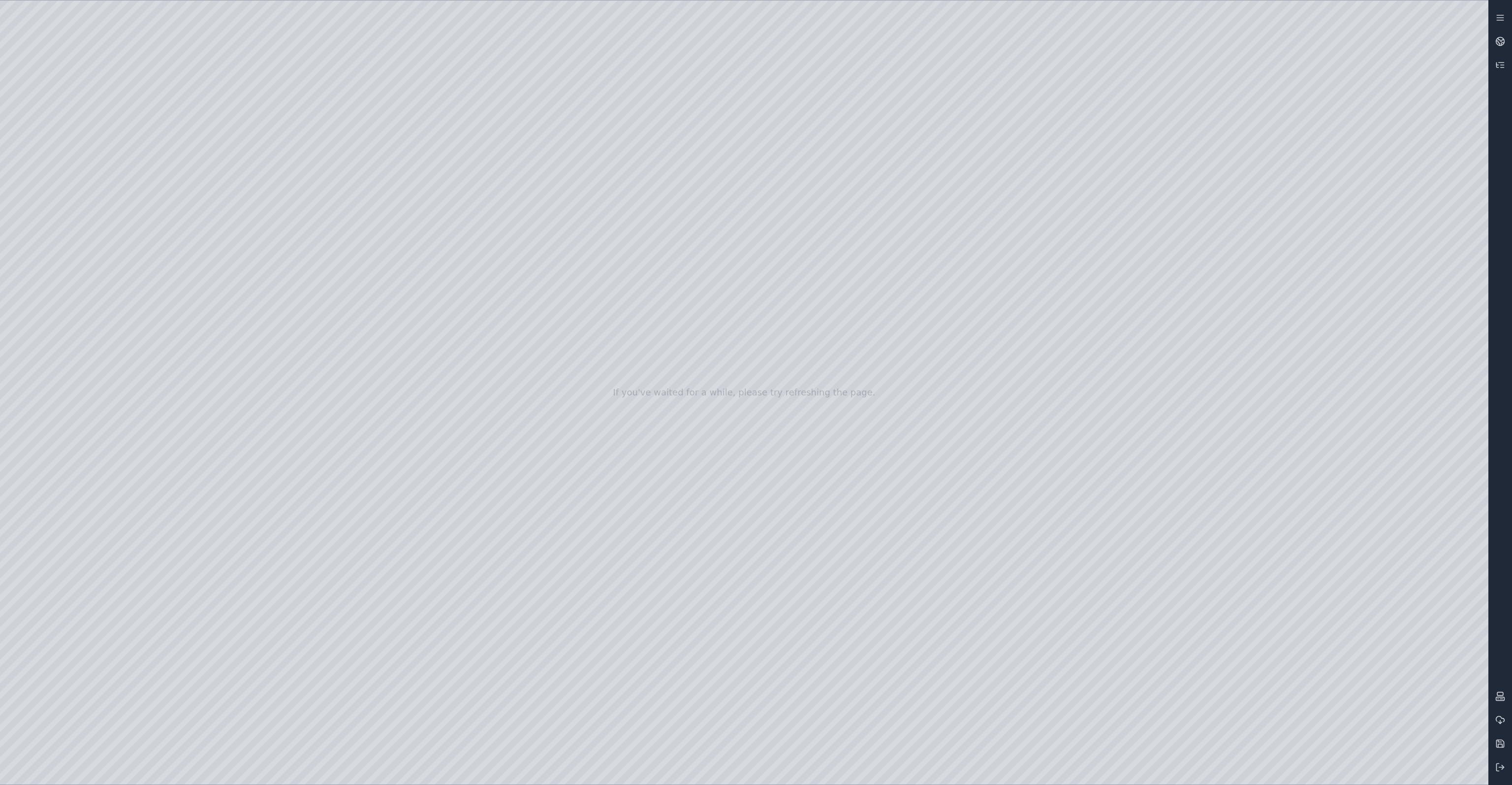
click at [334, 387] on div at bounding box center [744, 393] width 1488 height 784
click at [188, 224] on div at bounding box center [744, 393] width 1488 height 784
click at [151, 54] on div at bounding box center [744, 393] width 1488 height 784
click at [201, 493] on div at bounding box center [744, 393] width 1488 height 784
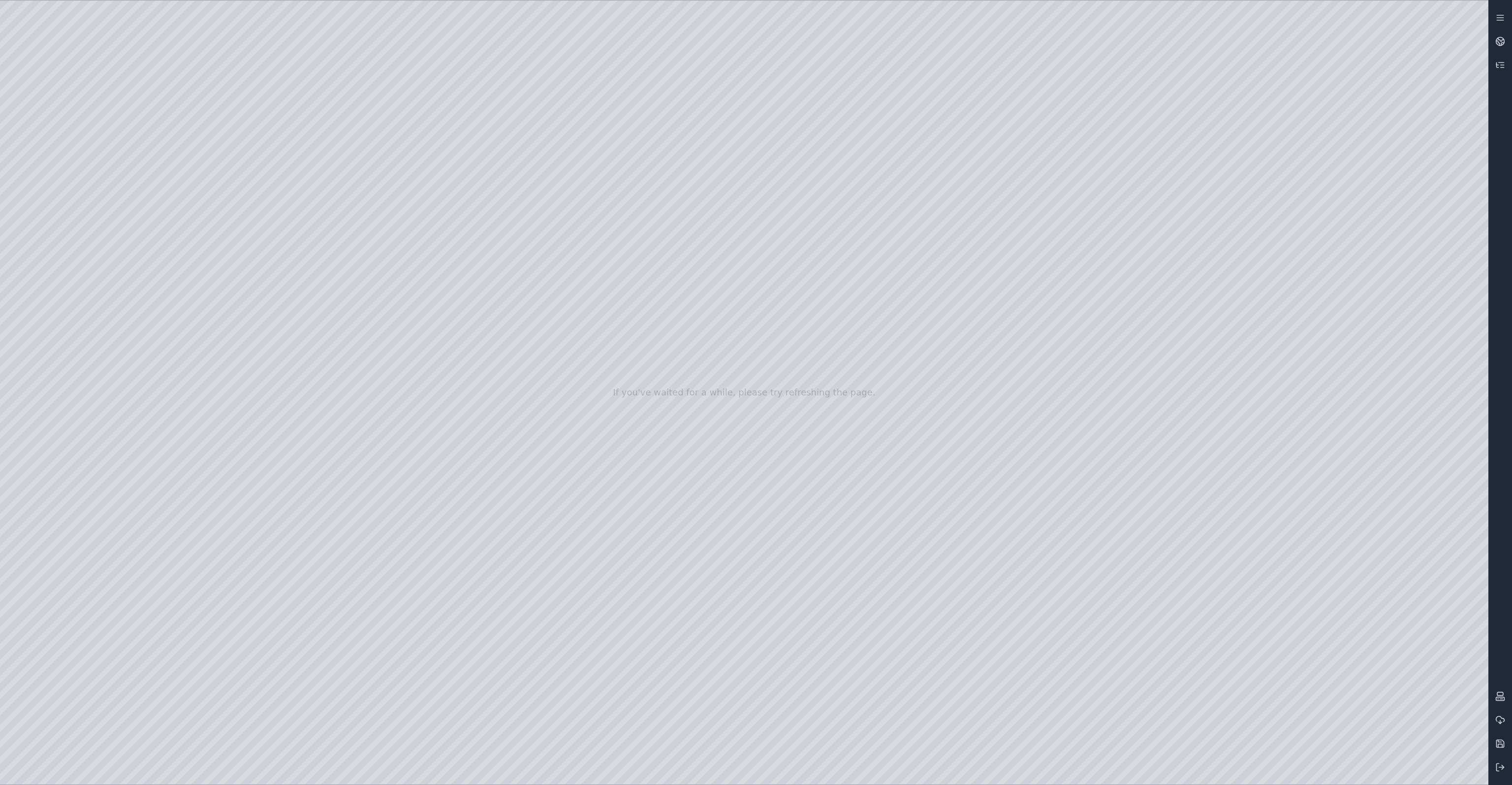
click at [156, 58] on div at bounding box center [744, 393] width 1488 height 784
click at [351, 49] on div at bounding box center [744, 393] width 1488 height 784
click at [1063, 762] on div at bounding box center [744, 393] width 1488 height 784
click at [1197, 766] on div at bounding box center [744, 393] width 1488 height 784
click at [391, 618] on div at bounding box center [744, 393] width 1488 height 784
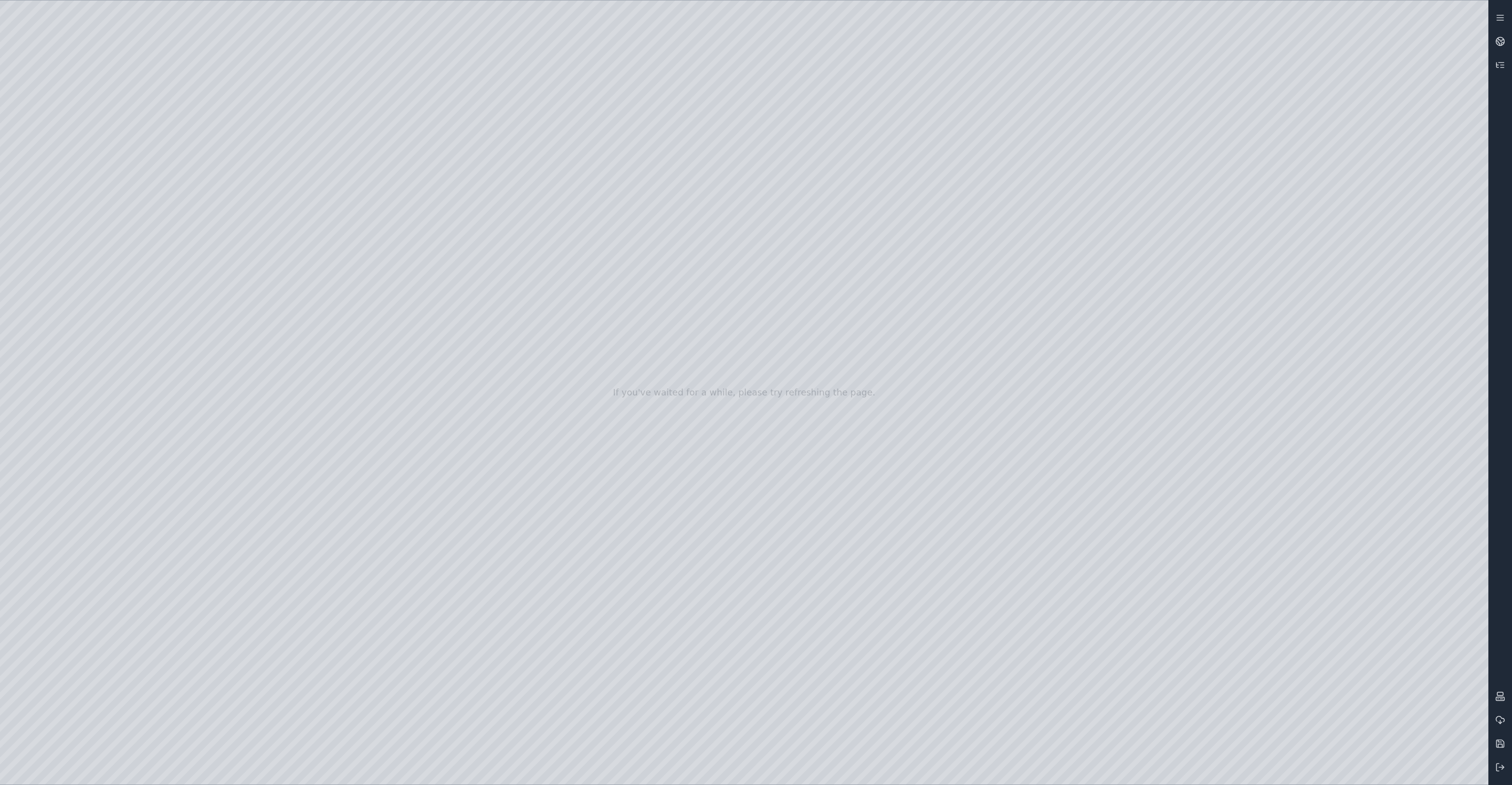
click at [372, 623] on div at bounding box center [744, 393] width 1488 height 784
click at [296, 620] on div at bounding box center [744, 393] width 1488 height 784
click at [432, 621] on div at bounding box center [744, 393] width 1488 height 784
click at [624, 616] on div at bounding box center [744, 393] width 1488 height 784
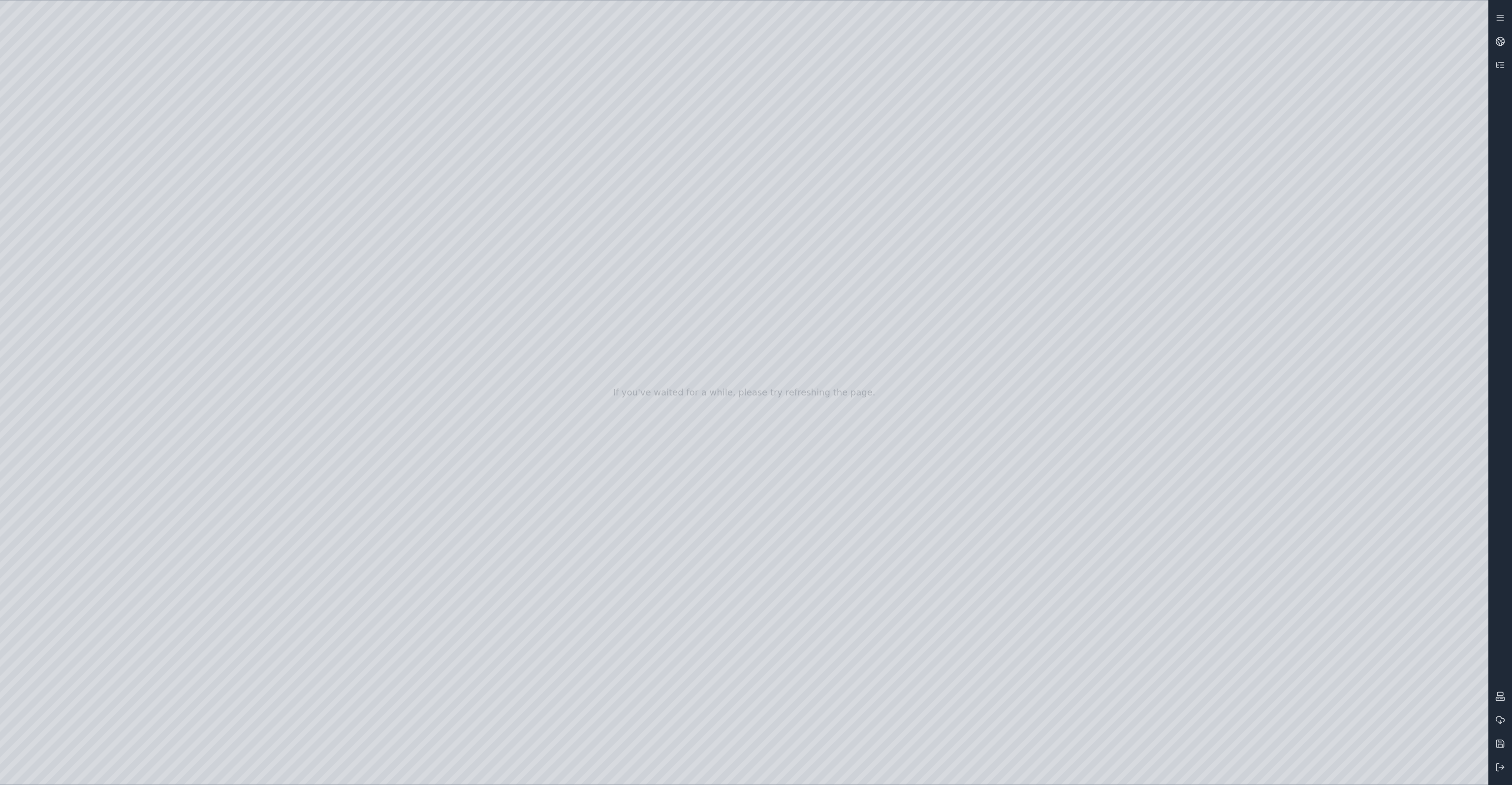
click at [1202, 589] on div at bounding box center [744, 393] width 1488 height 784
click at [1458, 764] on div at bounding box center [744, 393] width 1488 height 784
click at [1469, 770] on div at bounding box center [744, 393] width 1488 height 784
click at [1100, 772] on div at bounding box center [744, 393] width 1488 height 784
click at [1096, 595] on div at bounding box center [744, 393] width 1488 height 784
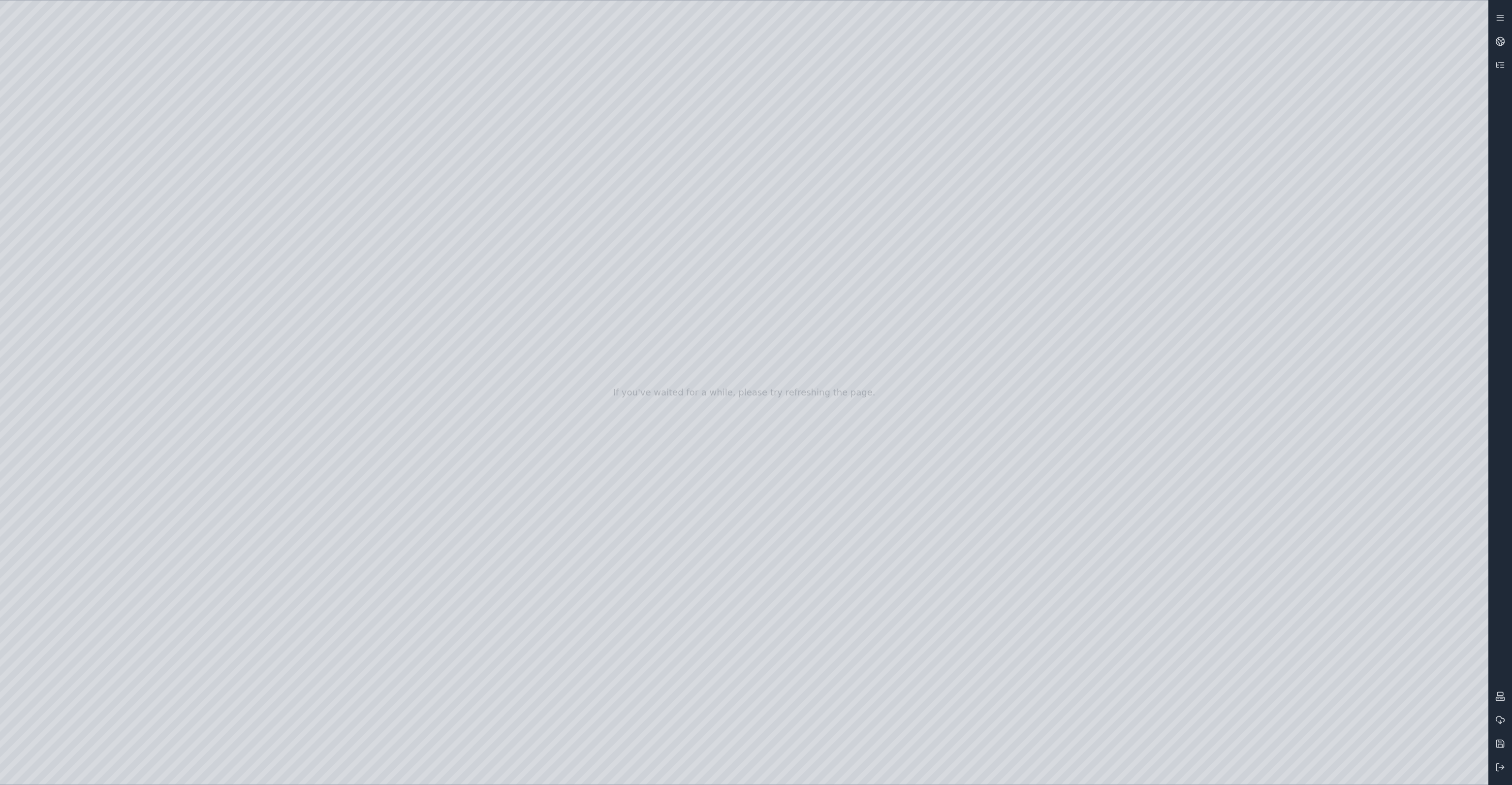
click at [1111, 758] on div at bounding box center [744, 393] width 1488 height 784
click at [1143, 590] on div at bounding box center [744, 393] width 1488 height 784
click at [1062, 768] on div at bounding box center [744, 393] width 1488 height 784
click at [787, 558] on div at bounding box center [744, 393] width 1488 height 784
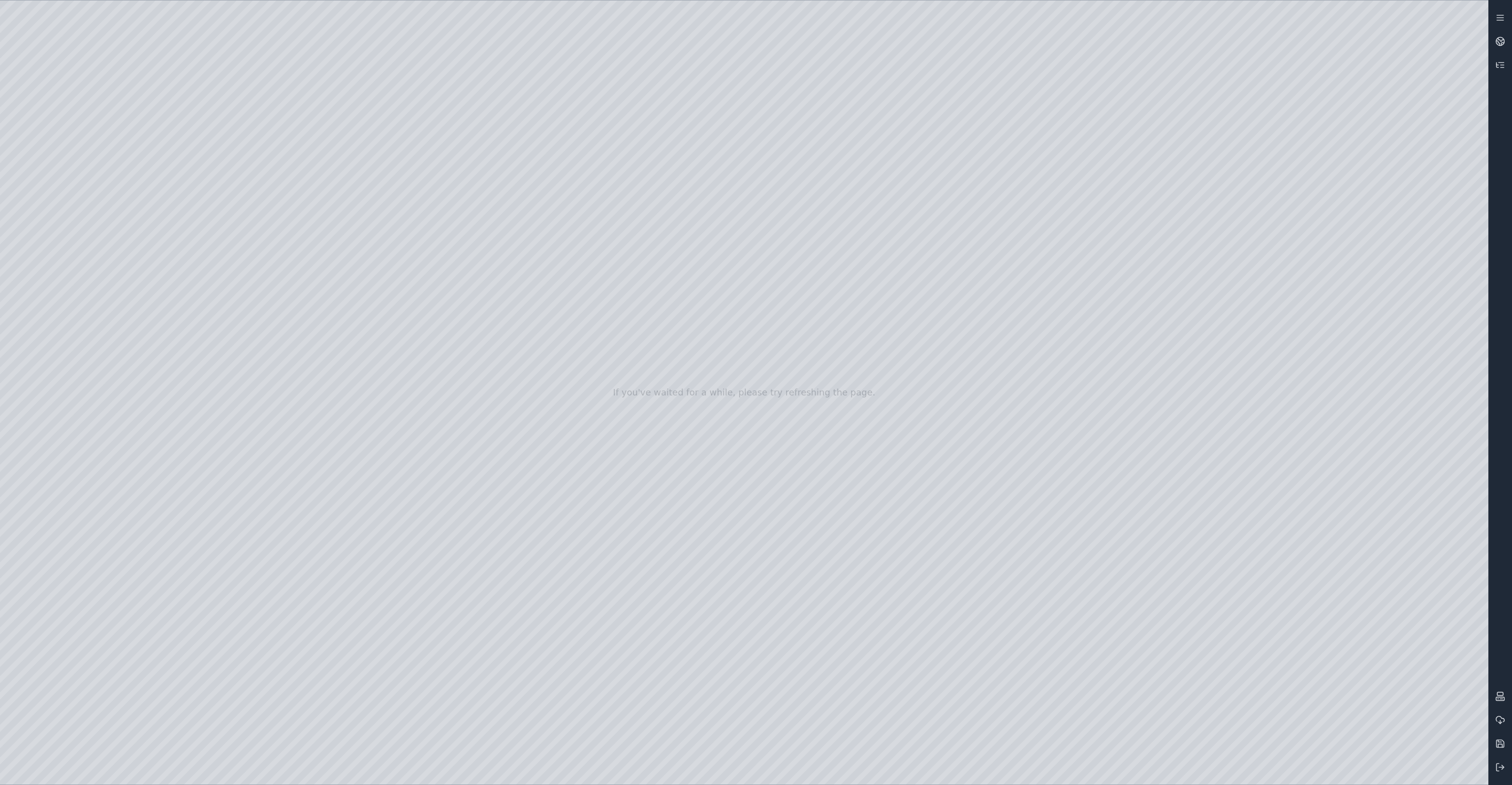
drag, startPoint x: 994, startPoint y: 544, endPoint x: 793, endPoint y: 562, distance: 201.8
click at [762, 205] on div at bounding box center [744, 393] width 1488 height 784
click at [52, 267] on div at bounding box center [744, 393] width 1488 height 784
click at [658, 376] on div at bounding box center [744, 393] width 1488 height 784
click at [158, 251] on div at bounding box center [744, 393] width 1488 height 784
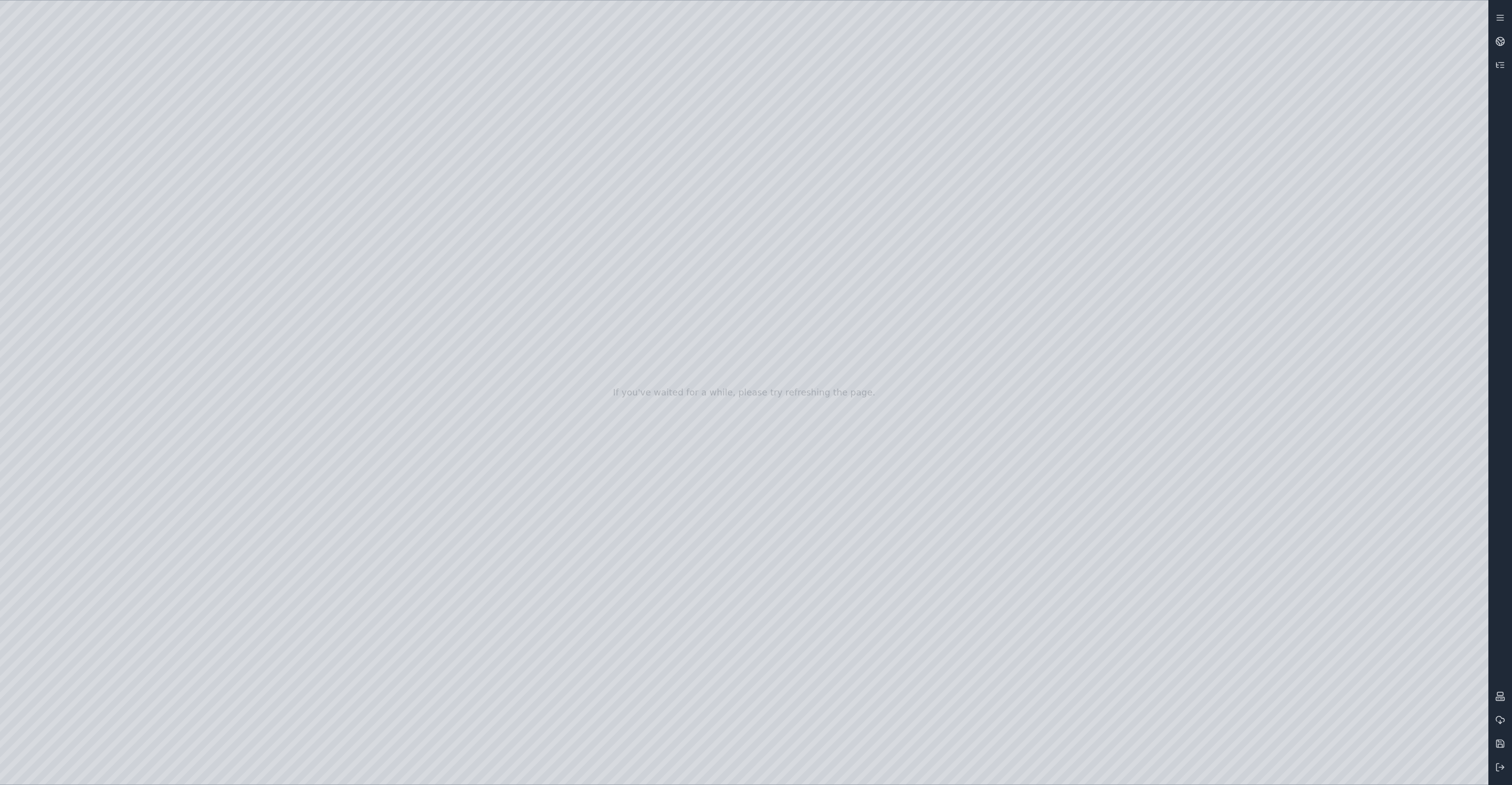
click at [189, 586] on div at bounding box center [744, 393] width 1488 height 784
click at [71, 233] on div at bounding box center [744, 393] width 1488 height 784
click at [59, 175] on div at bounding box center [744, 393] width 1488 height 784
click at [67, 203] on div at bounding box center [744, 393] width 1488 height 784
click at [67, 231] on div at bounding box center [744, 393] width 1488 height 784
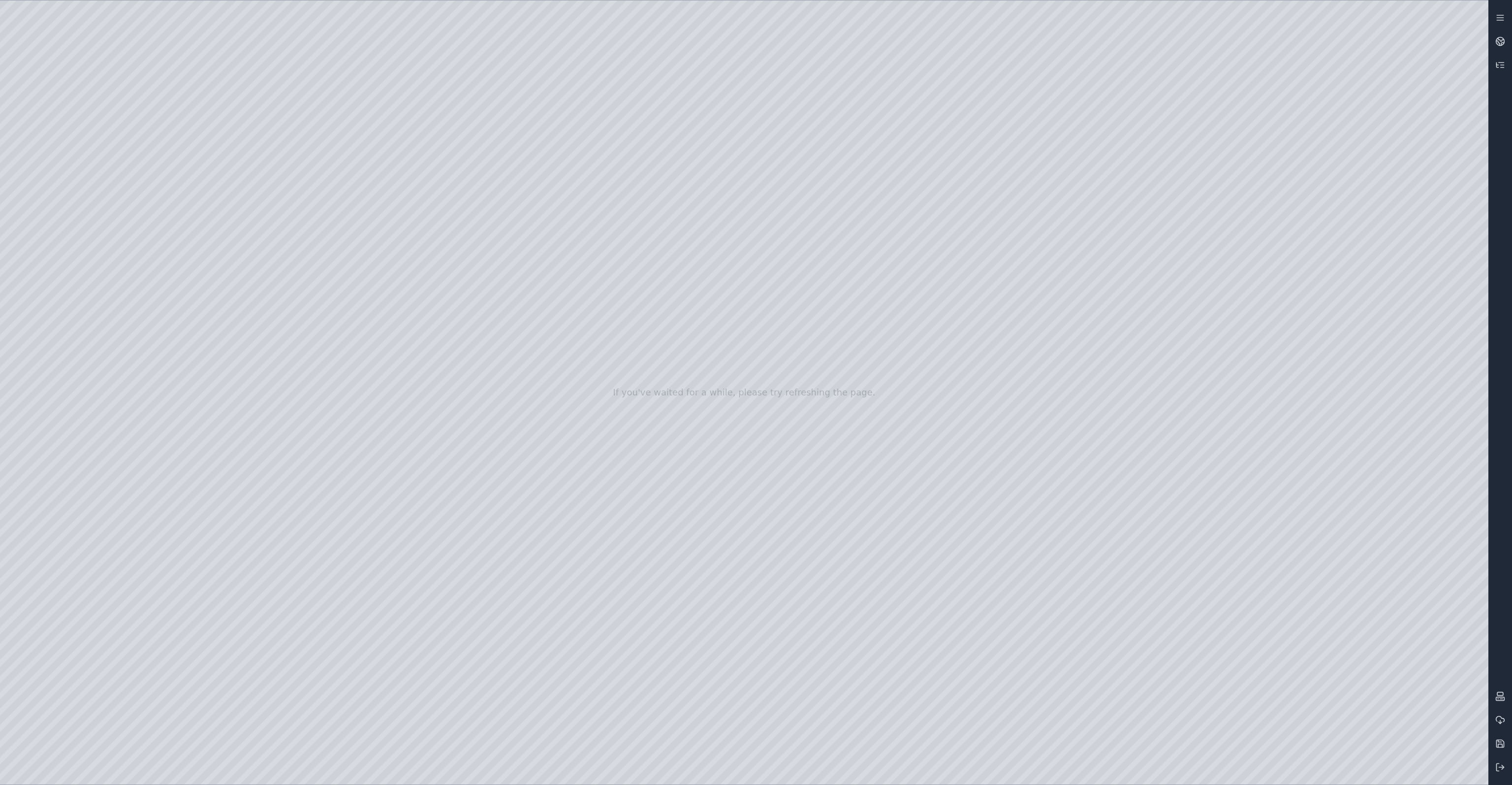
click at [350, 382] on div at bounding box center [744, 393] width 1488 height 784
drag, startPoint x: 650, startPoint y: 350, endPoint x: 614, endPoint y: 355, distance: 36.3
click at [345, 395] on div at bounding box center [744, 393] width 1488 height 784
click at [348, 425] on div at bounding box center [744, 393] width 1488 height 784
drag, startPoint x: 750, startPoint y: 360, endPoint x: 739, endPoint y: 335, distance: 27.3
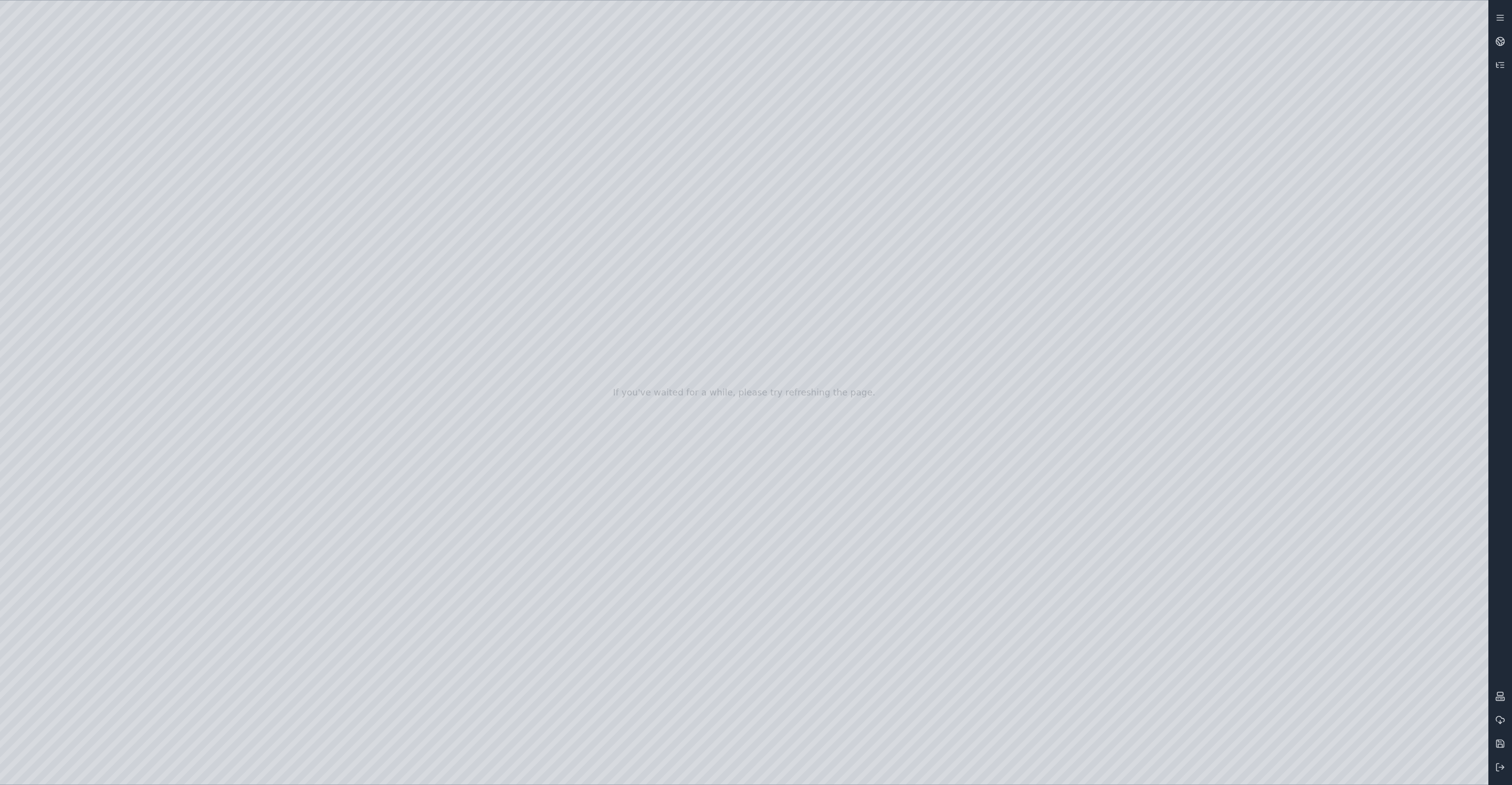
drag, startPoint x: 893, startPoint y: 331, endPoint x: 734, endPoint y: 330, distance: 159.0
drag, startPoint x: 548, startPoint y: 337, endPoint x: 737, endPoint y: 328, distance: 189.2
drag, startPoint x: 684, startPoint y: 378, endPoint x: 630, endPoint y: 373, distance: 54.2
click at [346, 546] on div at bounding box center [744, 393] width 1488 height 784
click at [607, 321] on div at bounding box center [744, 393] width 1488 height 784
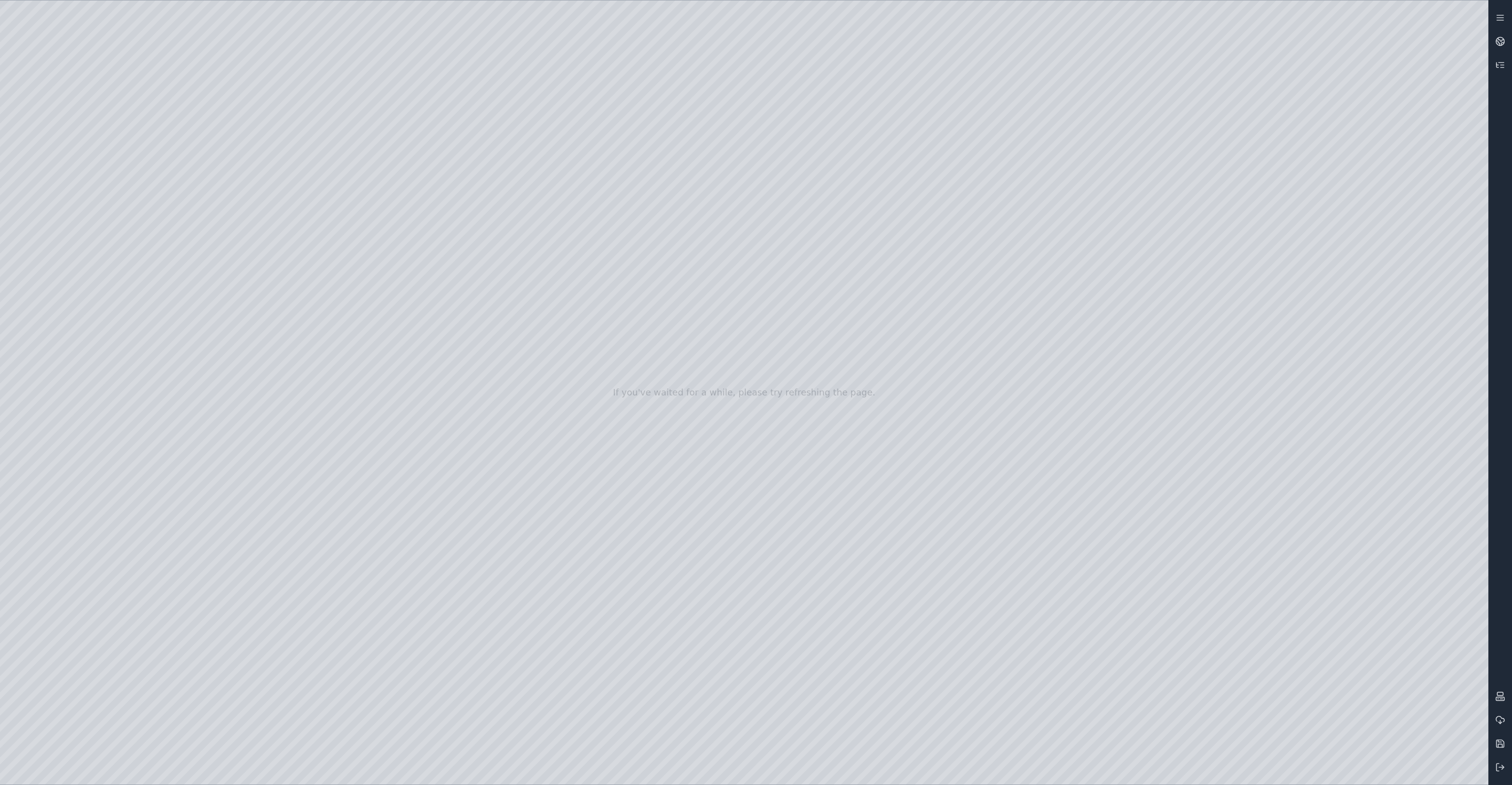
click at [1188, 373] on div at bounding box center [744, 393] width 1488 height 784
click at [1399, 485] on div at bounding box center [744, 393] width 1488 height 784
click at [1348, 550] on div at bounding box center [744, 393] width 1488 height 784
click at [1306, 714] on div at bounding box center [744, 393] width 1488 height 784
click at [1351, 187] on div at bounding box center [744, 393] width 1488 height 784
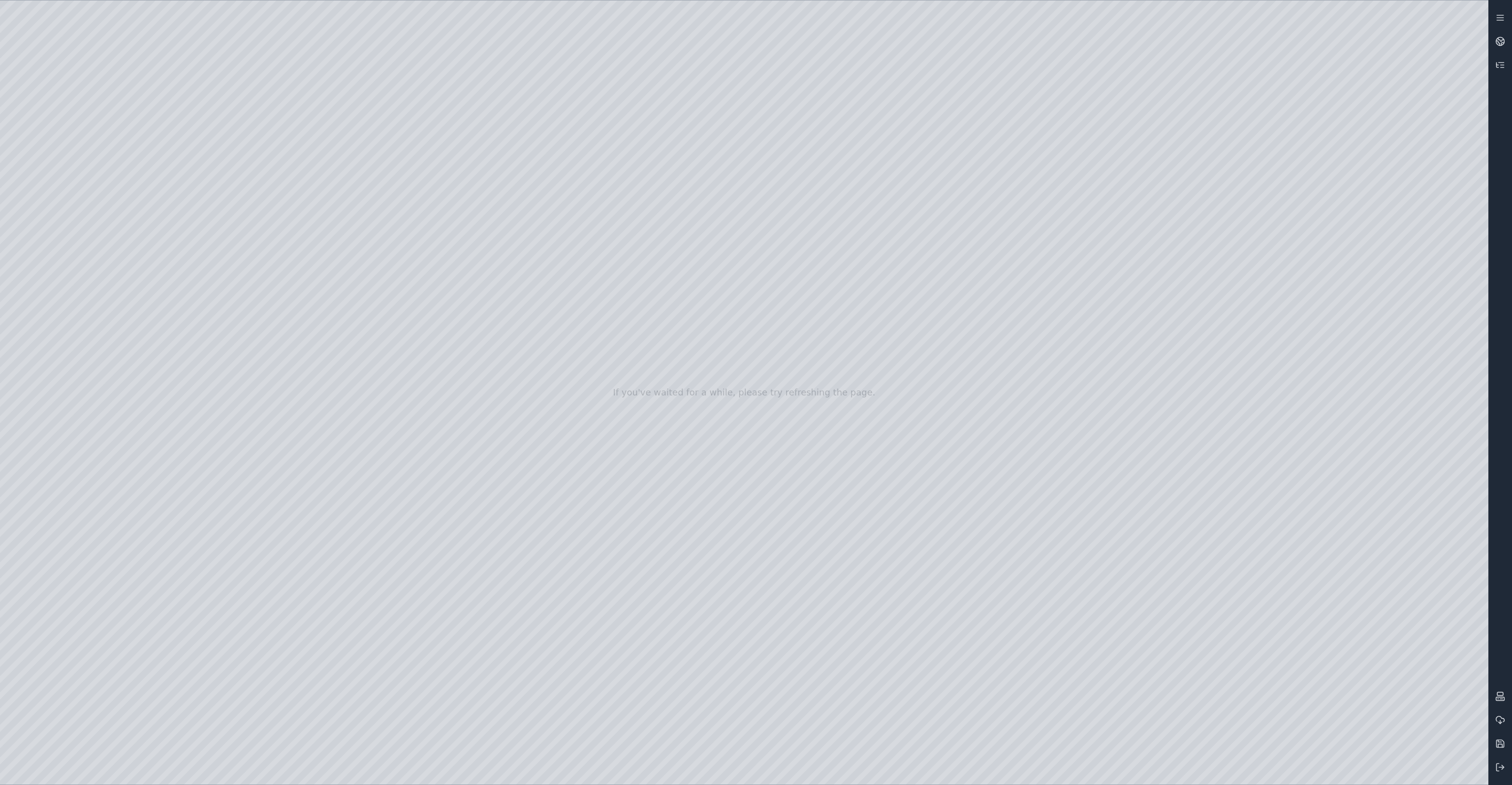
click at [1347, 278] on div at bounding box center [744, 393] width 1488 height 784
click at [1266, 459] on div at bounding box center [744, 393] width 1488 height 784
click at [171, 253] on div at bounding box center [744, 393] width 1488 height 784
click at [173, 249] on div at bounding box center [744, 393] width 1488 height 784
click at [356, 250] on div at bounding box center [744, 393] width 1488 height 784
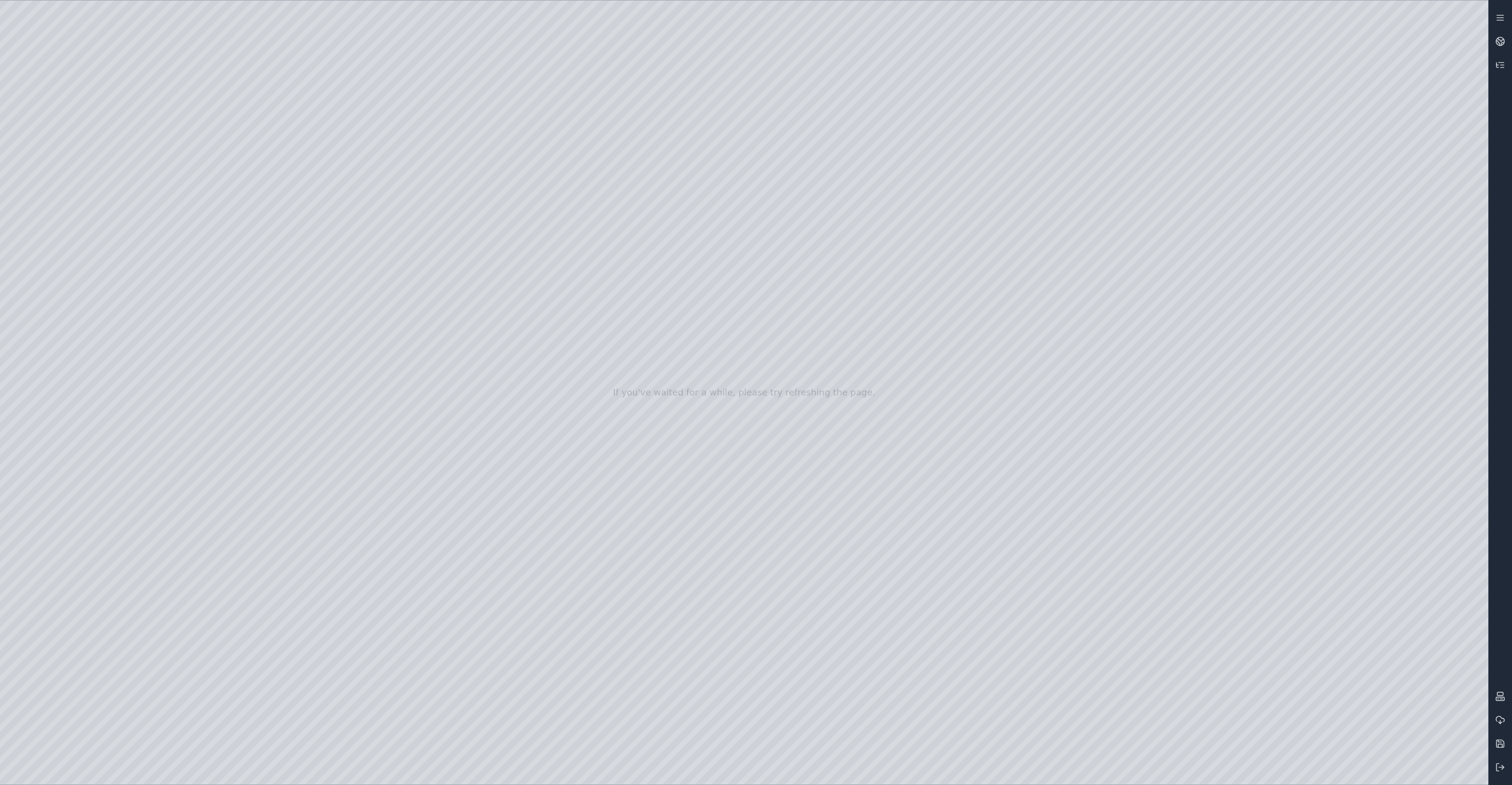
click at [169, 249] on div at bounding box center [744, 393] width 1488 height 784
click at [234, 278] on div at bounding box center [744, 393] width 1488 height 784
click at [222, 300] on div at bounding box center [744, 393] width 1488 height 784
click at [235, 278] on div at bounding box center [744, 393] width 1488 height 784
click at [1155, 270] on div at bounding box center [744, 393] width 1488 height 784
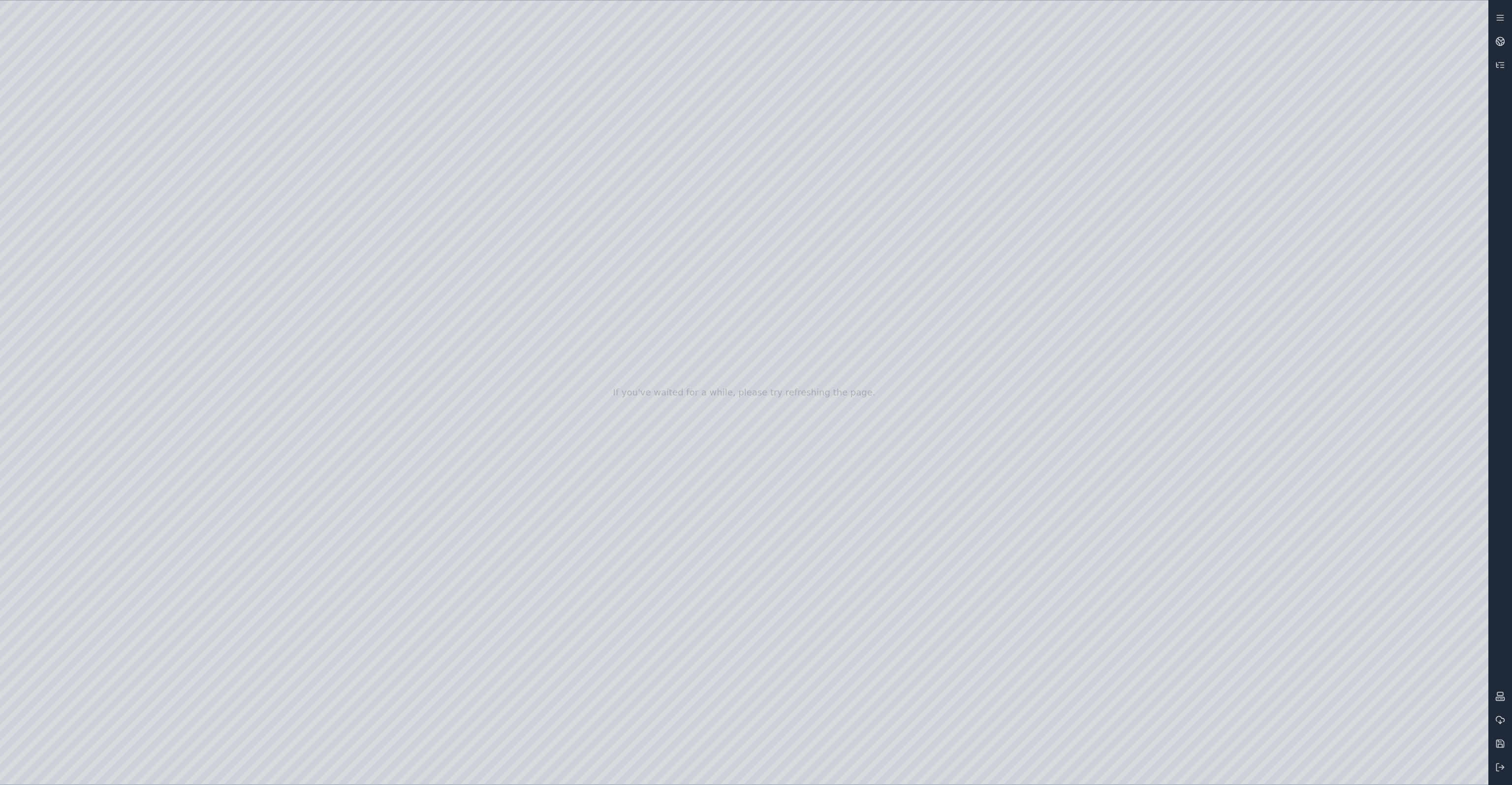
click at [766, 391] on div at bounding box center [744, 393] width 1488 height 784
click at [258, 280] on div at bounding box center [744, 393] width 1488 height 784
click at [1455, 20] on div at bounding box center [744, 393] width 1488 height 784
click at [1456, 22] on div at bounding box center [744, 393] width 1488 height 784
click at [357, 274] on div at bounding box center [744, 393] width 1488 height 784
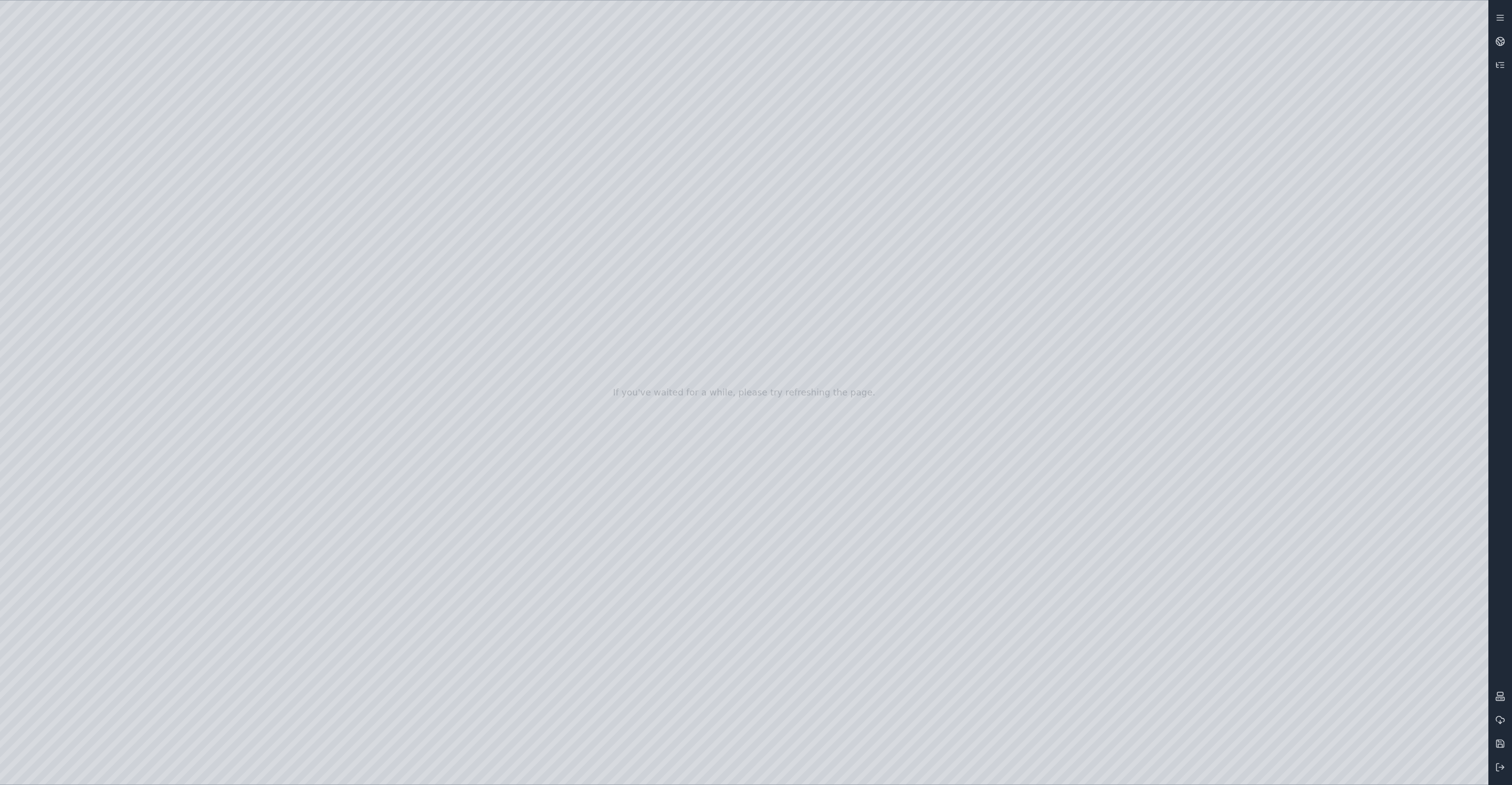
click at [250, 276] on div at bounding box center [744, 393] width 1488 height 784
click at [269, 278] on div at bounding box center [744, 393] width 1488 height 784
click at [48, 431] on div at bounding box center [744, 393] width 1488 height 784
click at [88, 407] on div at bounding box center [744, 393] width 1488 height 784
click at [234, 334] on div at bounding box center [744, 393] width 1488 height 784
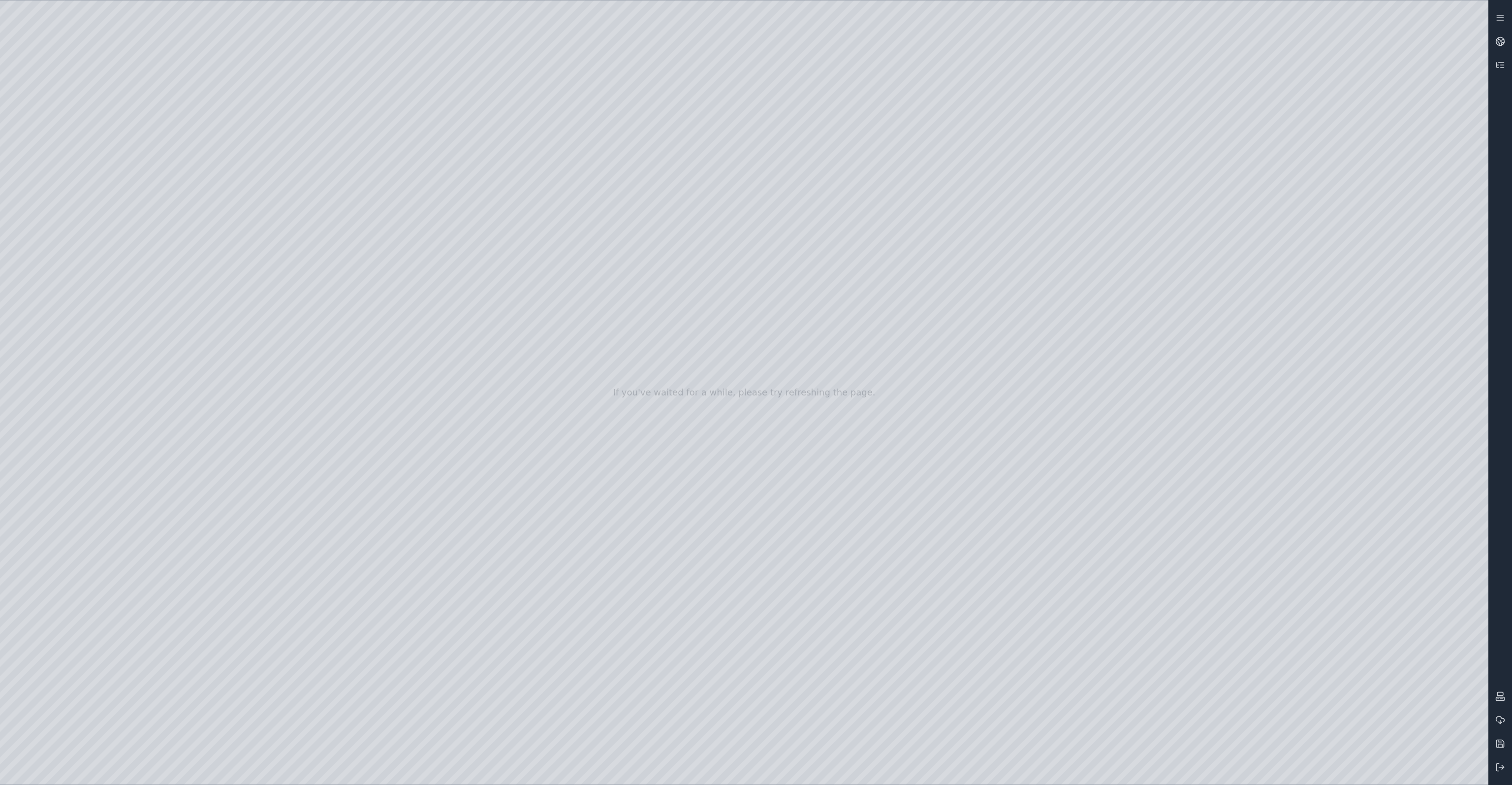
drag, startPoint x: 838, startPoint y: 263, endPoint x: 801, endPoint y: 335, distance: 81.0
drag, startPoint x: 748, startPoint y: 414, endPoint x: 744, endPoint y: 422, distance: 8.9
click at [1258, 768] on div at bounding box center [744, 393] width 1488 height 784
drag, startPoint x: 842, startPoint y: 659, endPoint x: 855, endPoint y: 665, distance: 14.3
drag, startPoint x: 793, startPoint y: 620, endPoint x: 945, endPoint y: 606, distance: 152.6
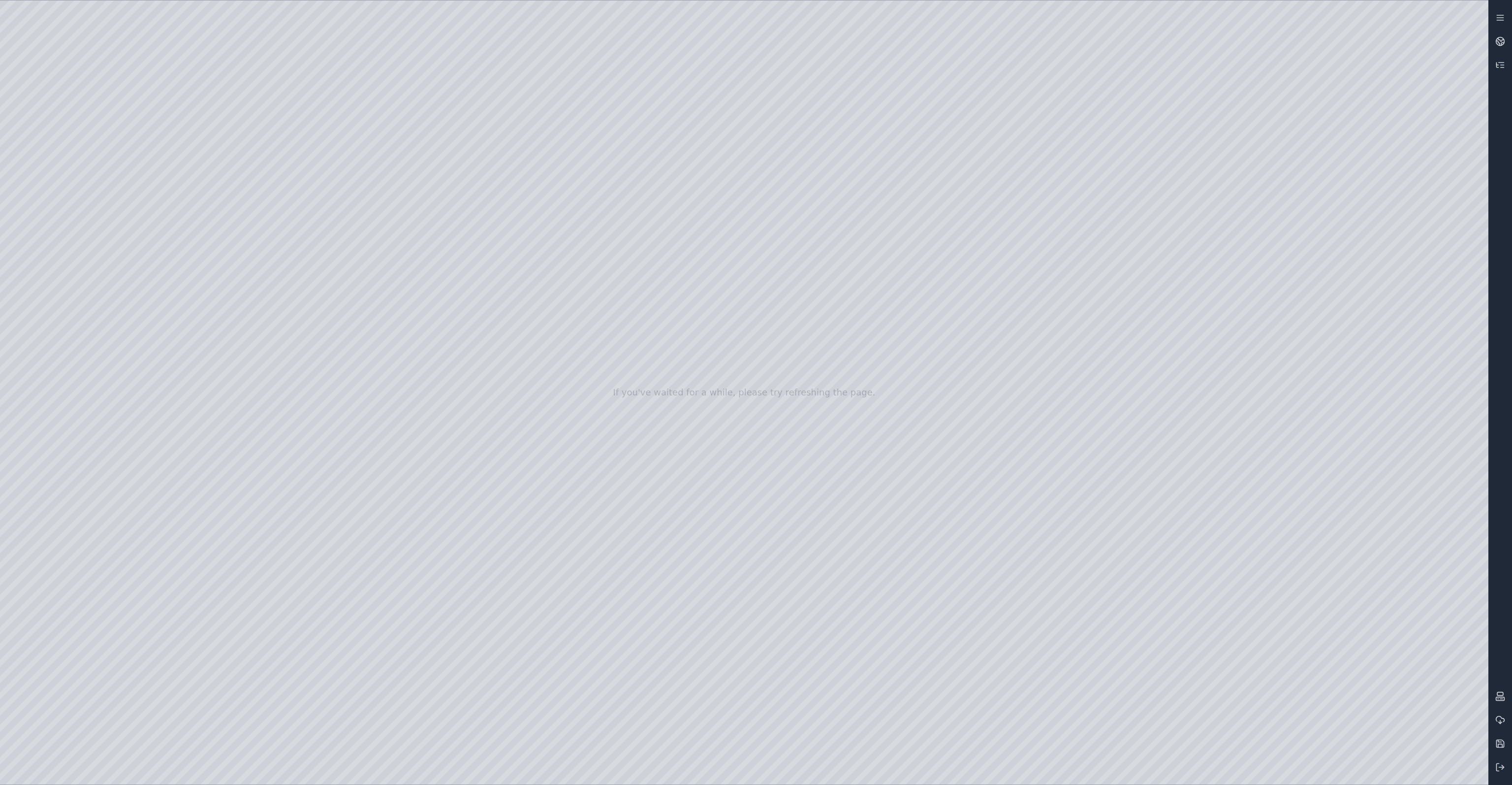
drag, startPoint x: 672, startPoint y: 601, endPoint x: 703, endPoint y: 602, distance: 31.0
click at [81, 210] on div at bounding box center [744, 393] width 1488 height 784
click at [77, 400] on div at bounding box center [744, 393] width 1488 height 784
click at [317, 198] on div at bounding box center [744, 393] width 1488 height 784
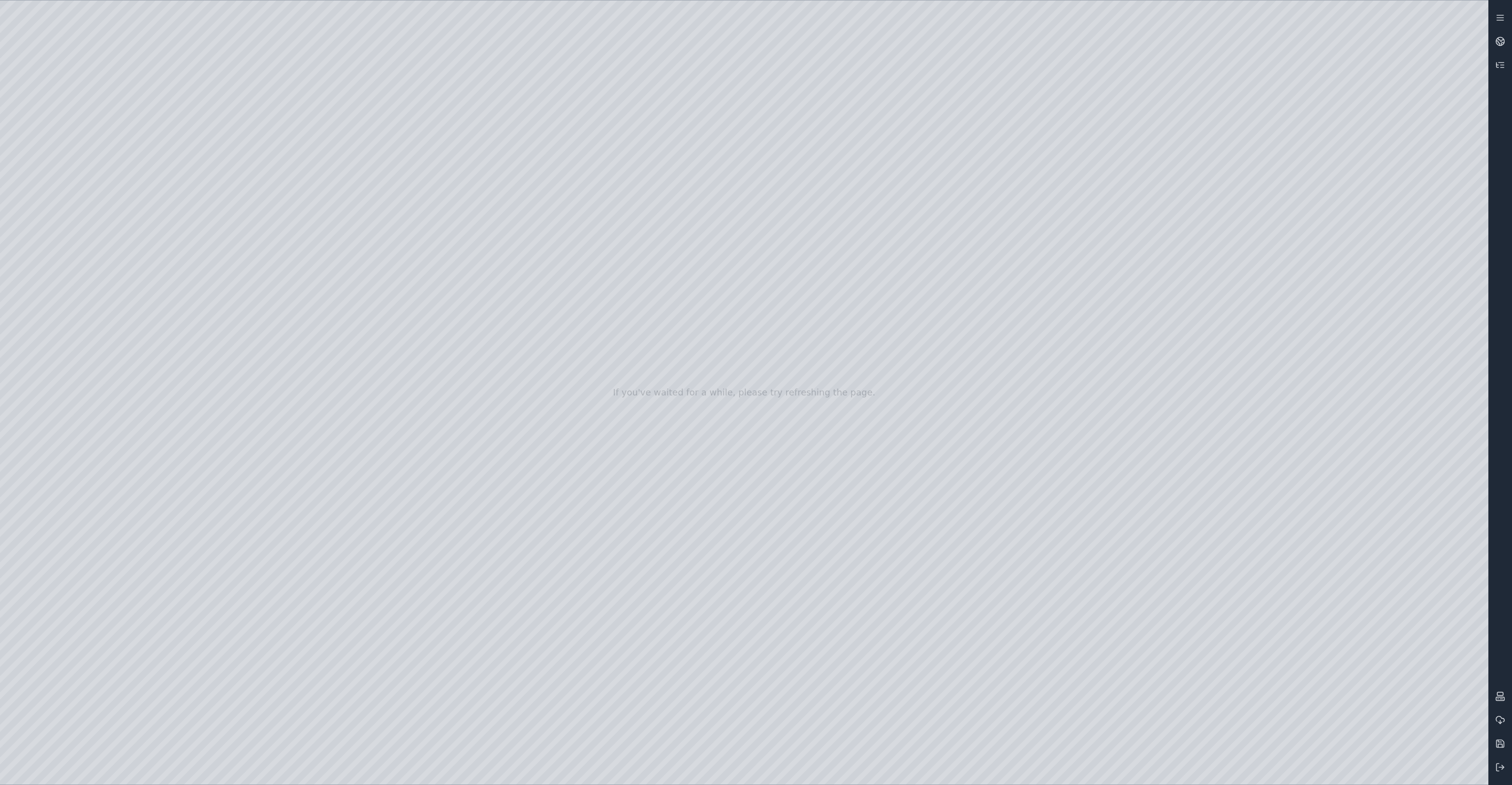
drag, startPoint x: 505, startPoint y: 391, endPoint x: 520, endPoint y: 420, distance: 32.6
click at [321, 197] on div at bounding box center [744, 393] width 1488 height 784
click at [317, 194] on div at bounding box center [744, 393] width 1488 height 784
click at [53, 251] on div at bounding box center [744, 393] width 1488 height 784
drag, startPoint x: 643, startPoint y: 391, endPoint x: 732, endPoint y: 340, distance: 102.6
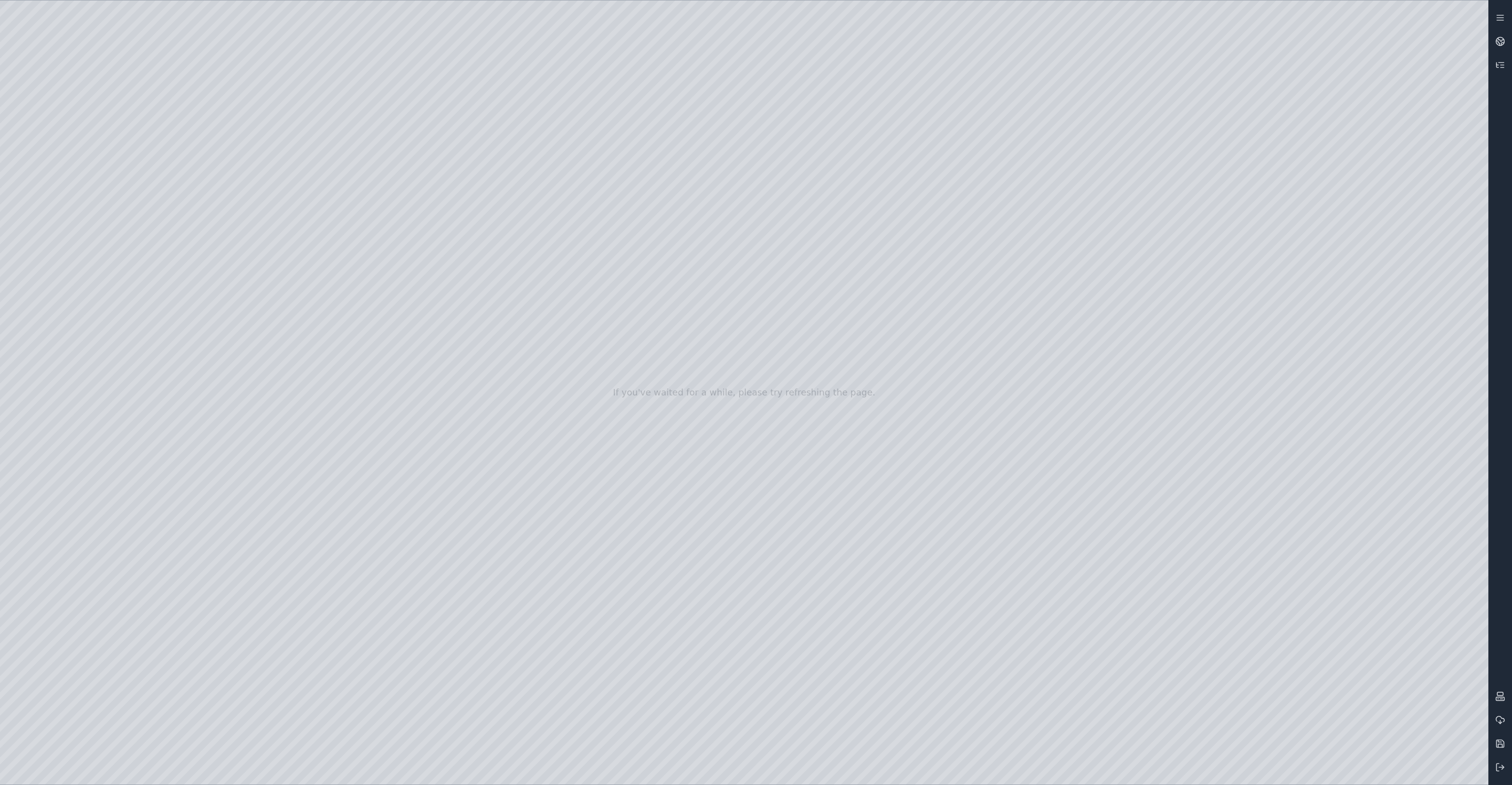
click at [706, 300] on div at bounding box center [744, 393] width 1488 height 784
click at [1004, 266] on div at bounding box center [744, 393] width 1488 height 784
drag, startPoint x: 700, startPoint y: 385, endPoint x: 614, endPoint y: 431, distance: 97.5
drag, startPoint x: 785, startPoint y: 498, endPoint x: 807, endPoint y: 521, distance: 31.8
drag, startPoint x: 743, startPoint y: 399, endPoint x: 753, endPoint y: 380, distance: 21.5
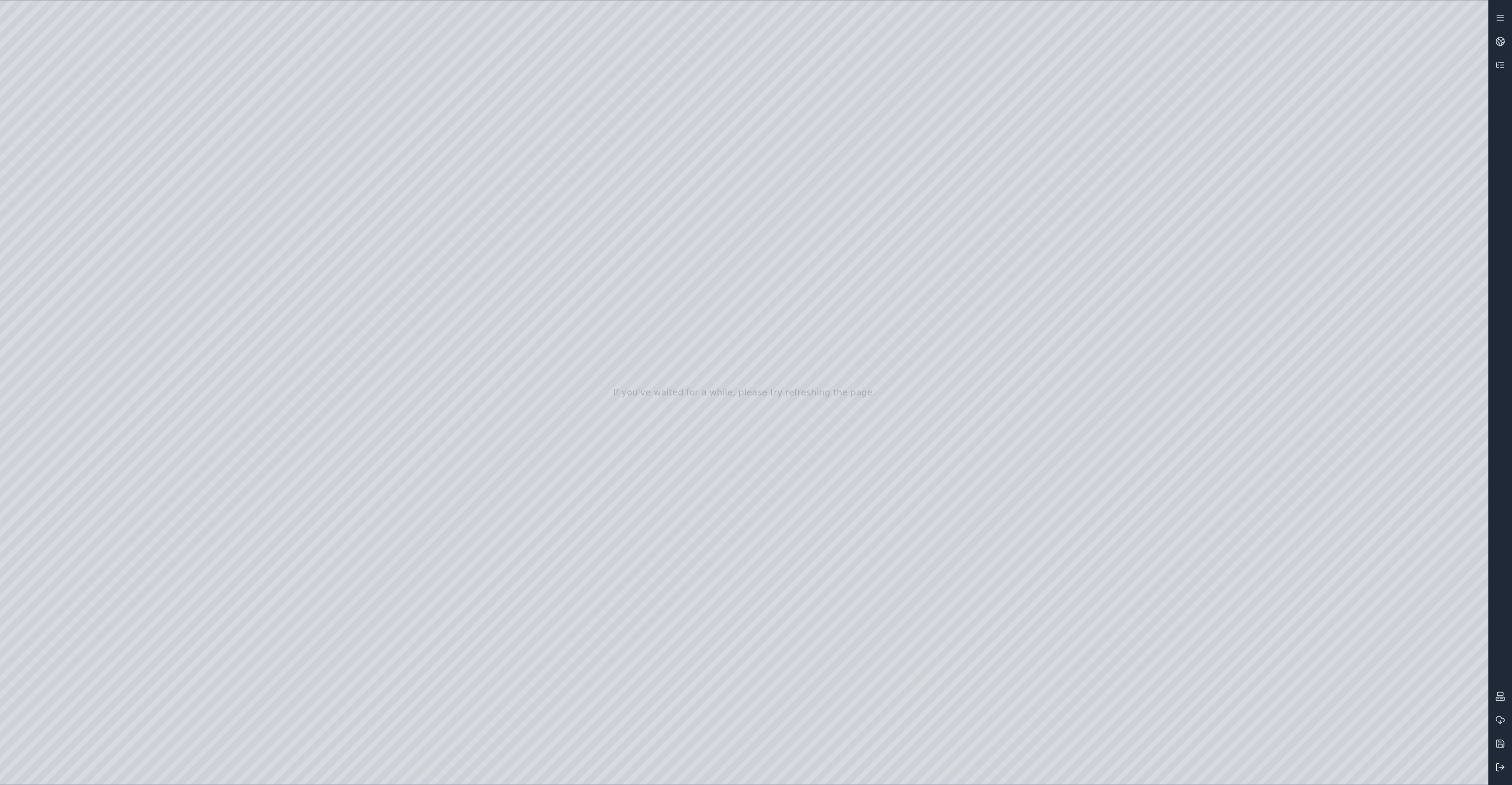
click at [1500, 770] on icon at bounding box center [1500, 766] width 10 height 10
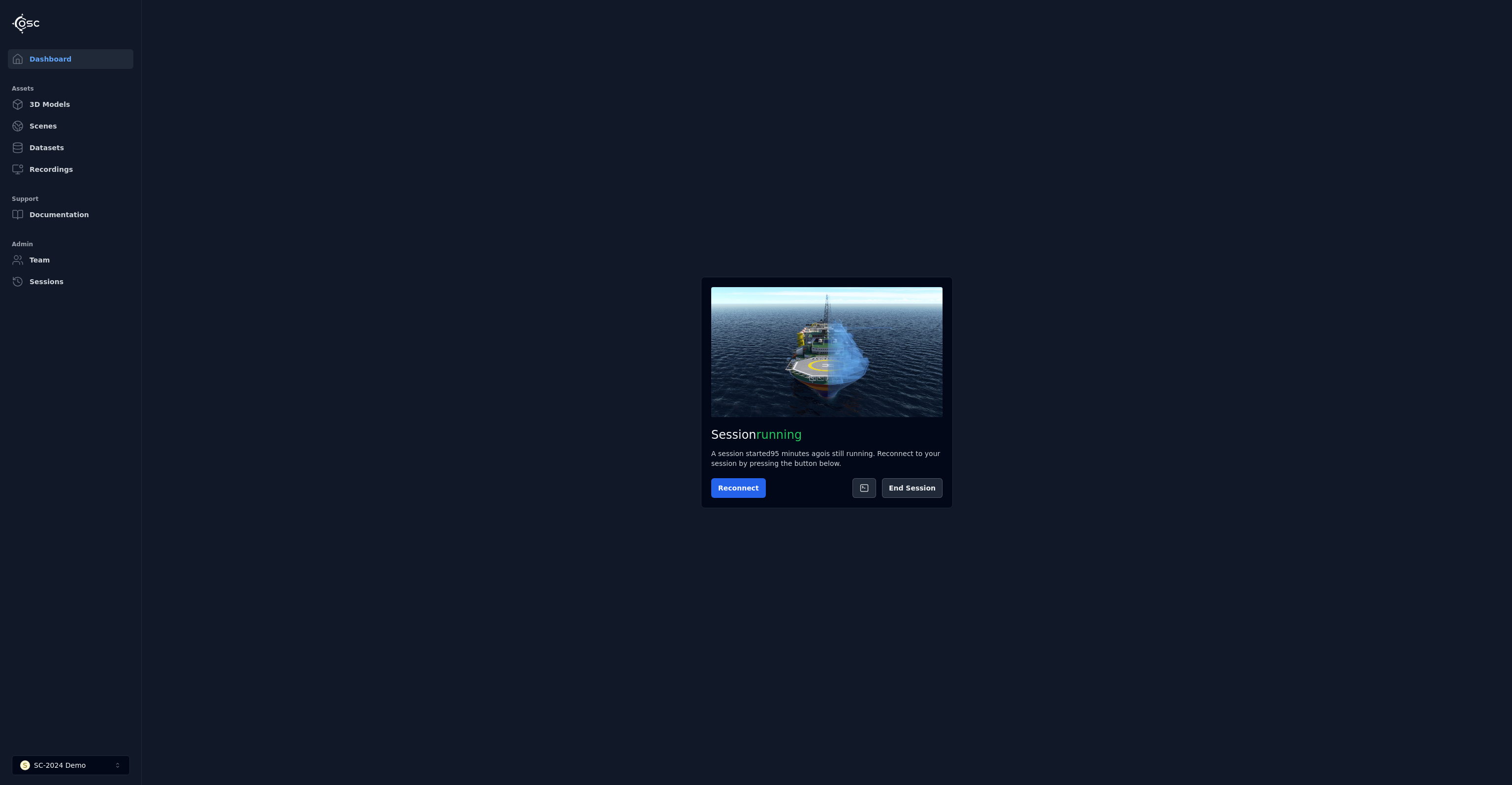
drag, startPoint x: 918, startPoint y: 493, endPoint x: 910, endPoint y: 539, distance: 46.7
click at [910, 539] on main "Session running A session started 95 minutes ago is still running. Reconnect to…" at bounding box center [827, 393] width 1370 height 785
click at [752, 493] on button "Reconnect" at bounding box center [738, 487] width 55 height 20
